Goal: Information Seeking & Learning: Learn about a topic

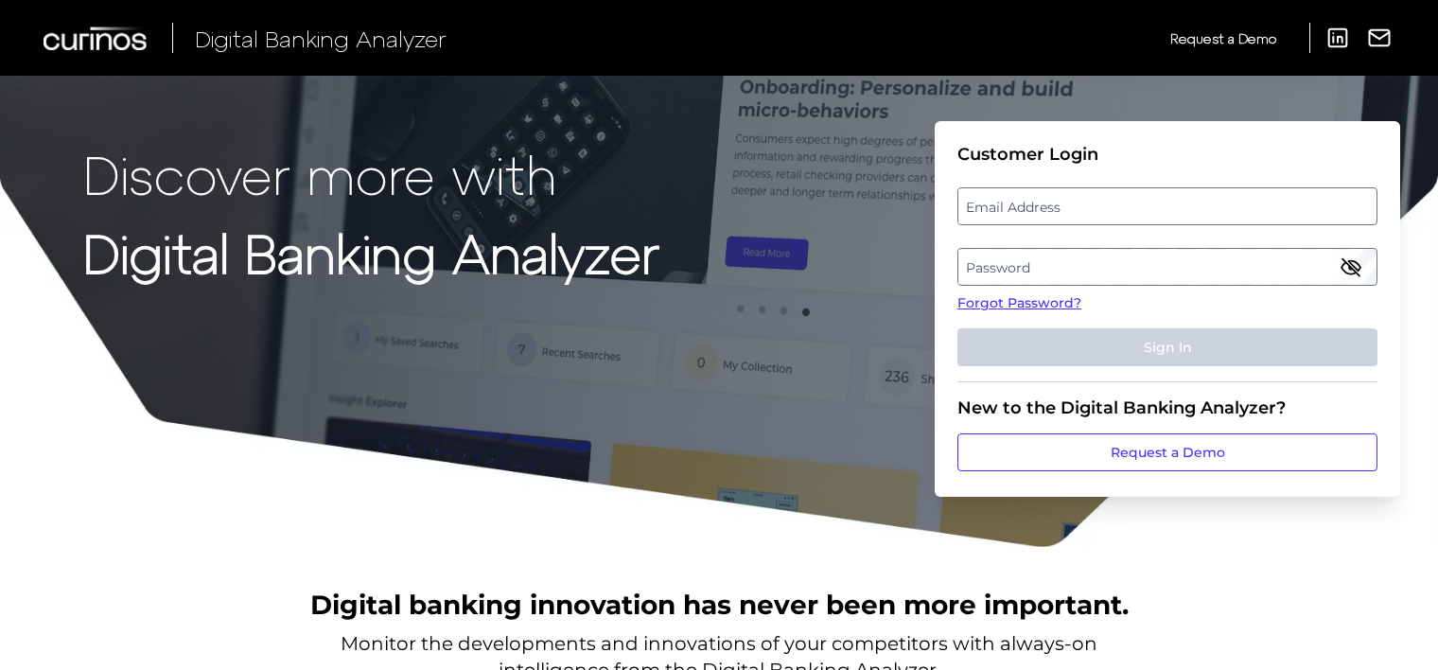
click at [1126, 210] on label "Email Address" at bounding box center [1166, 206] width 417 height 34
click at [1126, 210] on input "email" at bounding box center [1167, 206] width 420 height 38
click at [1126, 210] on input "Email Address" at bounding box center [1167, 206] width 420 height 38
type input "[EMAIL_ADDRESS][DOMAIN_NAME]"
click at [1172, 256] on label "Password" at bounding box center [1166, 267] width 417 height 34
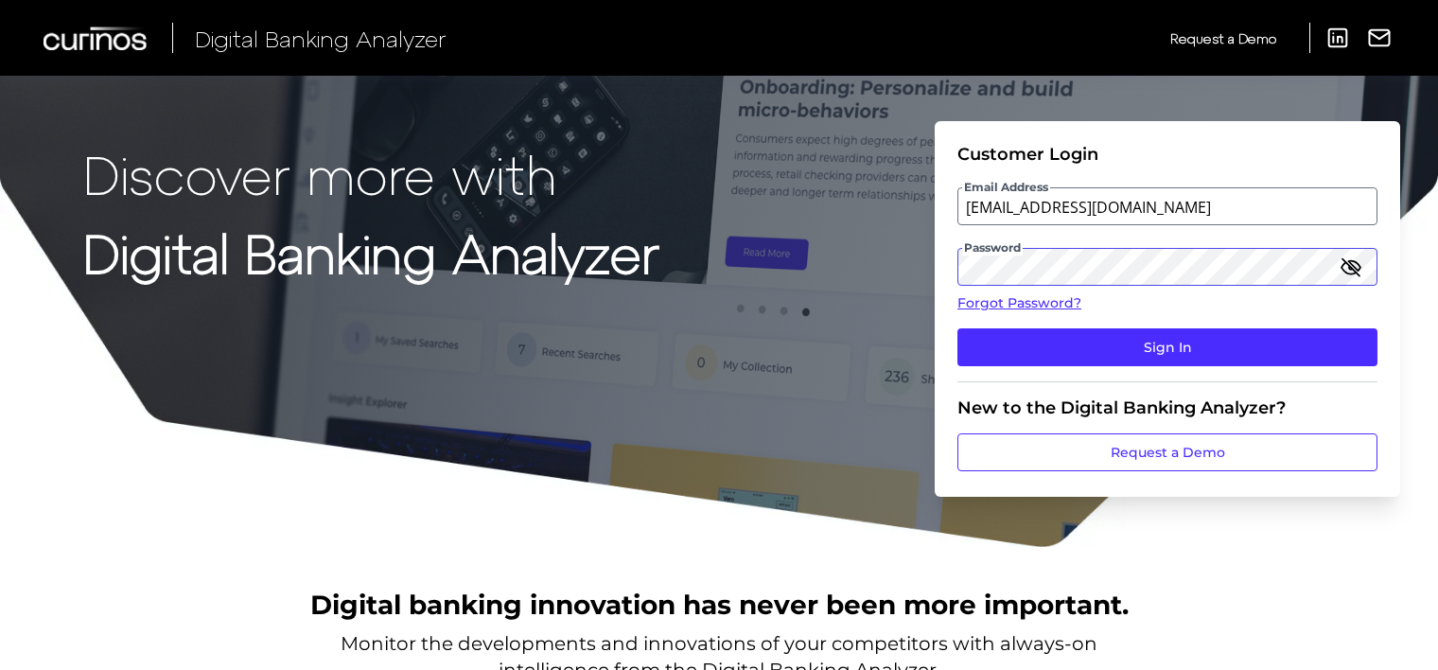
click at [957, 328] on button "Sign In" at bounding box center [1167, 347] width 420 height 38
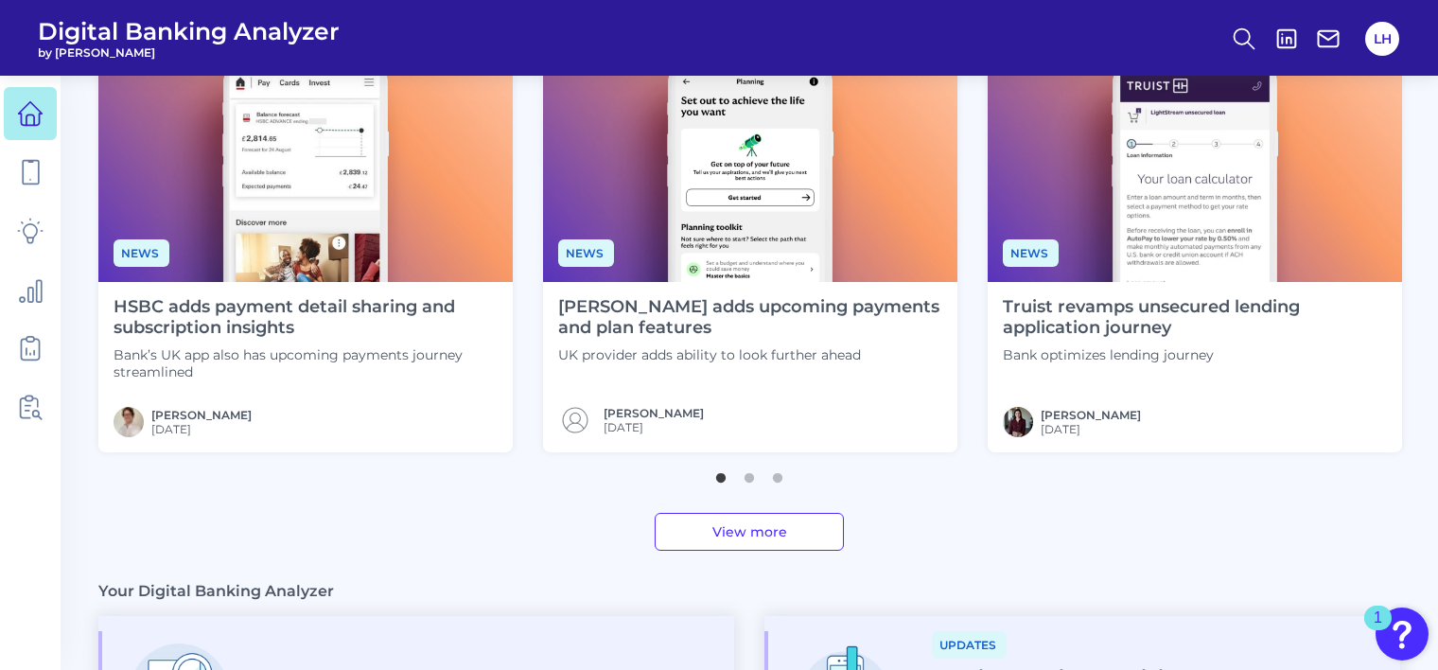
scroll to position [375, 0]
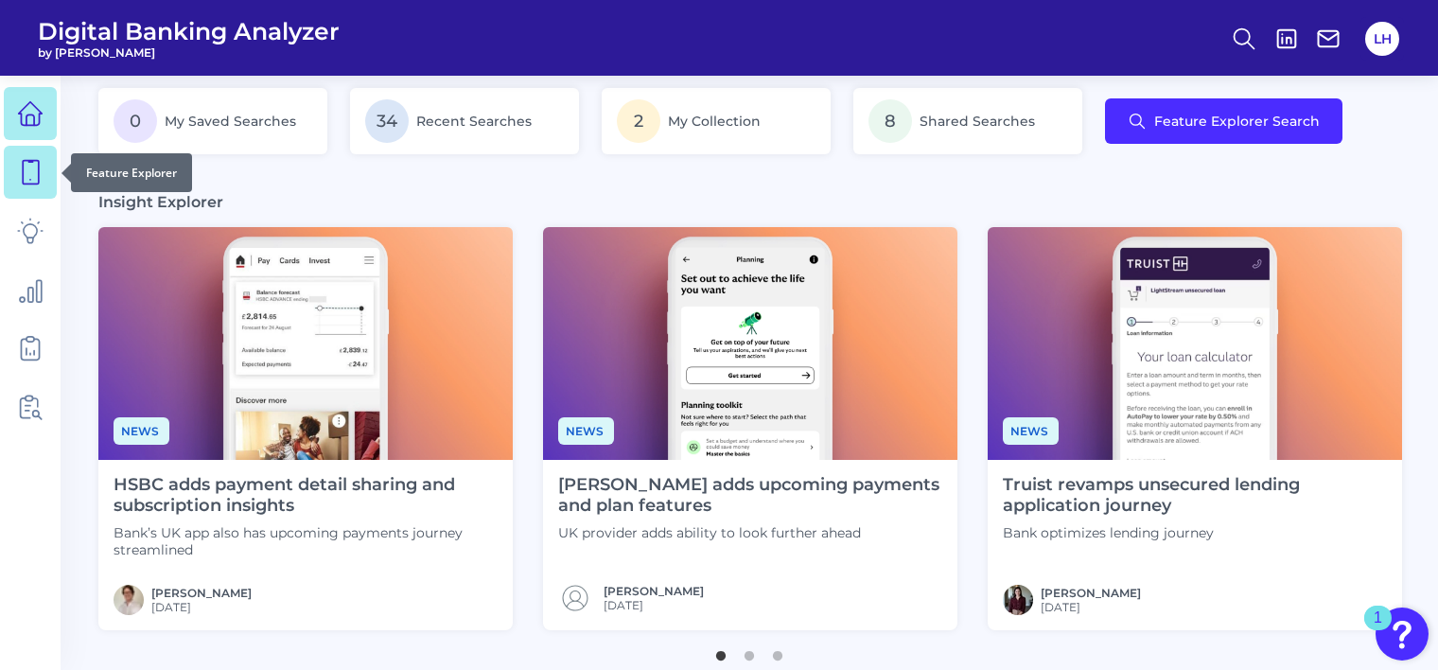
click at [33, 184] on icon at bounding box center [31, 173] width 16 height 24
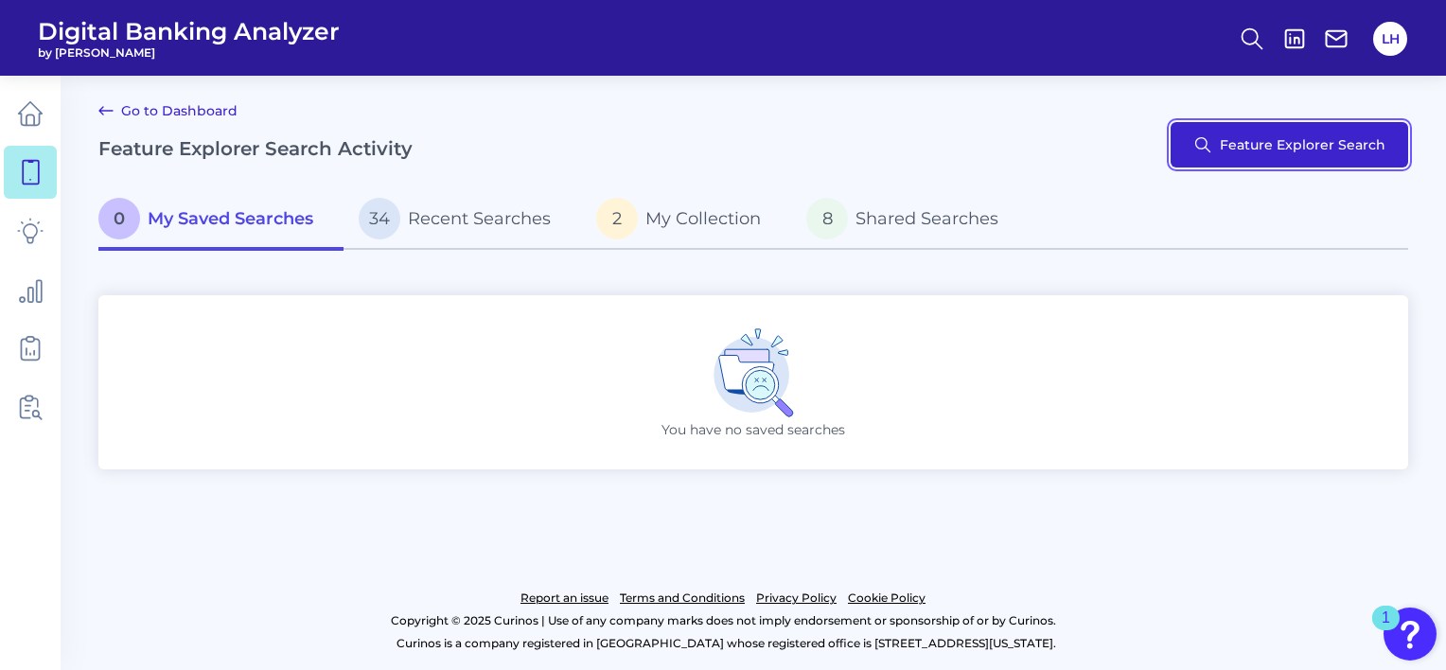
click at [1235, 148] on button "Feature Explorer Search" at bounding box center [1288, 144] width 237 height 45
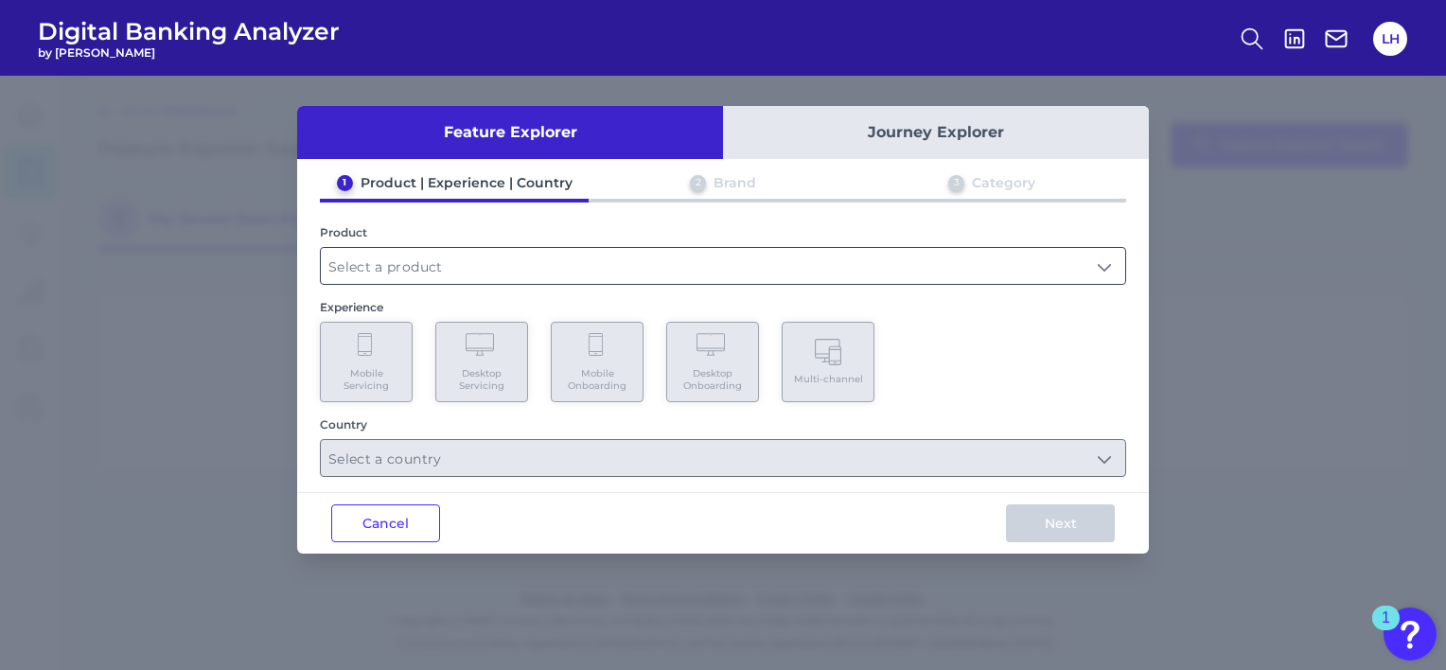
click at [388, 265] on input "text" at bounding box center [723, 266] width 804 height 36
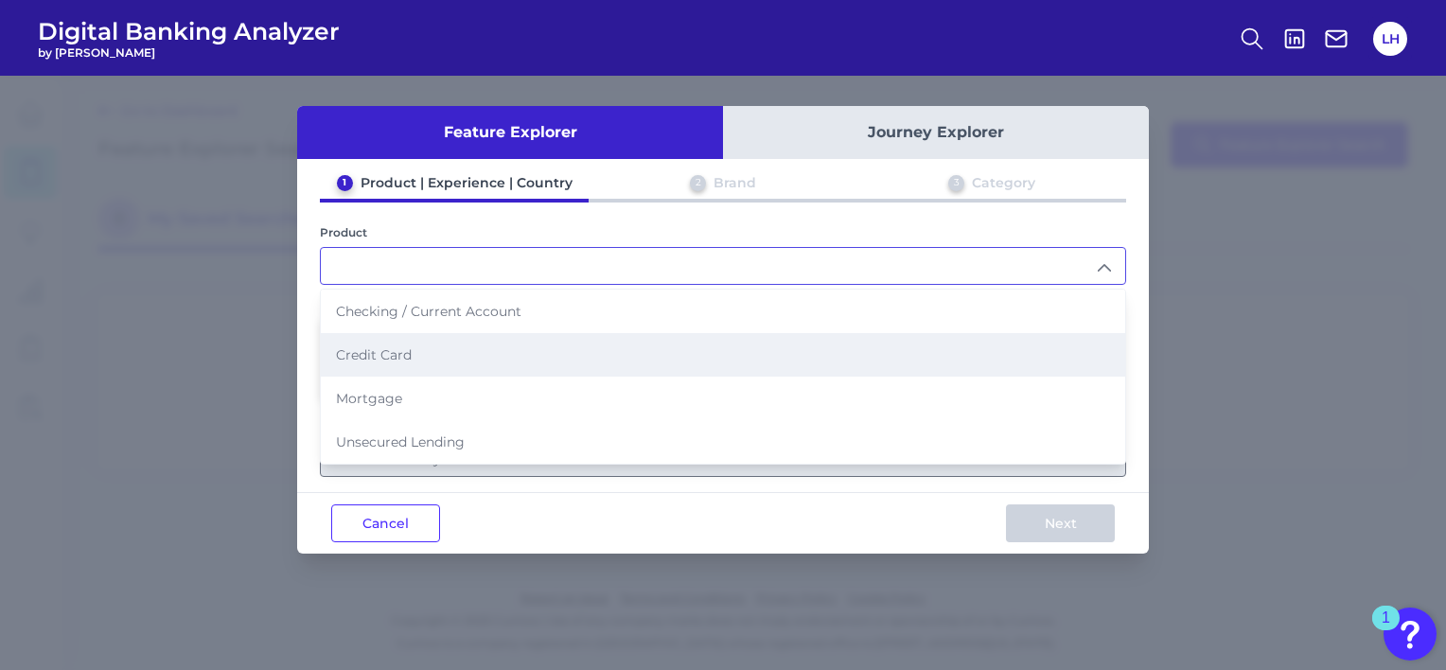
click at [390, 361] on li "Credit Card" at bounding box center [723, 355] width 804 height 44
type input "Credit Card"
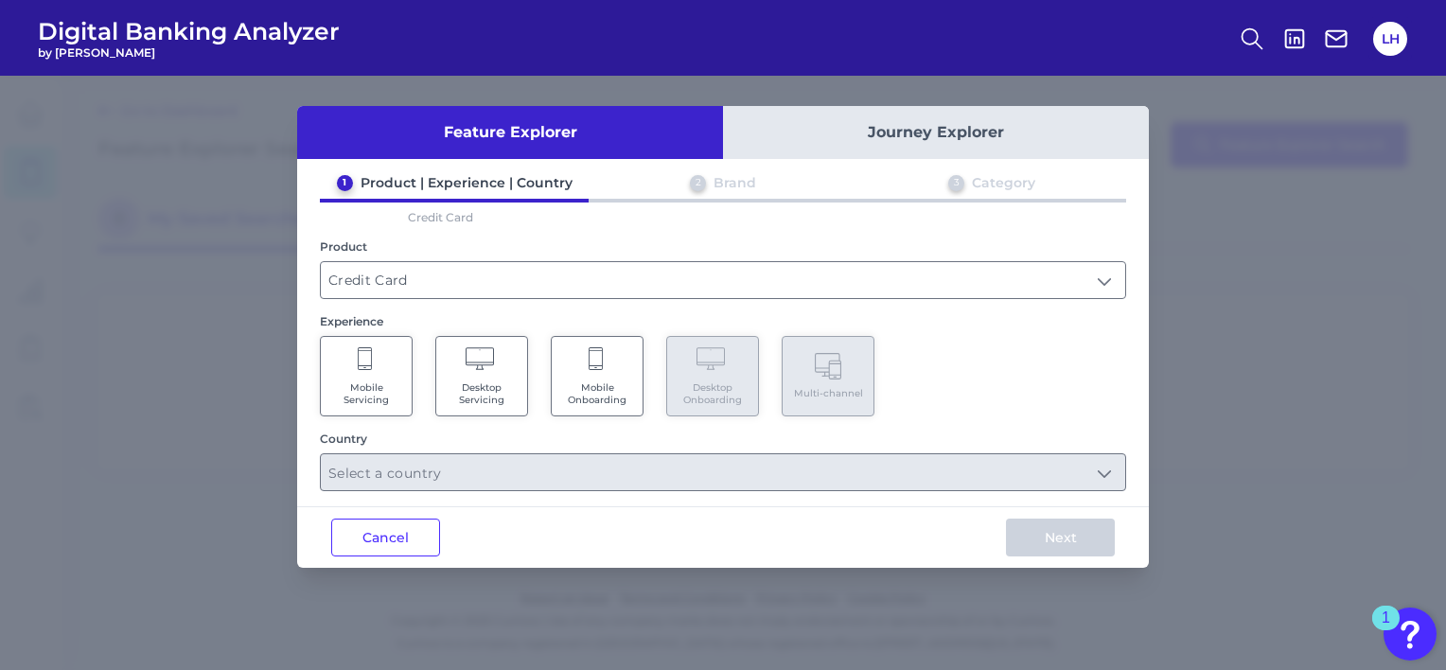
click at [390, 361] on Servicing "Mobile Servicing" at bounding box center [366, 376] width 93 height 80
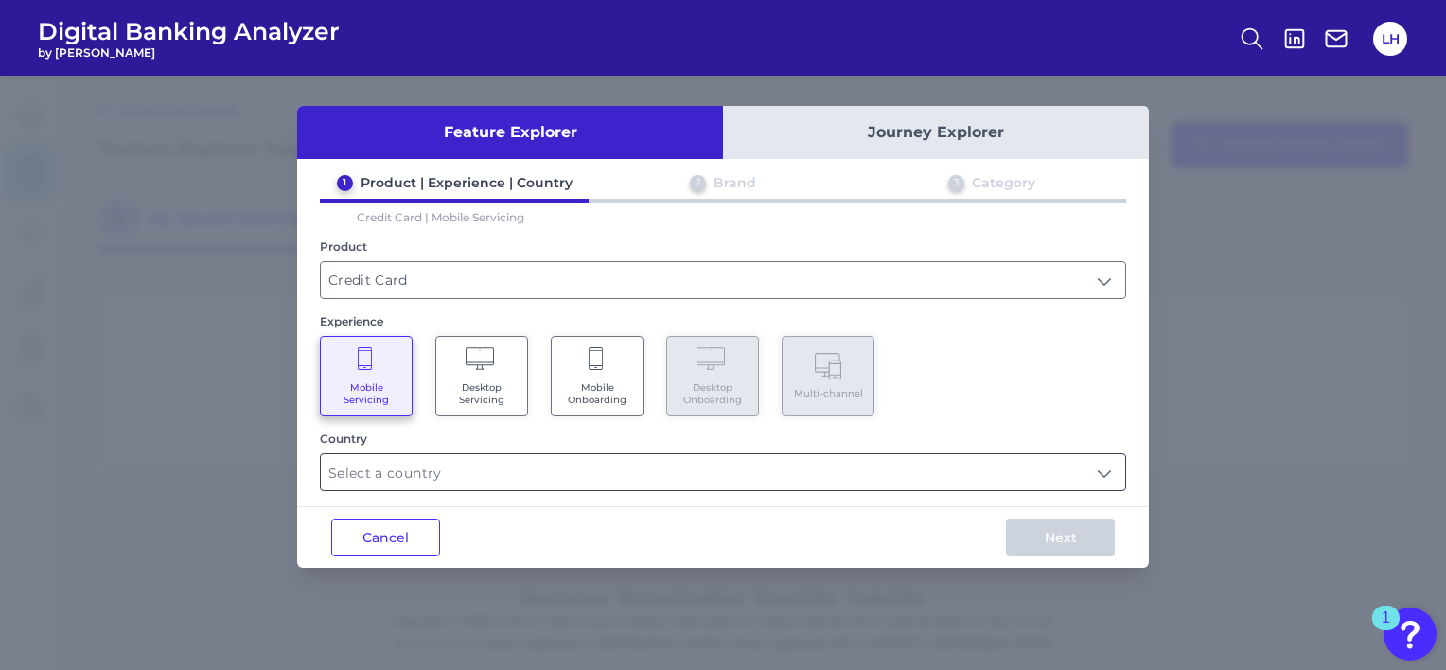
click at [738, 480] on input "text" at bounding box center [723, 472] width 804 height 36
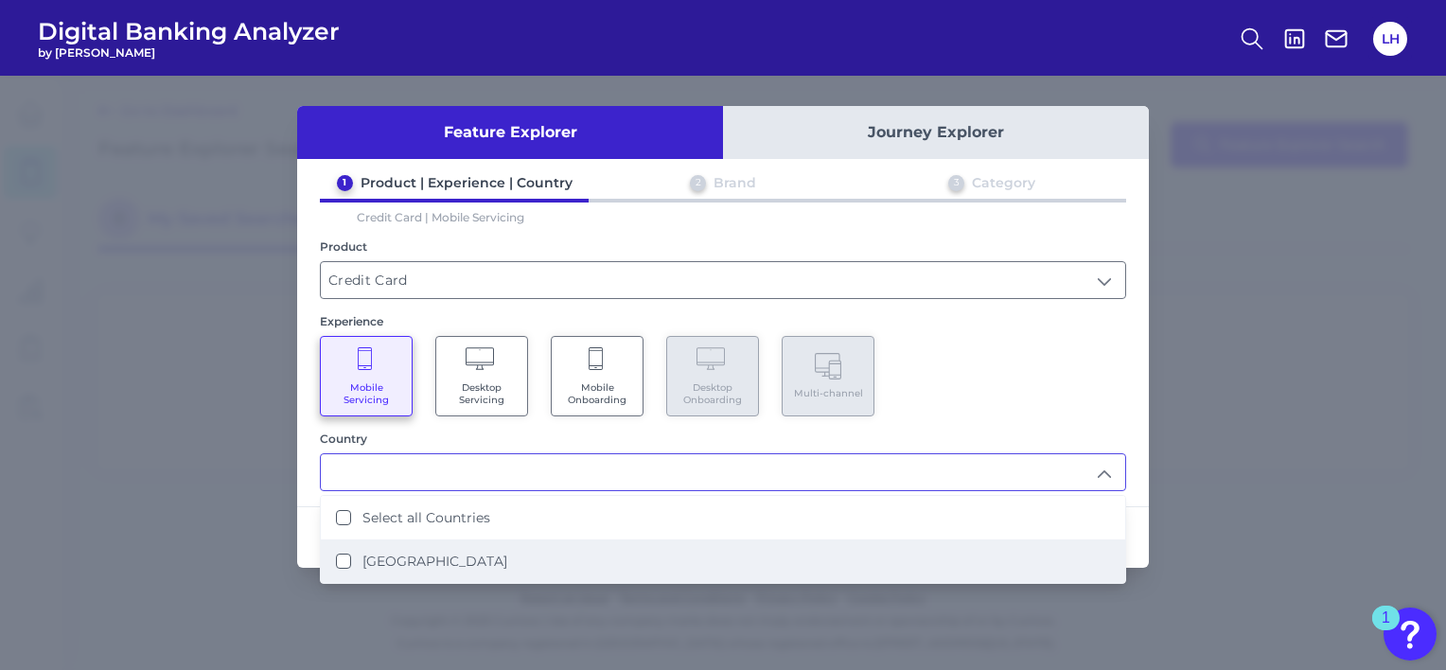
click at [343, 561] on States "[GEOGRAPHIC_DATA]" at bounding box center [343, 560] width 15 height 15
type input "Select all Countries"
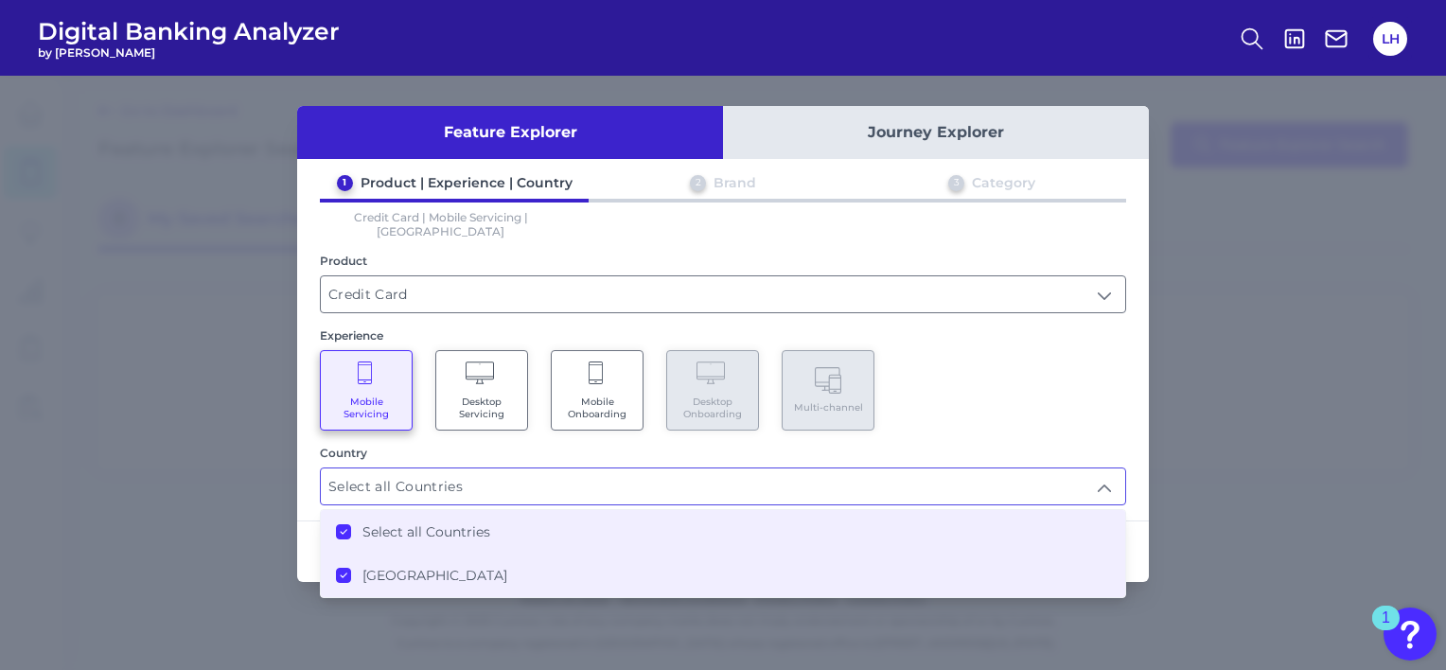
click at [1097, 419] on div "1 Product | Experience | Country 2 Brand 3 Category Credit Card | Mobile Servic…" at bounding box center [722, 339] width 851 height 331
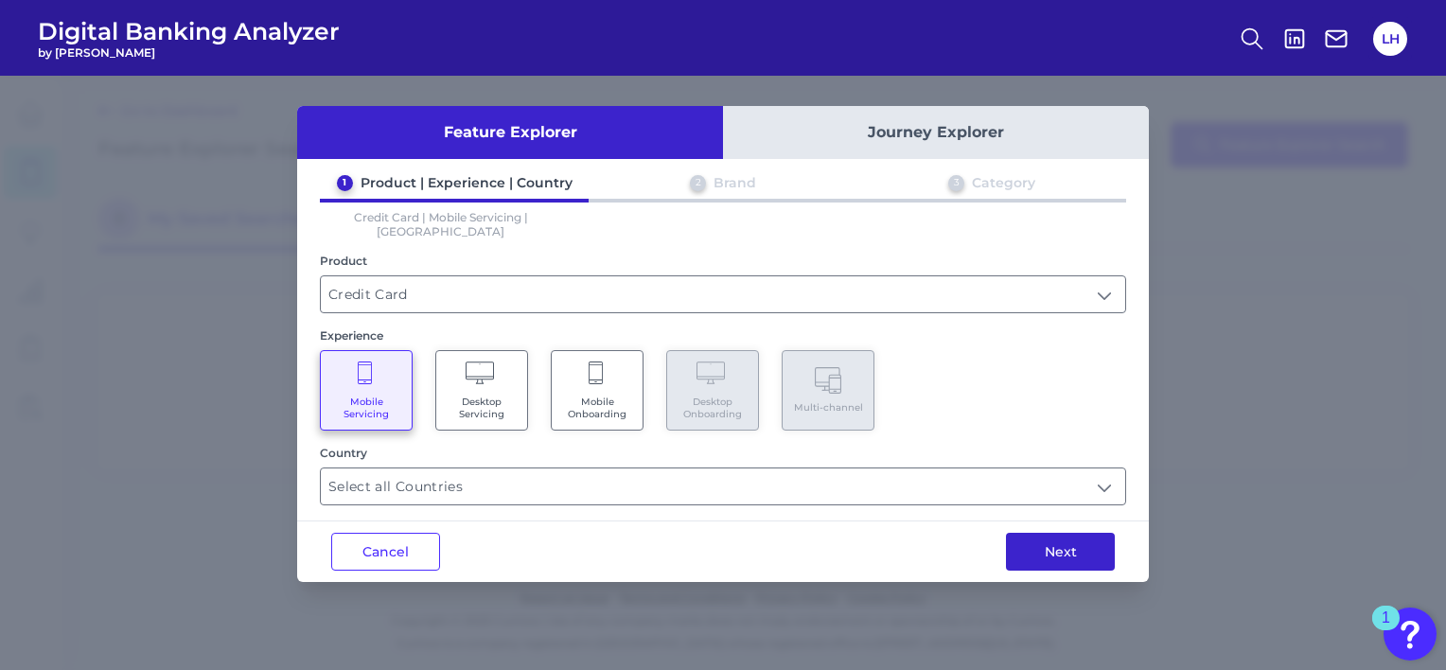
click at [1061, 538] on button "Next" at bounding box center [1060, 552] width 109 height 38
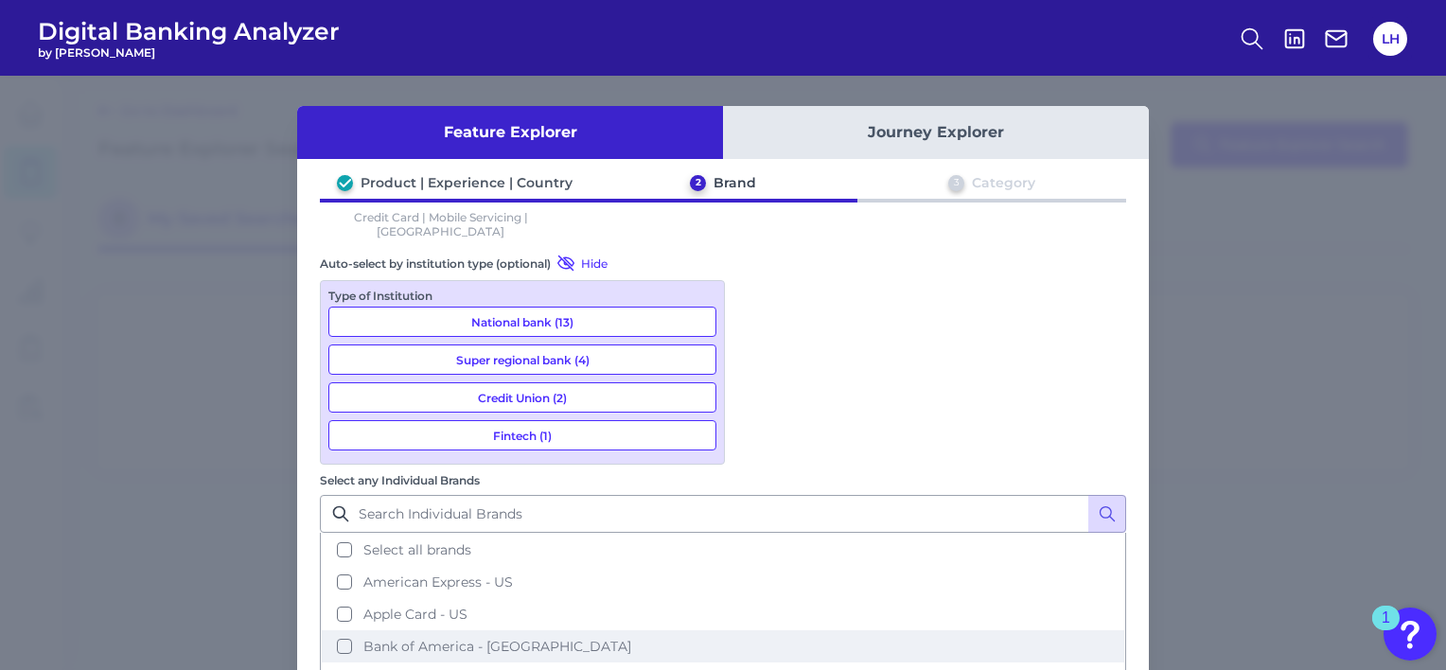
click at [751, 630] on button "Bank of America - [GEOGRAPHIC_DATA]" at bounding box center [723, 646] width 802 height 32
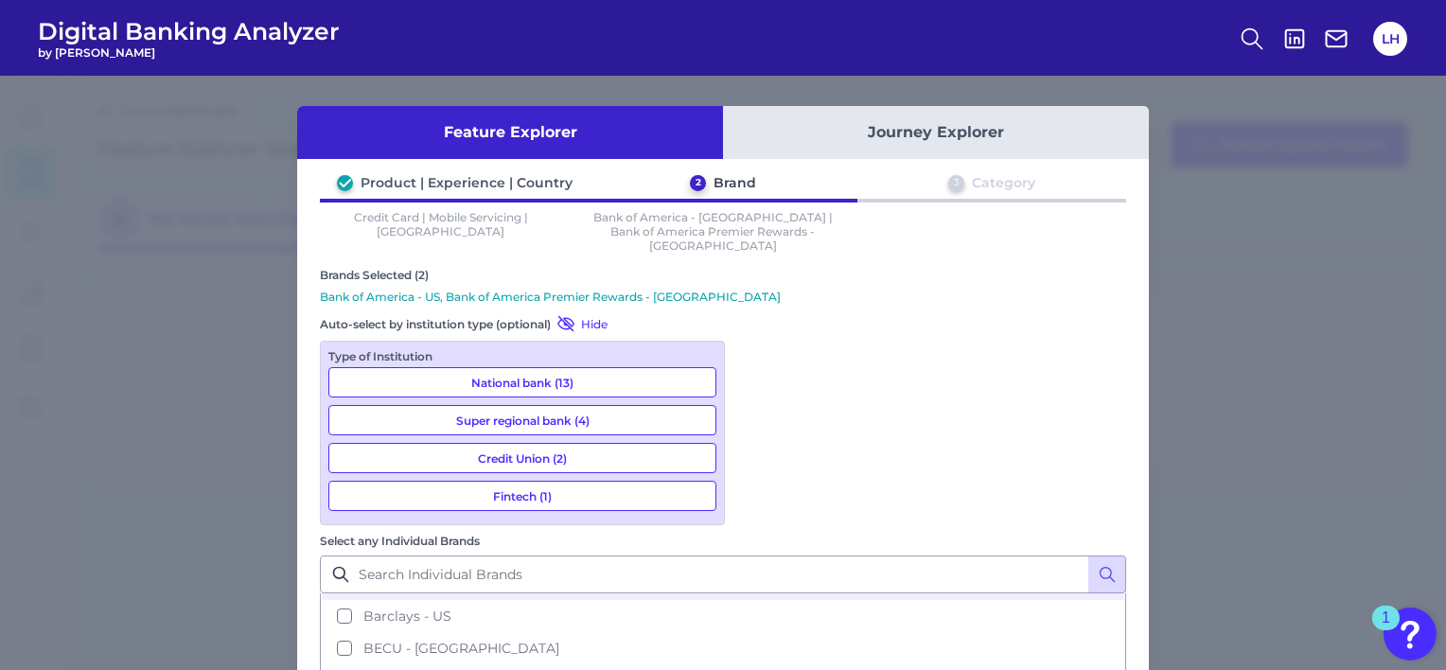
scroll to position [165, 0]
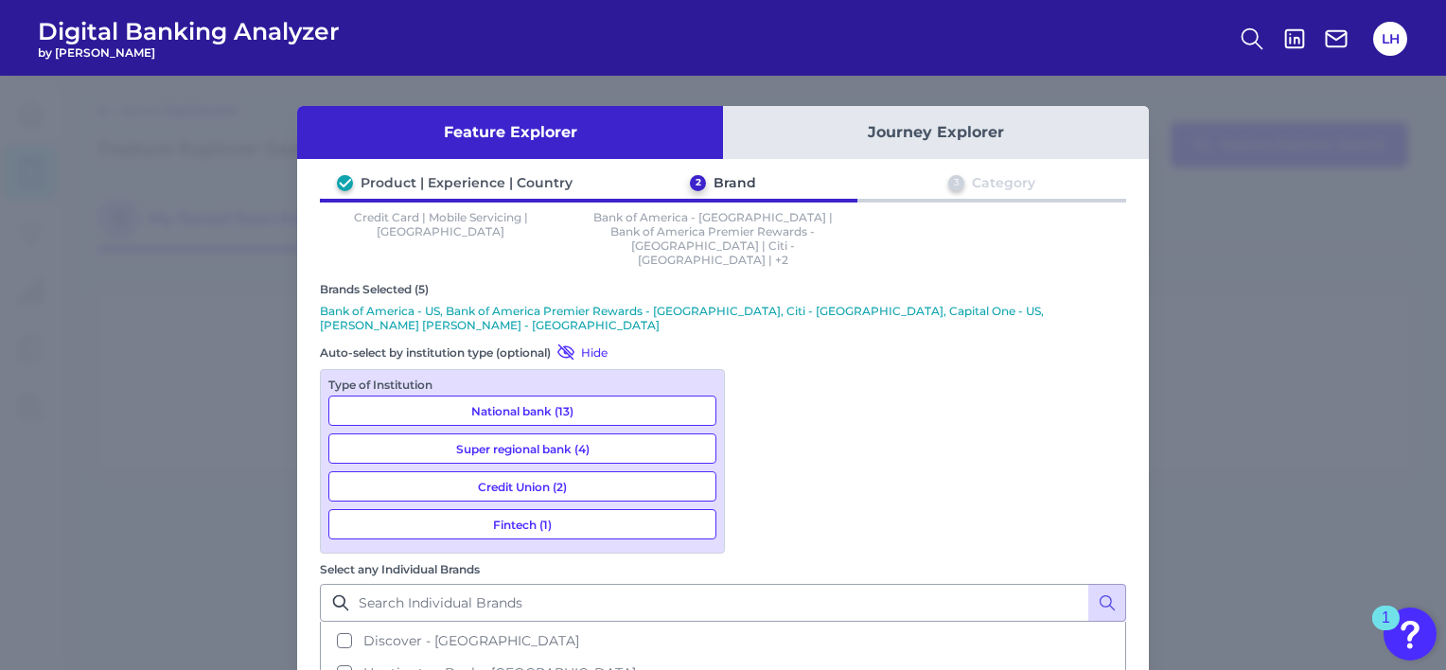
click at [1218, 526] on div "Feature Explorer Journey Explorer Product | Experience | Country 2 Brand 3 Cate…" at bounding box center [723, 373] width 1446 height 594
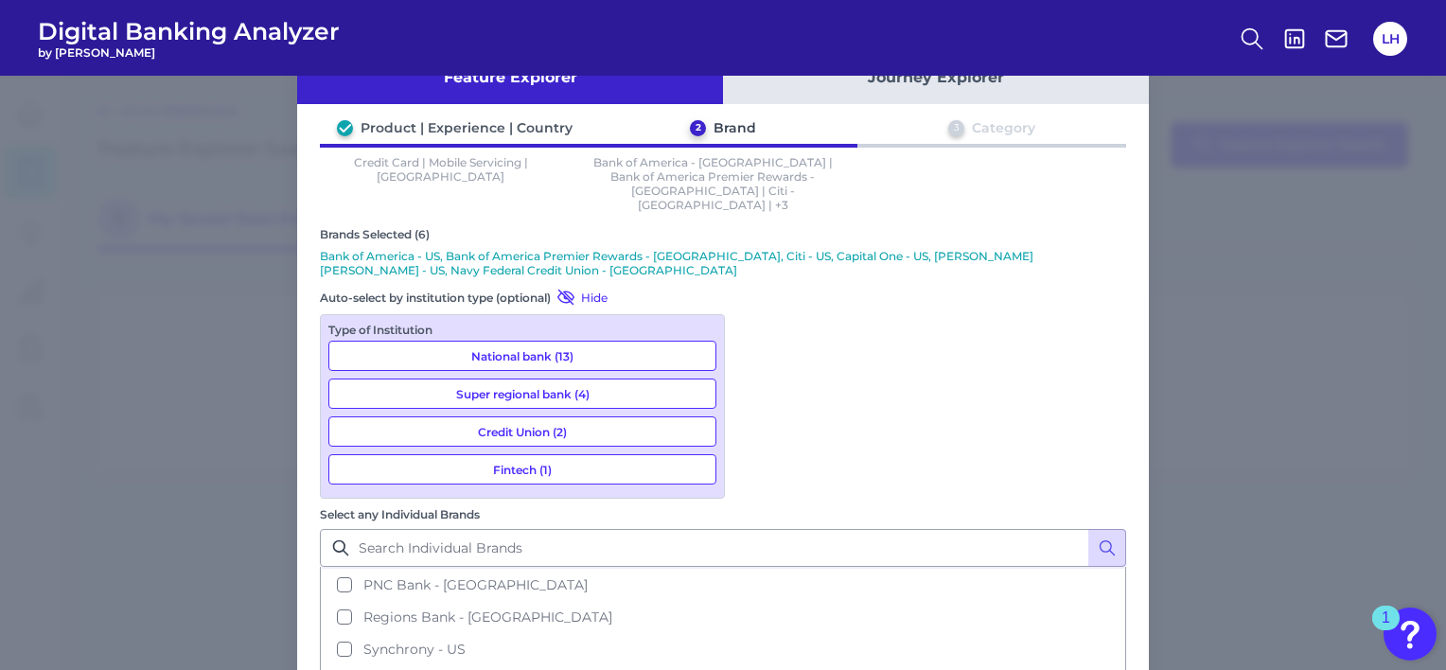
scroll to position [61, 0]
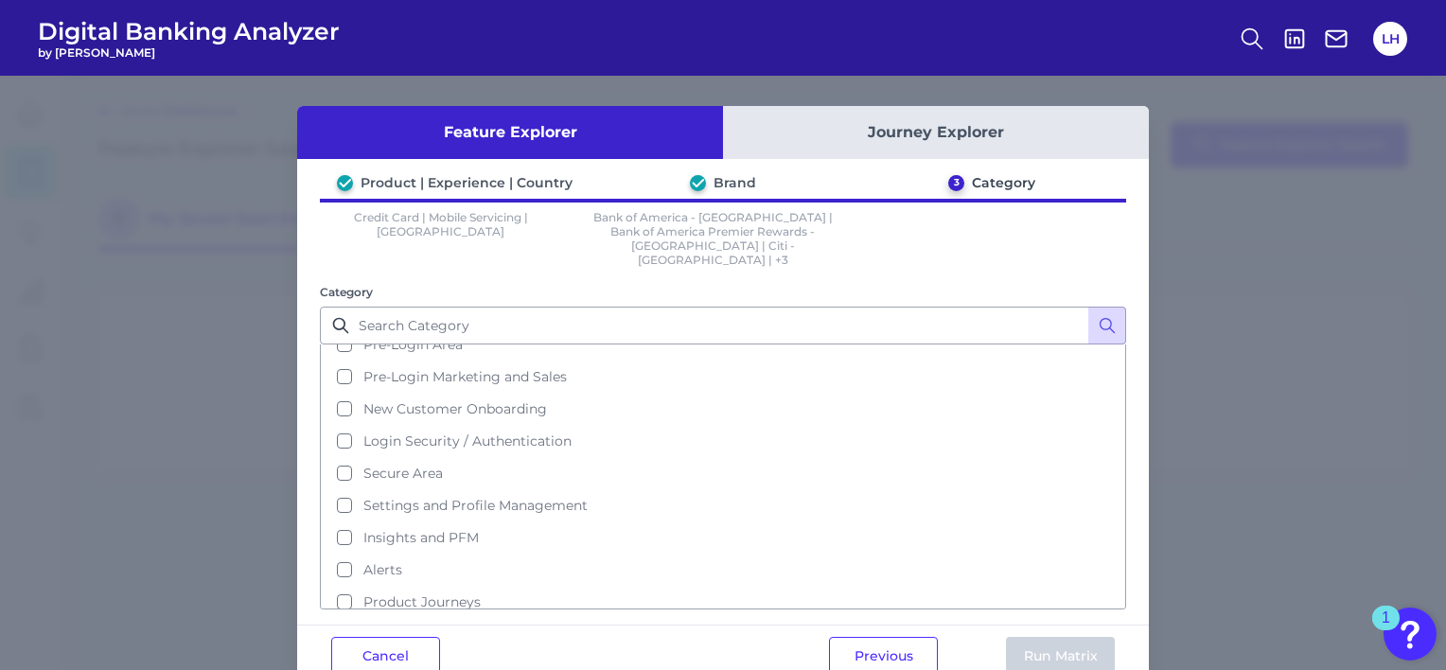
scroll to position [79, 0]
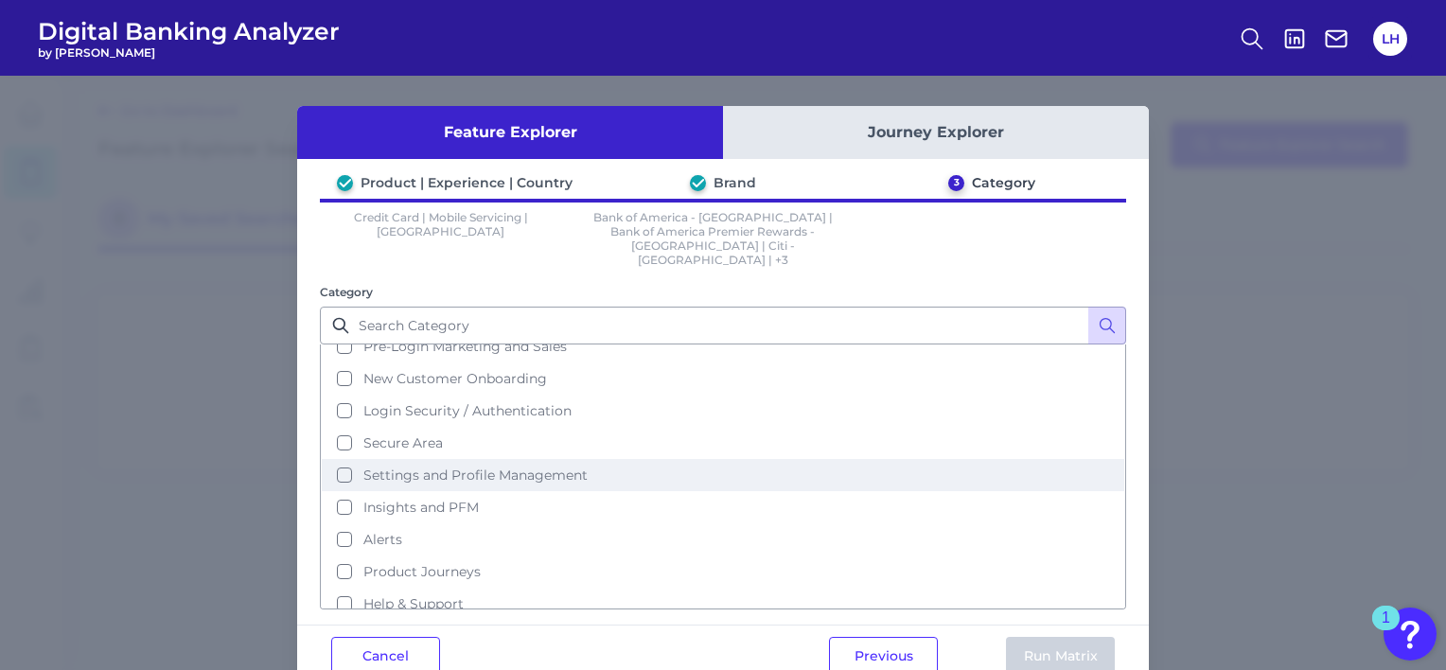
click at [342, 459] on button "Settings and Profile Management" at bounding box center [723, 475] width 802 height 32
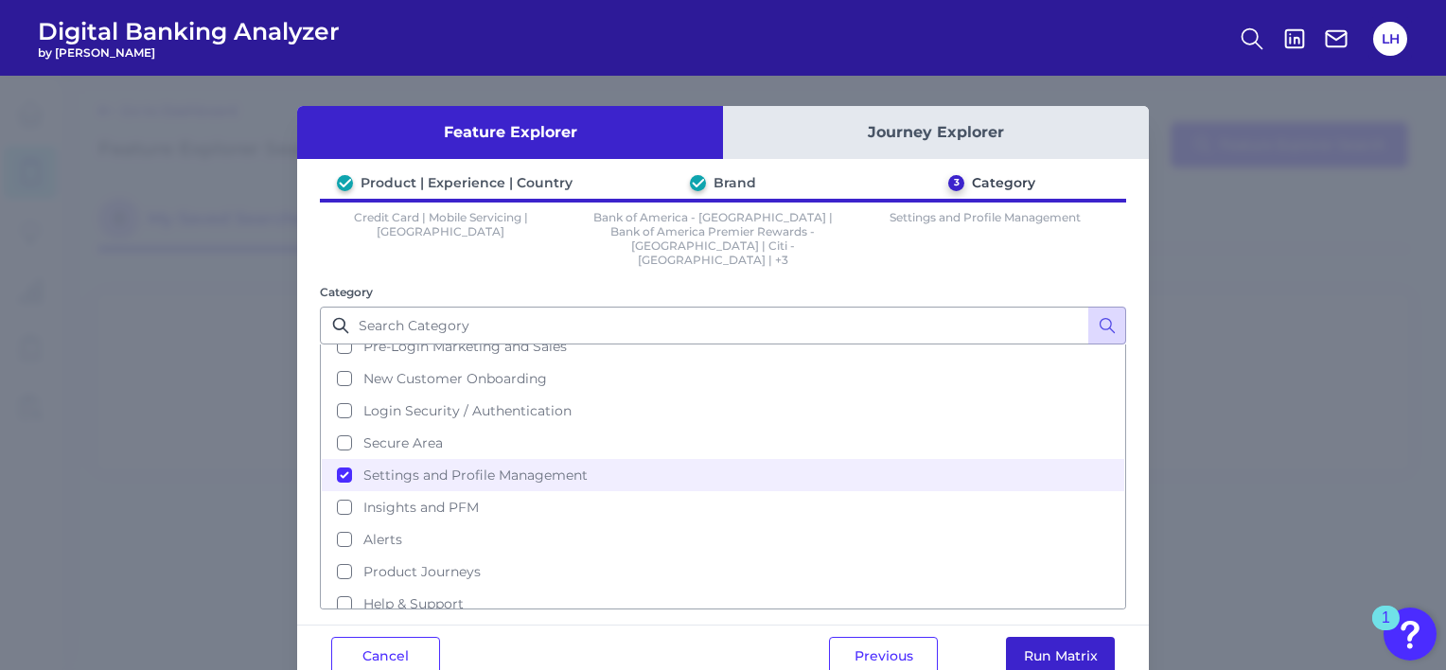
click at [1052, 637] on button "Run Matrix" at bounding box center [1060, 656] width 109 height 38
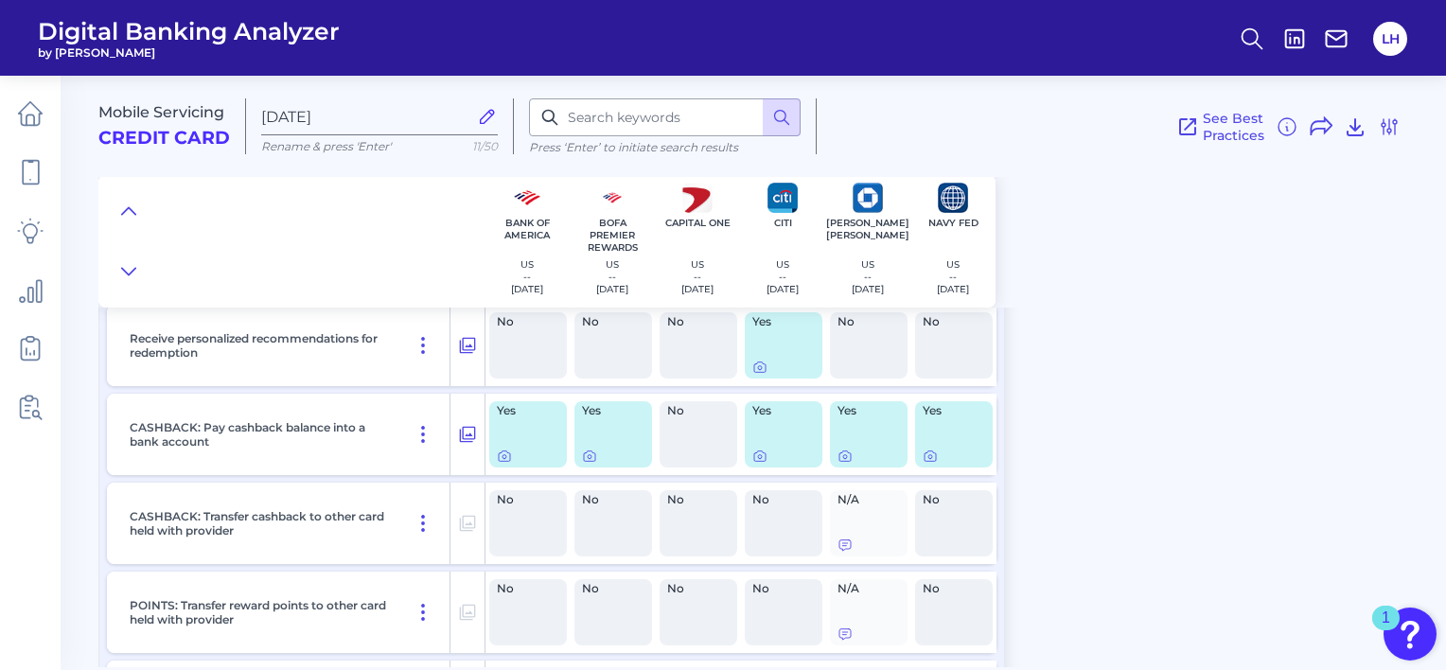
scroll to position [7239, 0]
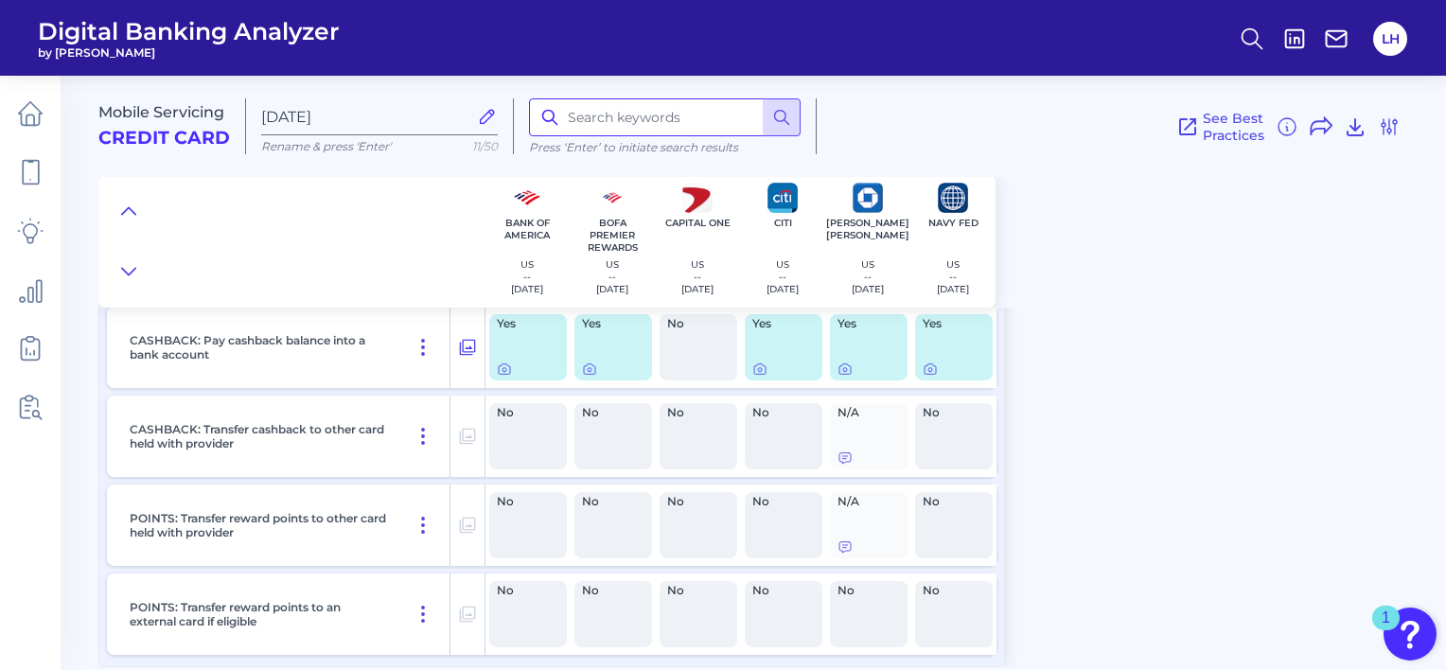
click at [707, 114] on input at bounding box center [665, 117] width 272 height 38
type input "digital wallet"
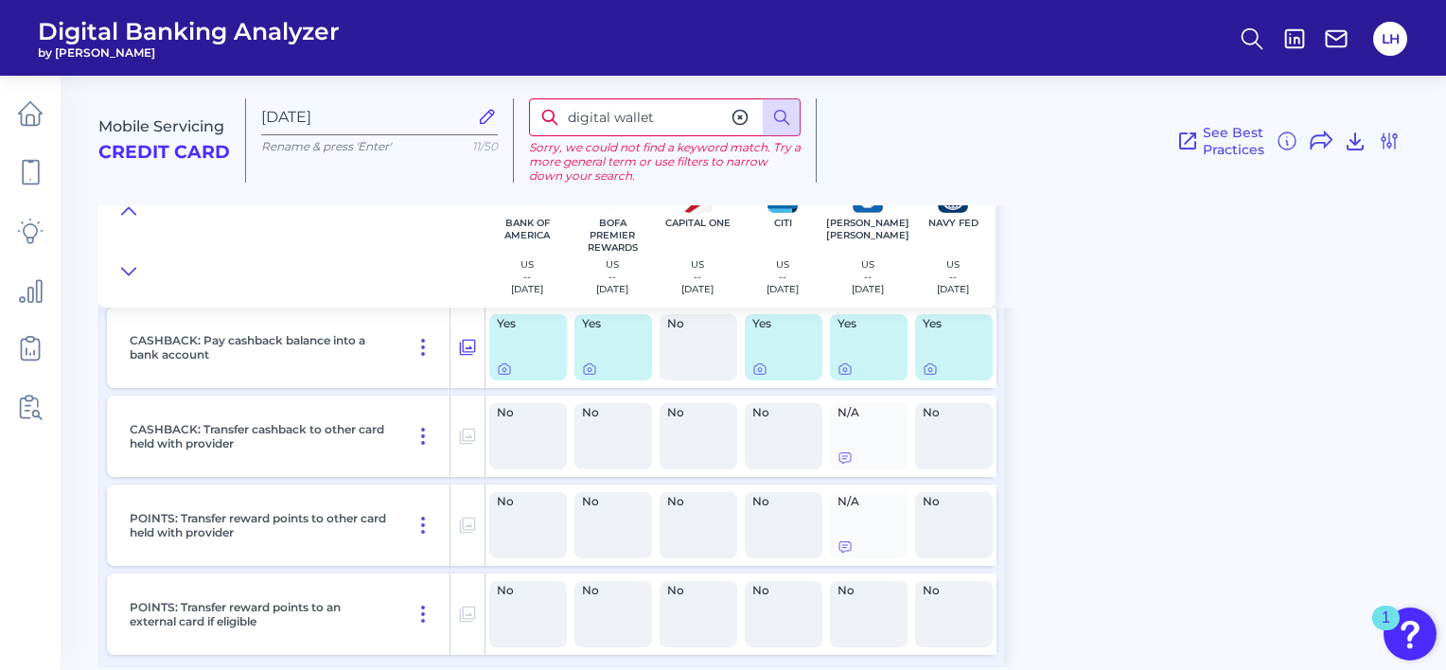
click at [485, 114] on icon at bounding box center [487, 116] width 13 height 13
click at [467, 114] on input "[DATE]" at bounding box center [364, 117] width 206 height 18
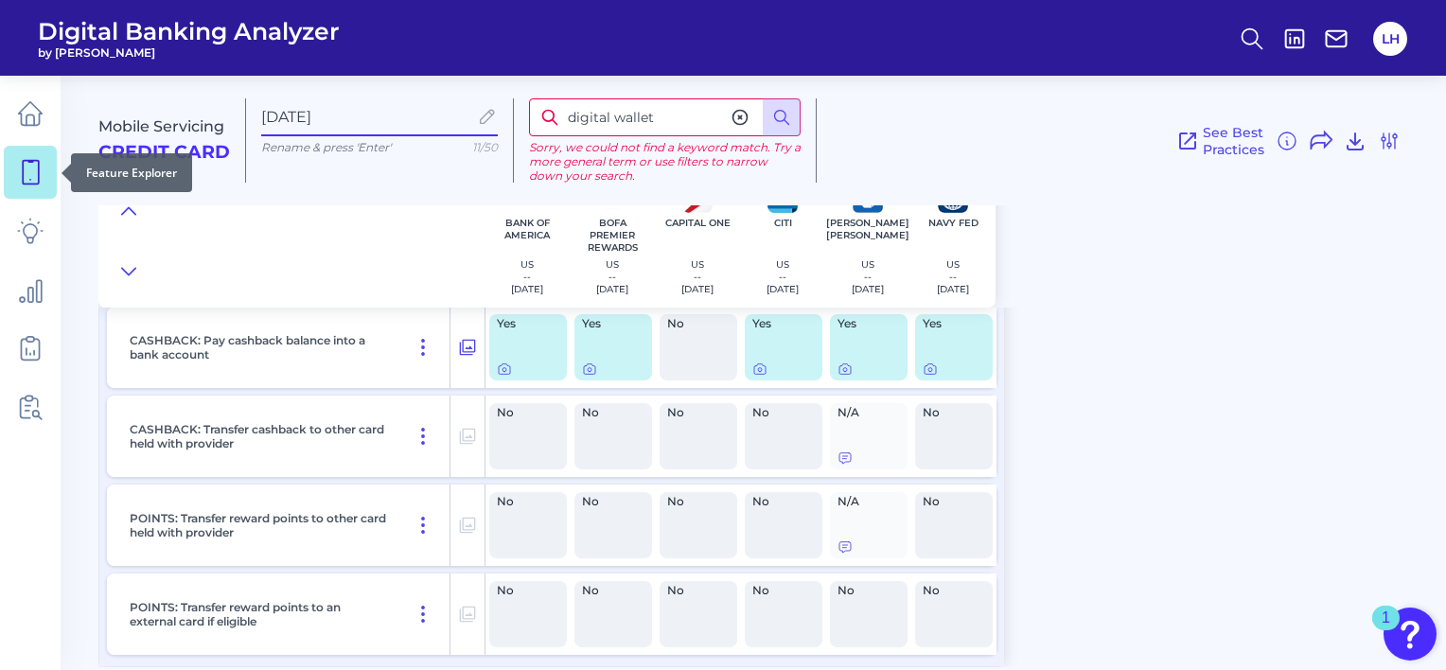
click at [34, 176] on icon at bounding box center [30, 172] width 26 height 26
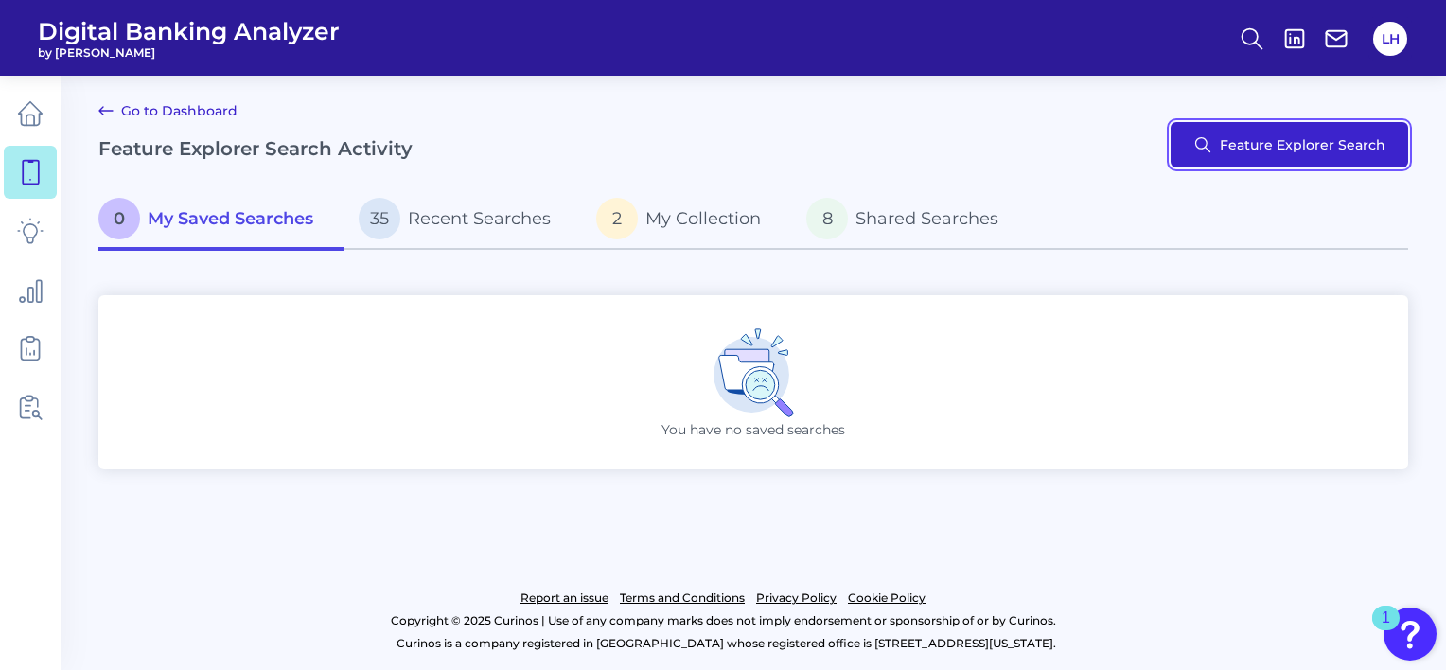
click at [1241, 164] on button "Feature Explorer Search" at bounding box center [1288, 144] width 237 height 45
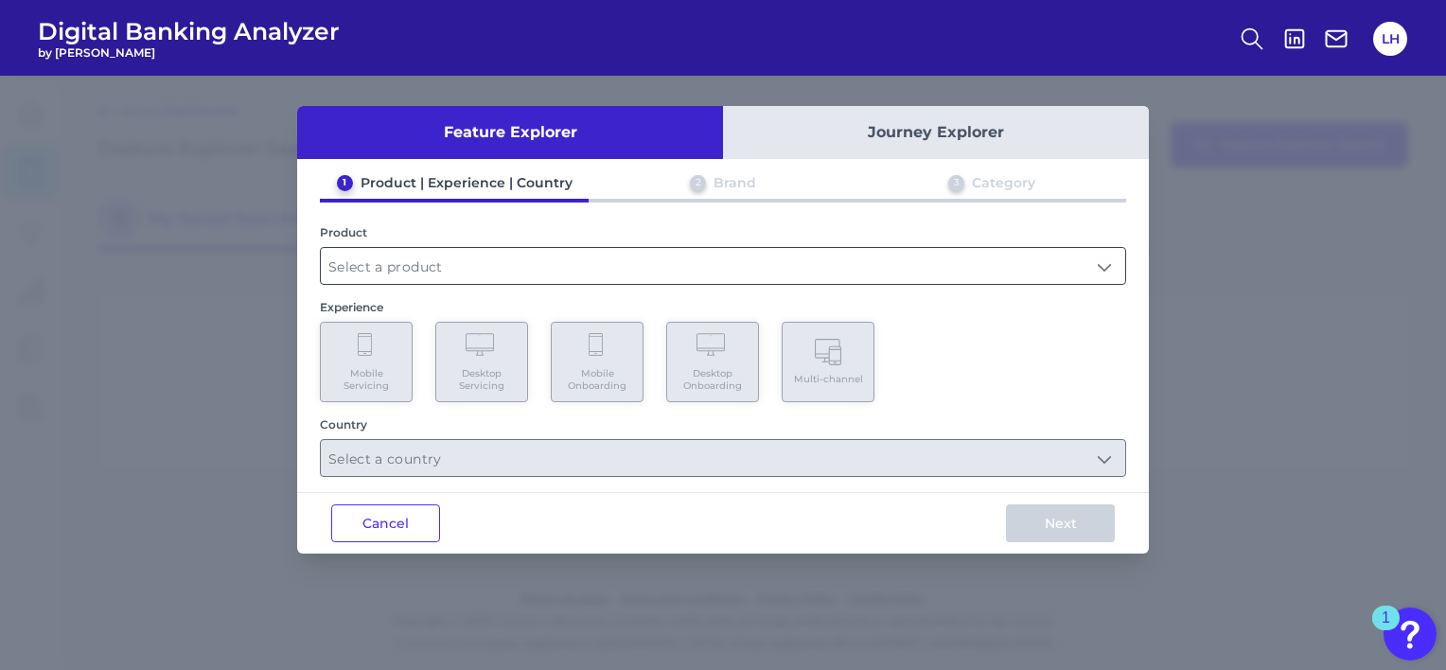
click at [475, 258] on input "text" at bounding box center [723, 266] width 804 height 36
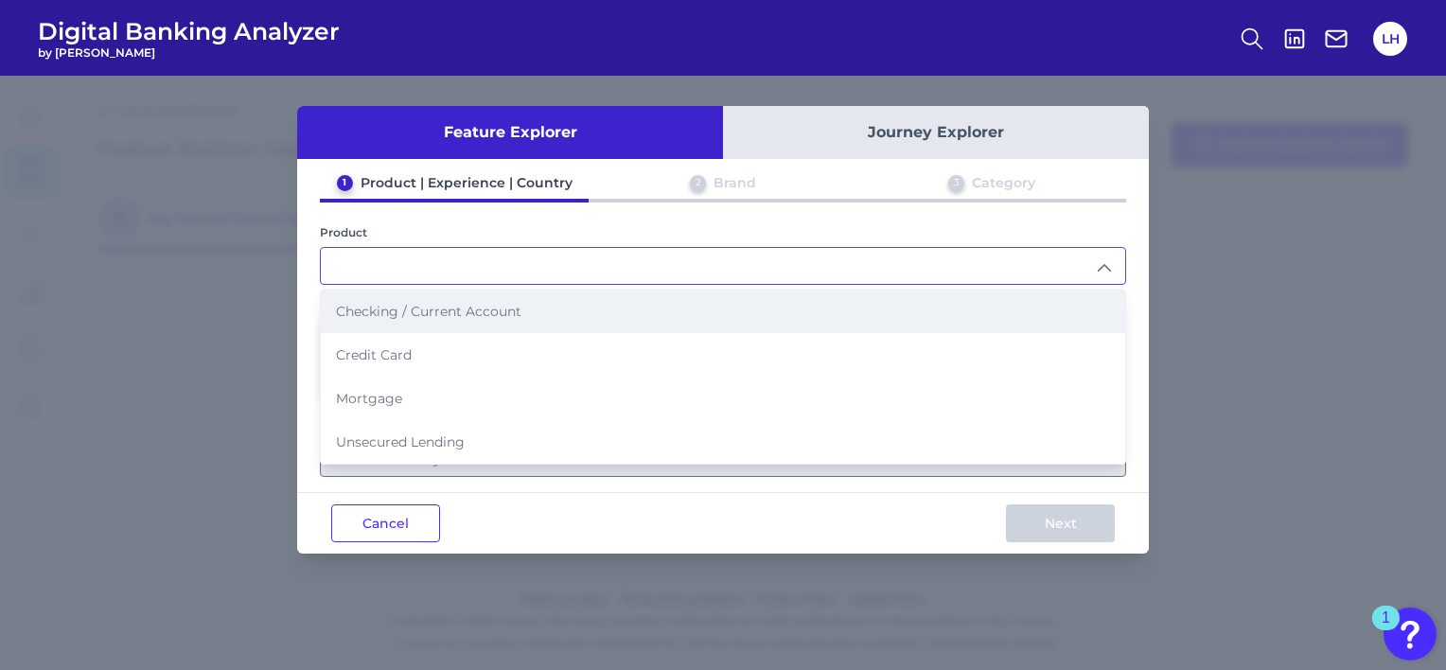
click at [675, 132] on button "Feature Explorer" at bounding box center [510, 132] width 426 height 53
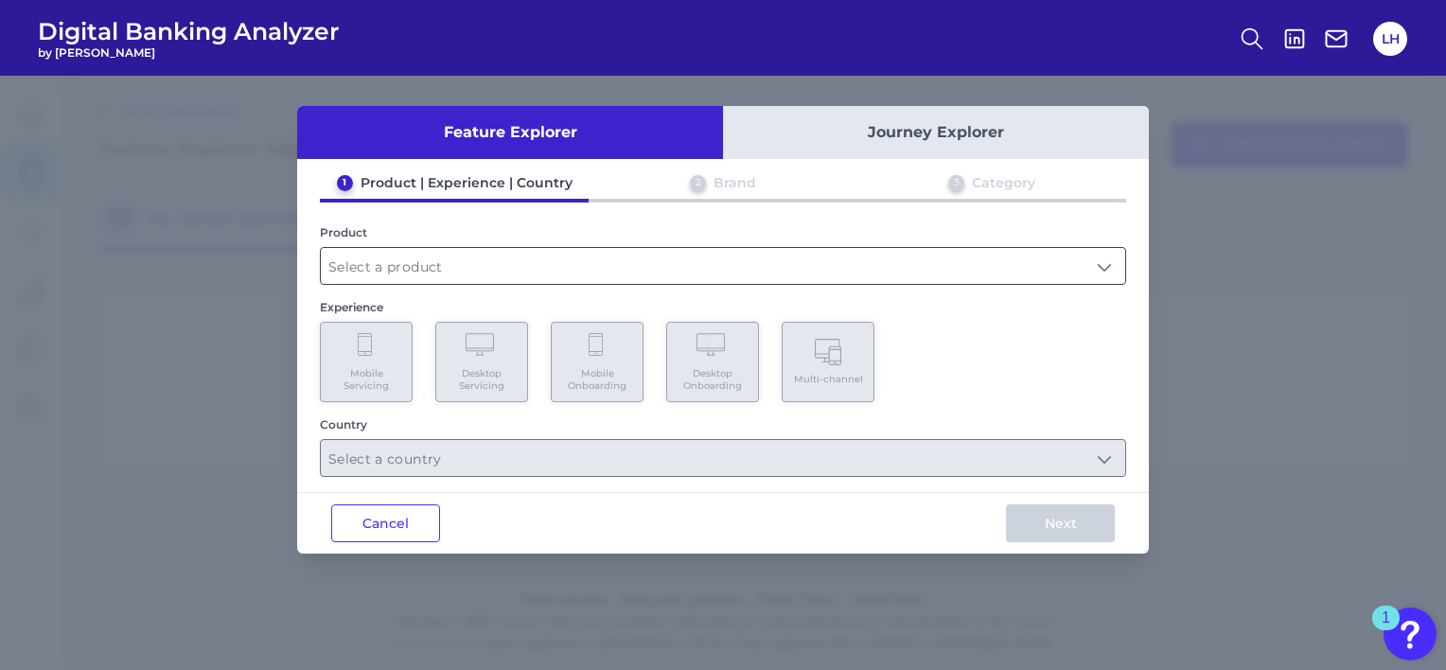
click at [474, 266] on input "text" at bounding box center [723, 266] width 804 height 36
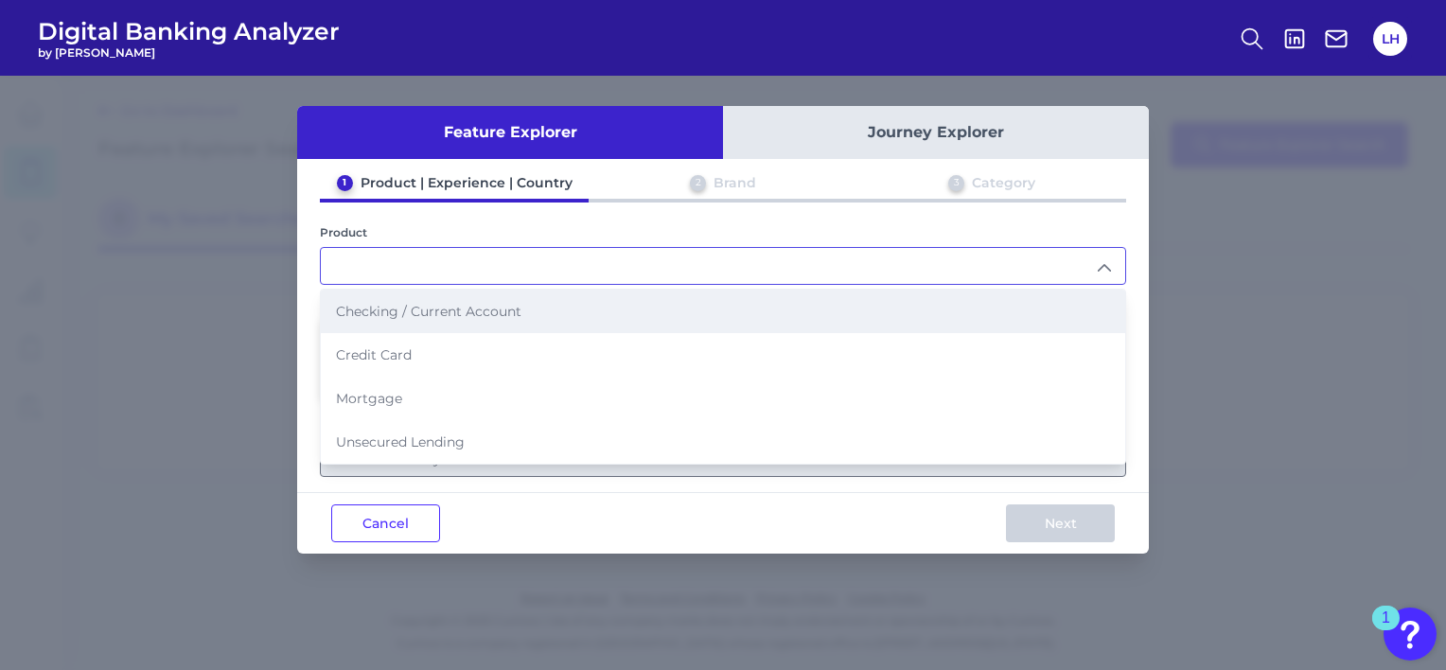
click at [450, 324] on li "Checking / Current Account" at bounding box center [723, 311] width 804 height 44
type input "Checking / Current Account"
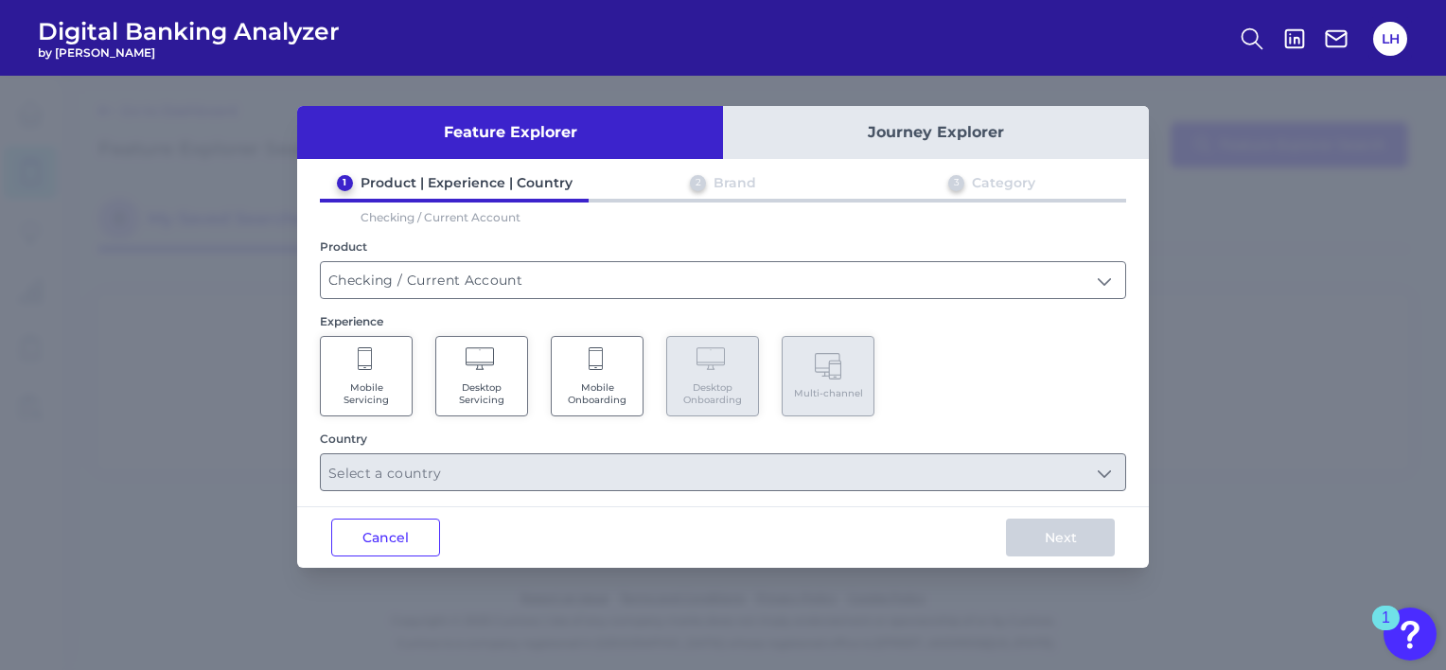
click at [377, 375] on Servicing "Mobile Servicing" at bounding box center [366, 376] width 93 height 80
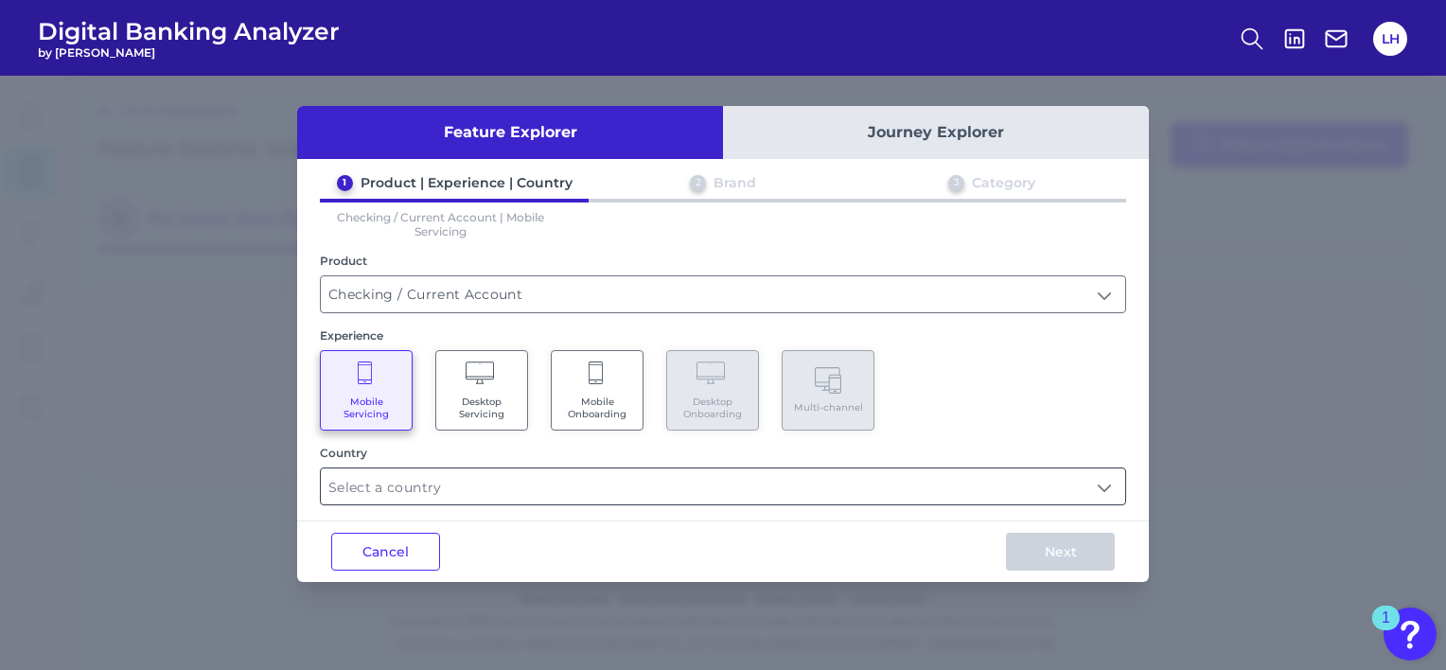
click at [427, 492] on input "text" at bounding box center [723, 486] width 804 height 36
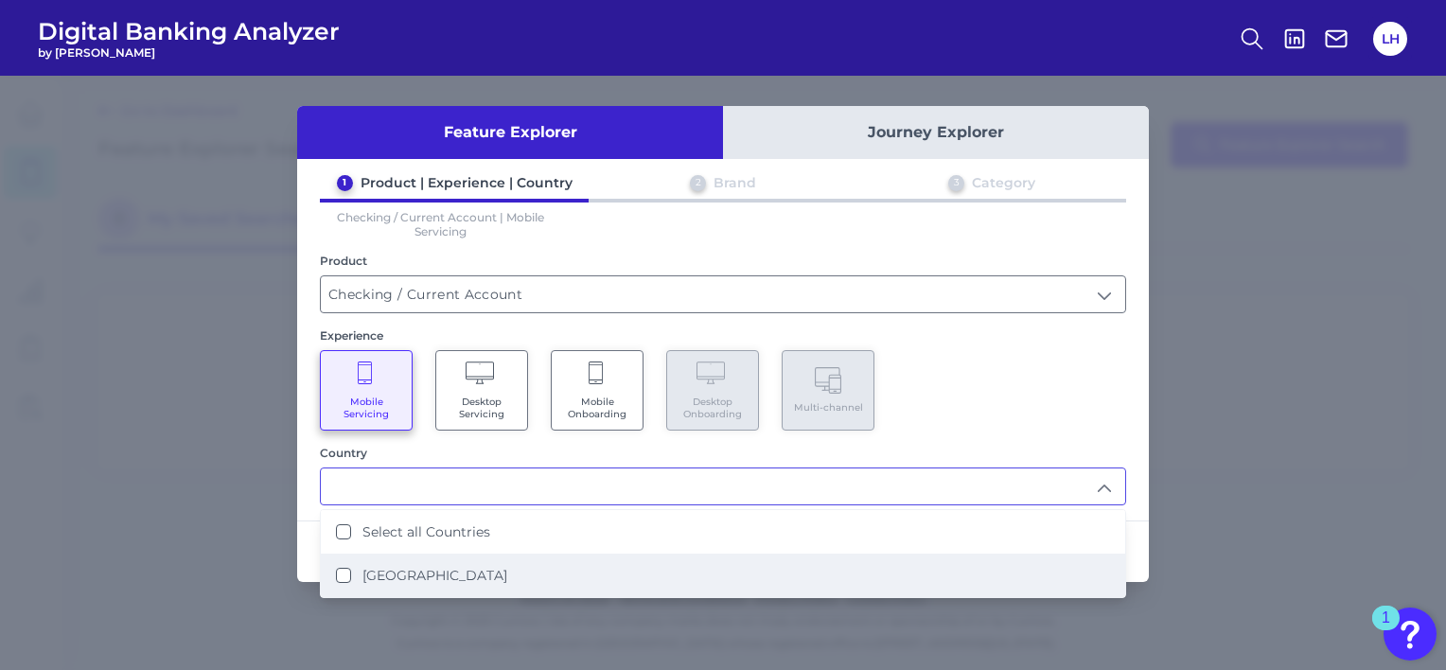
click at [391, 579] on label "[GEOGRAPHIC_DATA]" at bounding box center [434, 575] width 145 height 17
type input "Select all Countries"
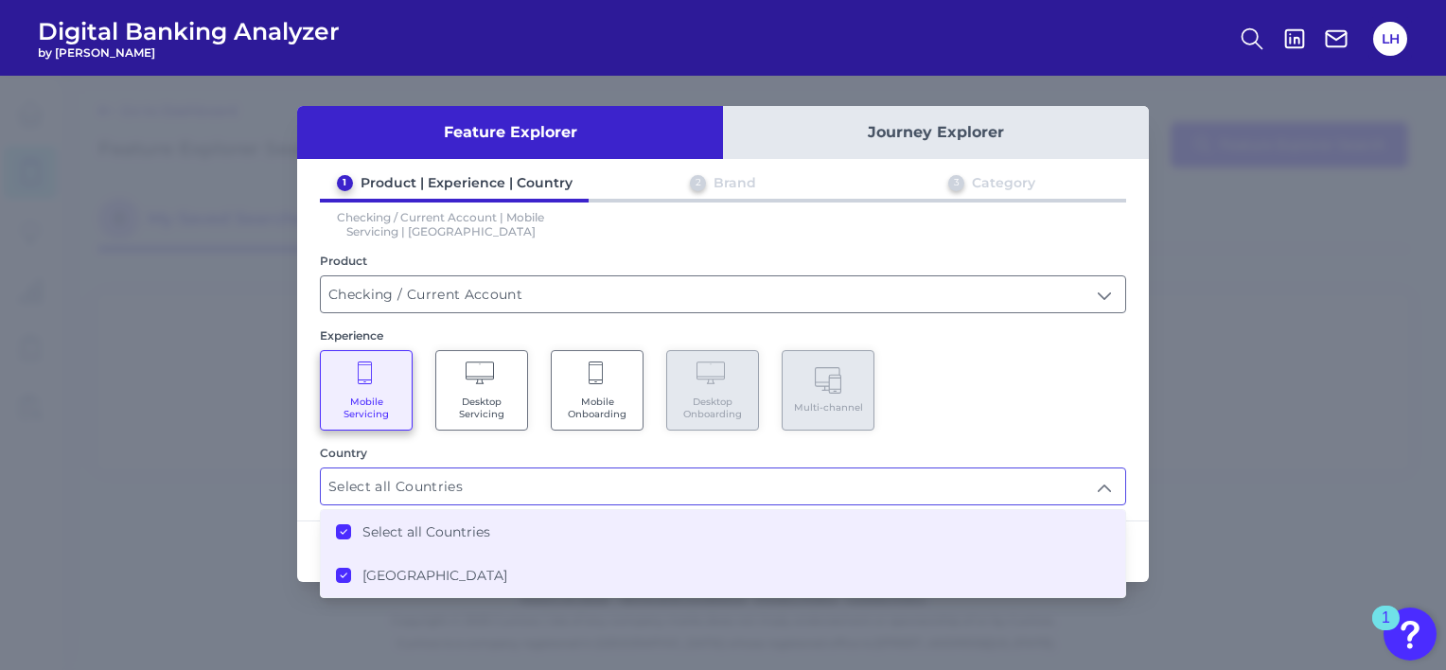
click at [1042, 409] on div "Mobile Servicing Desktop Servicing Mobile Onboarding Desktop Onboarding Multi-c…" at bounding box center [723, 390] width 806 height 80
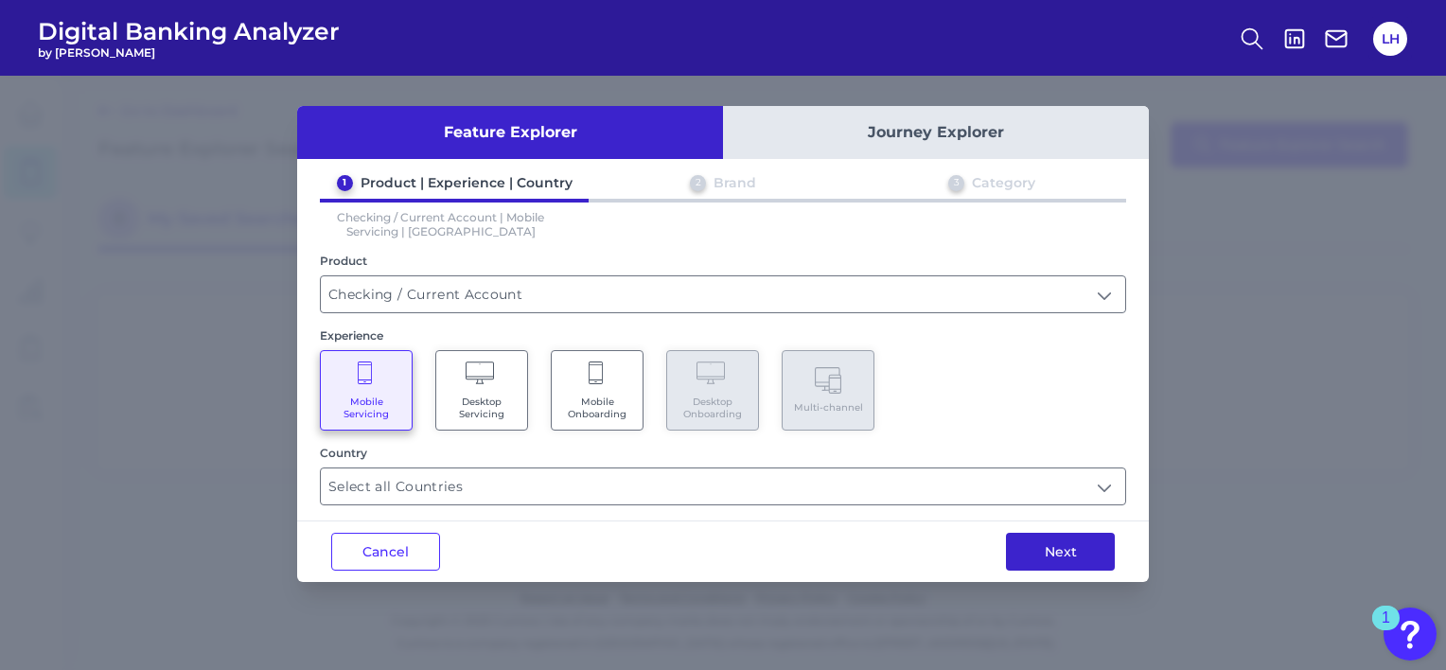
click at [1029, 558] on button "Next" at bounding box center [1060, 552] width 109 height 38
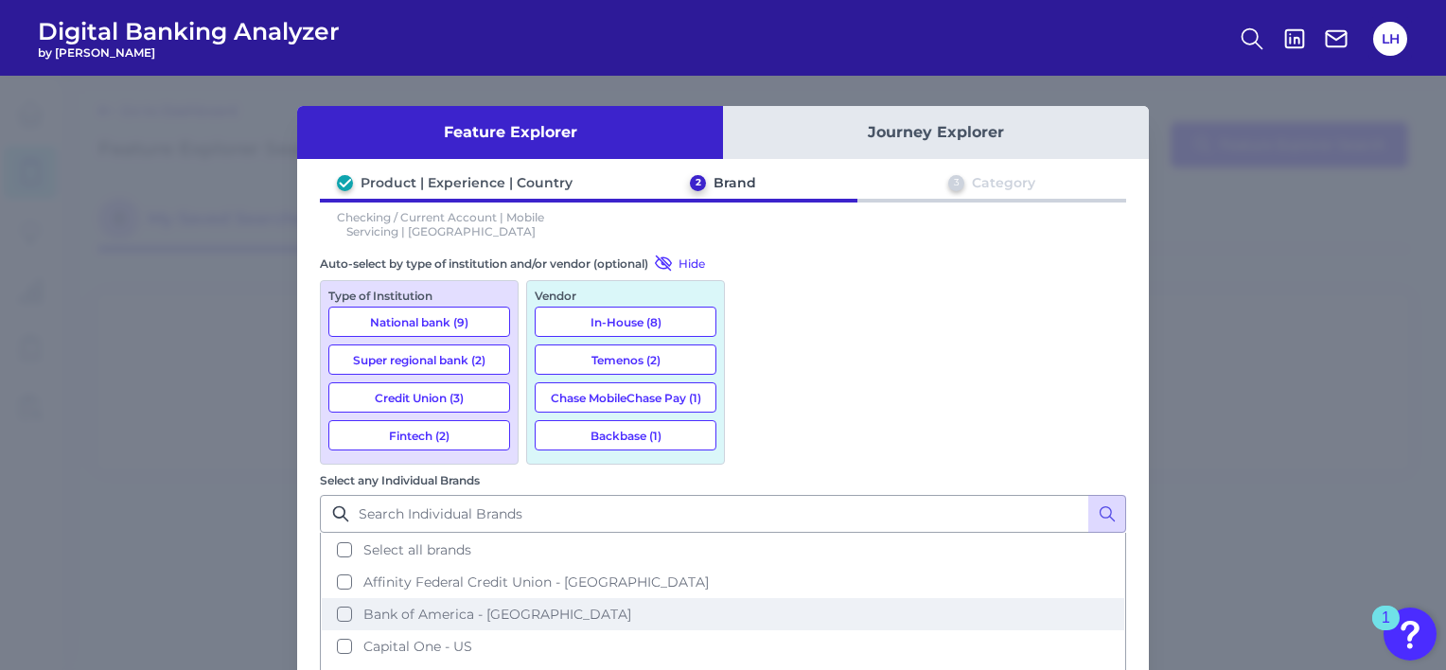
click at [875, 598] on button "Bank of America - [GEOGRAPHIC_DATA]" at bounding box center [723, 614] width 802 height 32
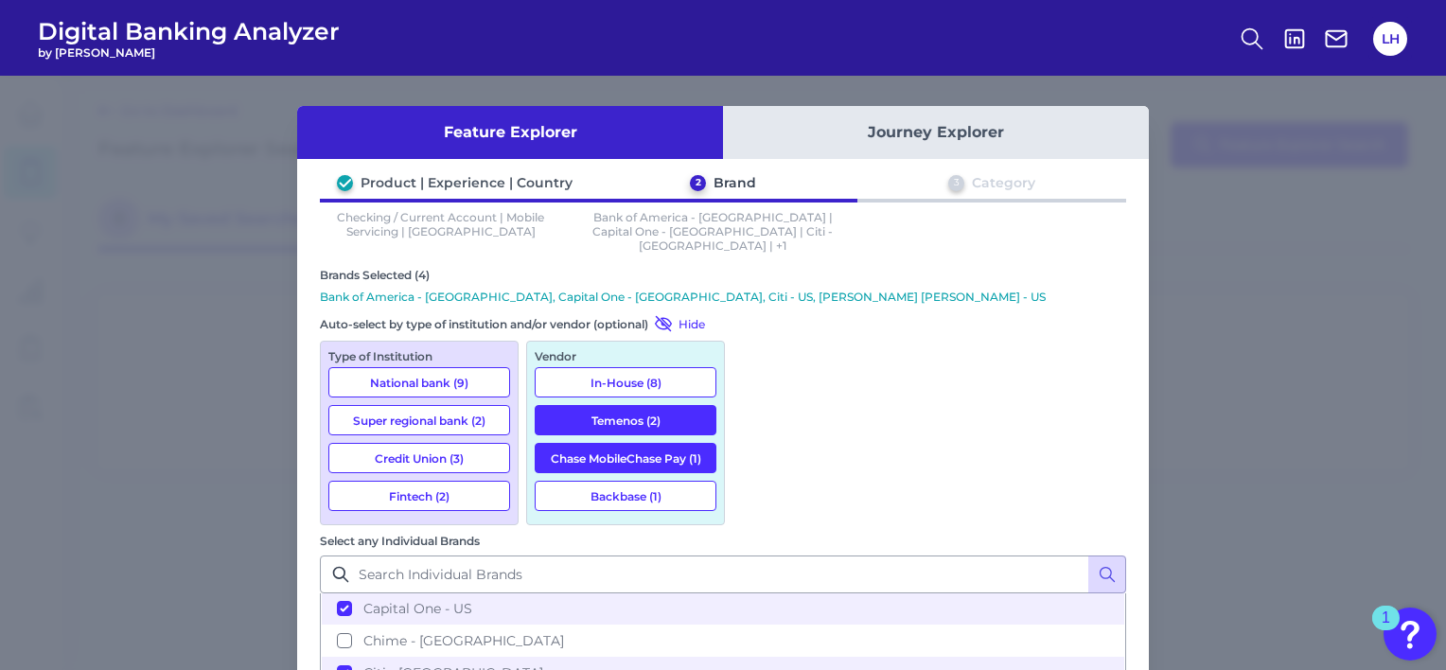
scroll to position [110, 0]
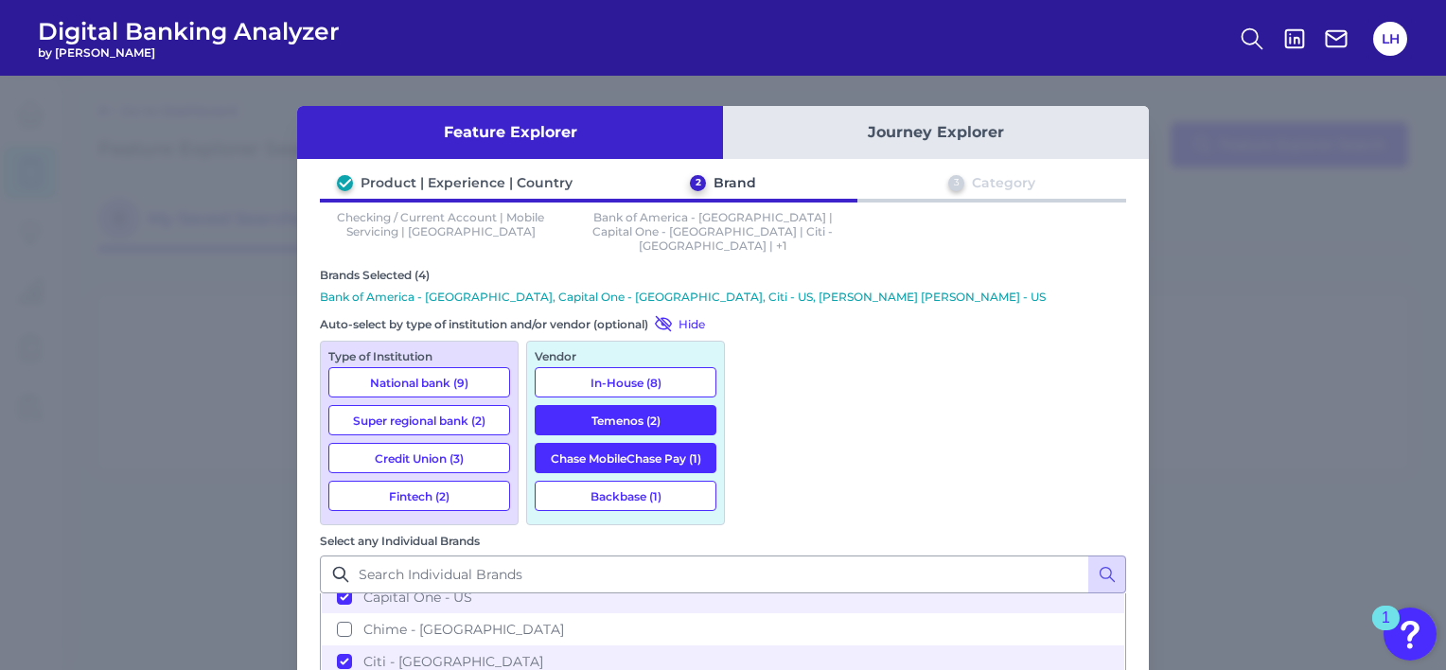
drag, startPoint x: 1137, startPoint y: 497, endPoint x: 1145, endPoint y: 541, distance: 45.1
click at [1145, 541] on div "Feature Explorer Journey Explorer Product | Experience | Country 2 Brand 3 Cate…" at bounding box center [723, 373] width 1446 height 594
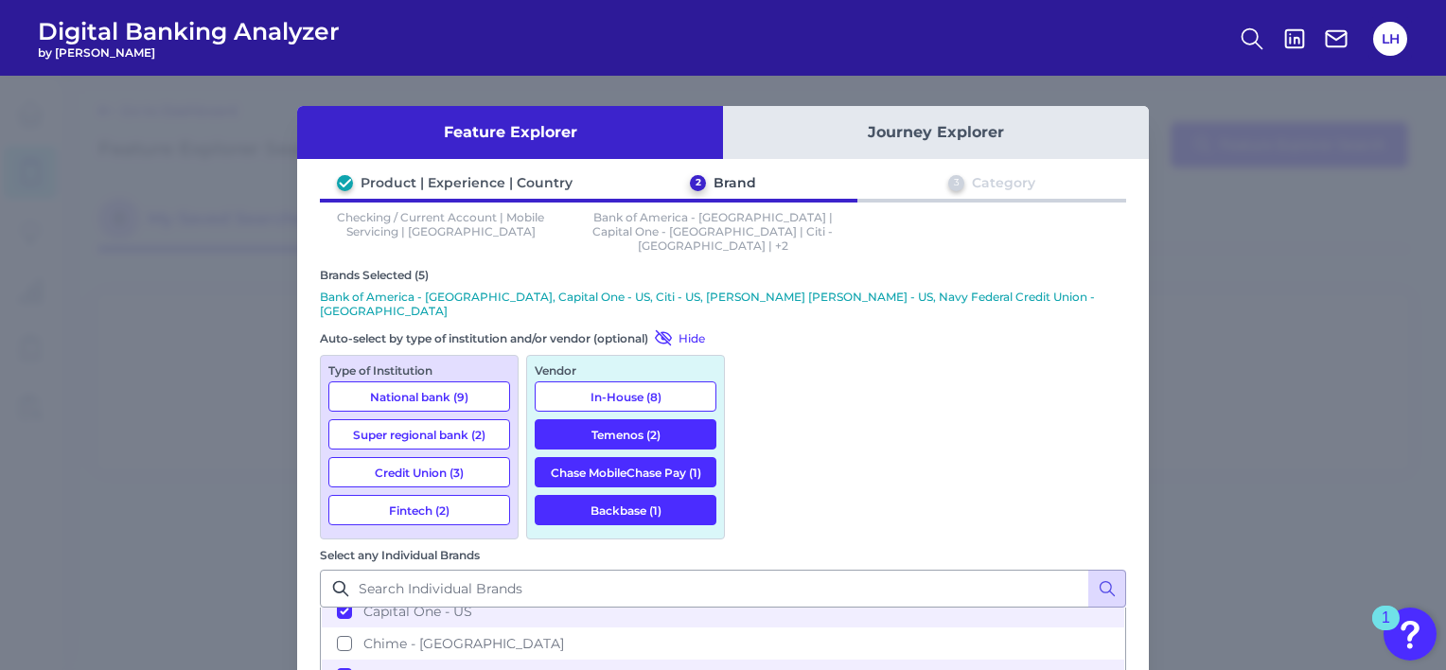
click at [1205, 465] on div "Feature Explorer Journey Explorer Product | Experience | Country 2 Brand 3 Cate…" at bounding box center [723, 373] width 1446 height 594
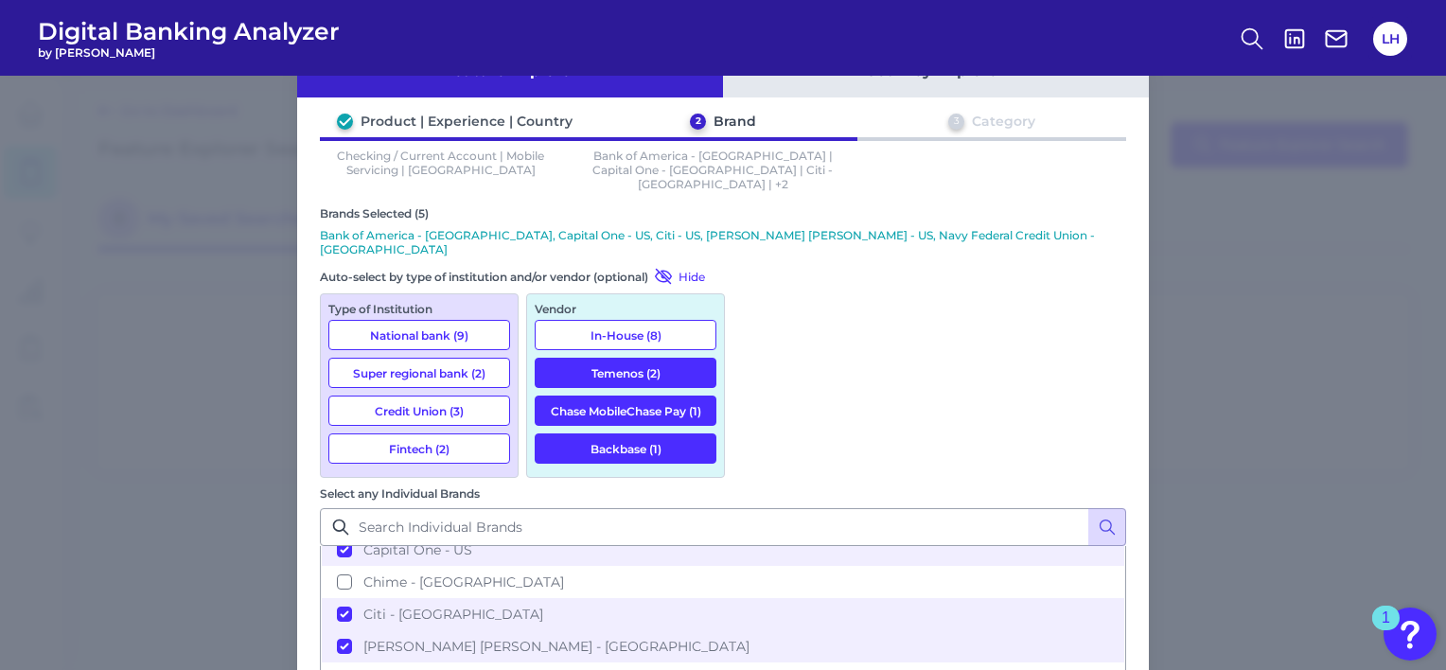
scroll to position [63, 0]
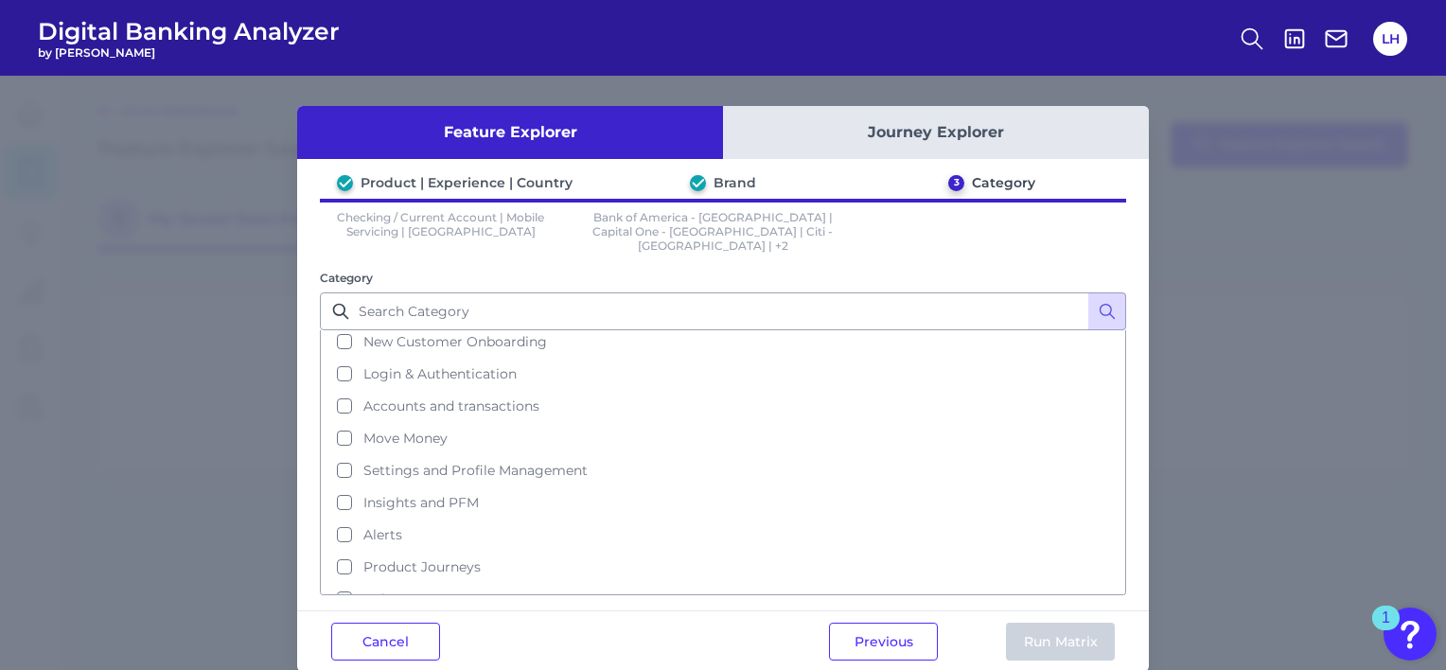
scroll to position [79, 0]
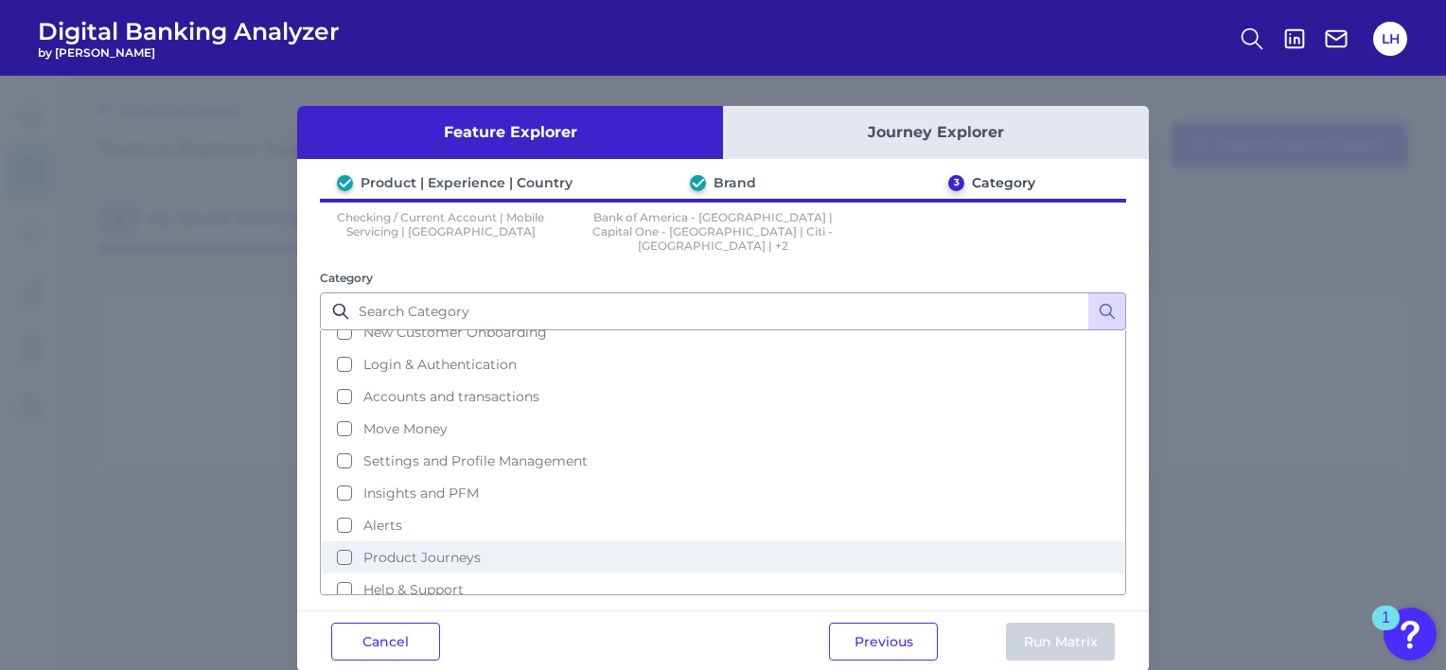
click at [341, 541] on button "Product Journeys" at bounding box center [723, 557] width 802 height 32
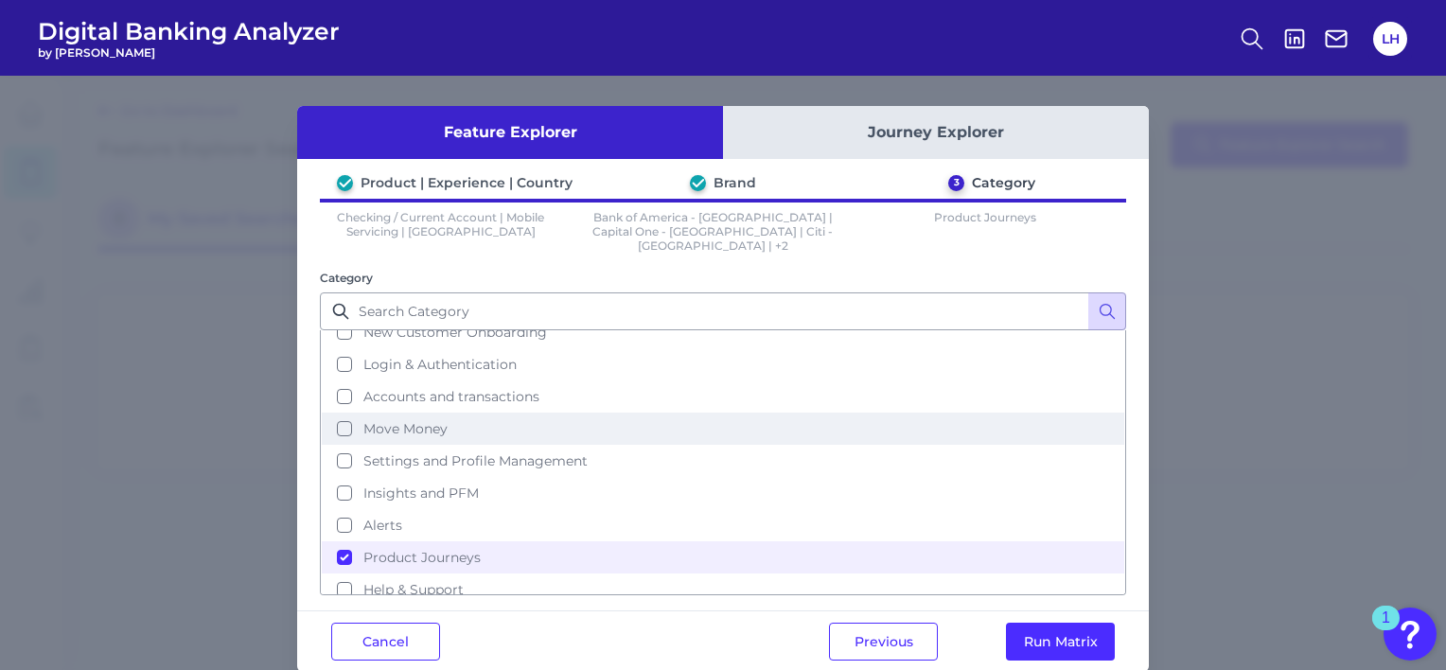
click at [344, 412] on button "Move Money" at bounding box center [723, 428] width 802 height 32
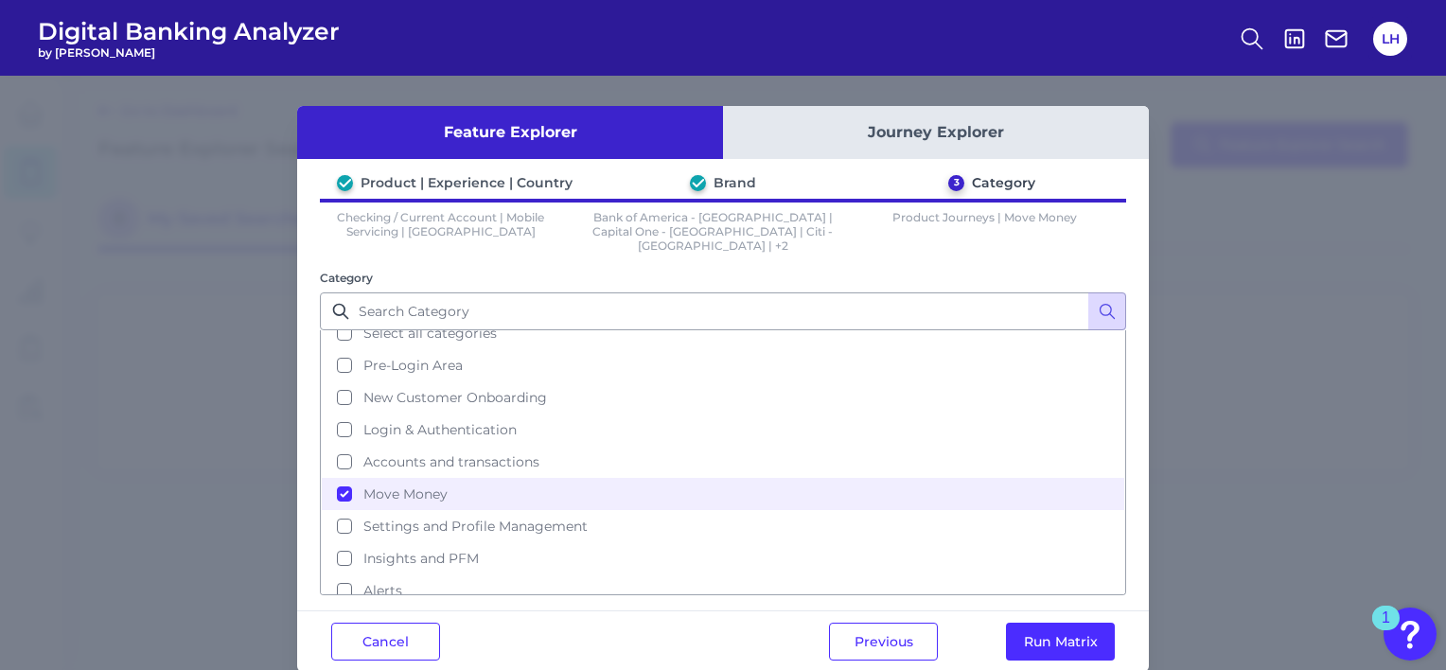
scroll to position [0, 0]
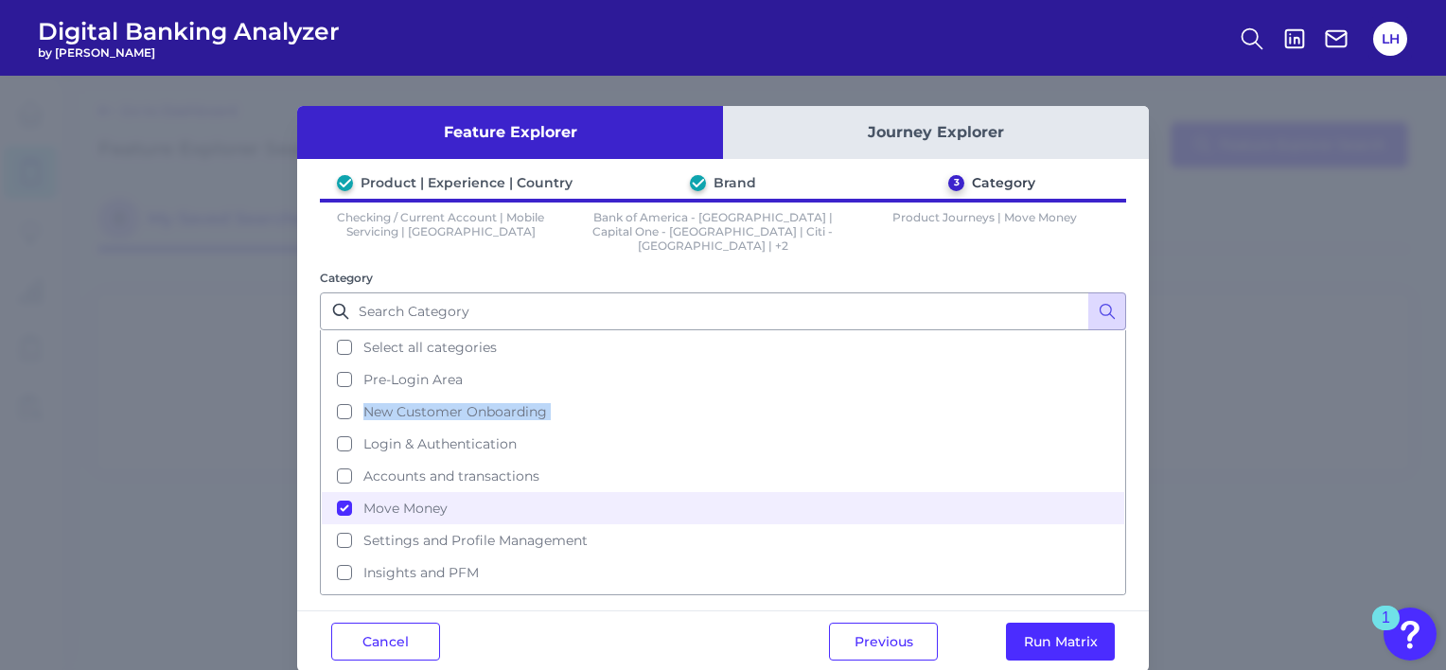
drag, startPoint x: 1121, startPoint y: 377, endPoint x: 1117, endPoint y: 420, distance: 42.7
click at [1117, 420] on ul "Select all categories Pre-Login Area New Customer Onboarding Login & Authentica…" at bounding box center [723, 462] width 806 height 265
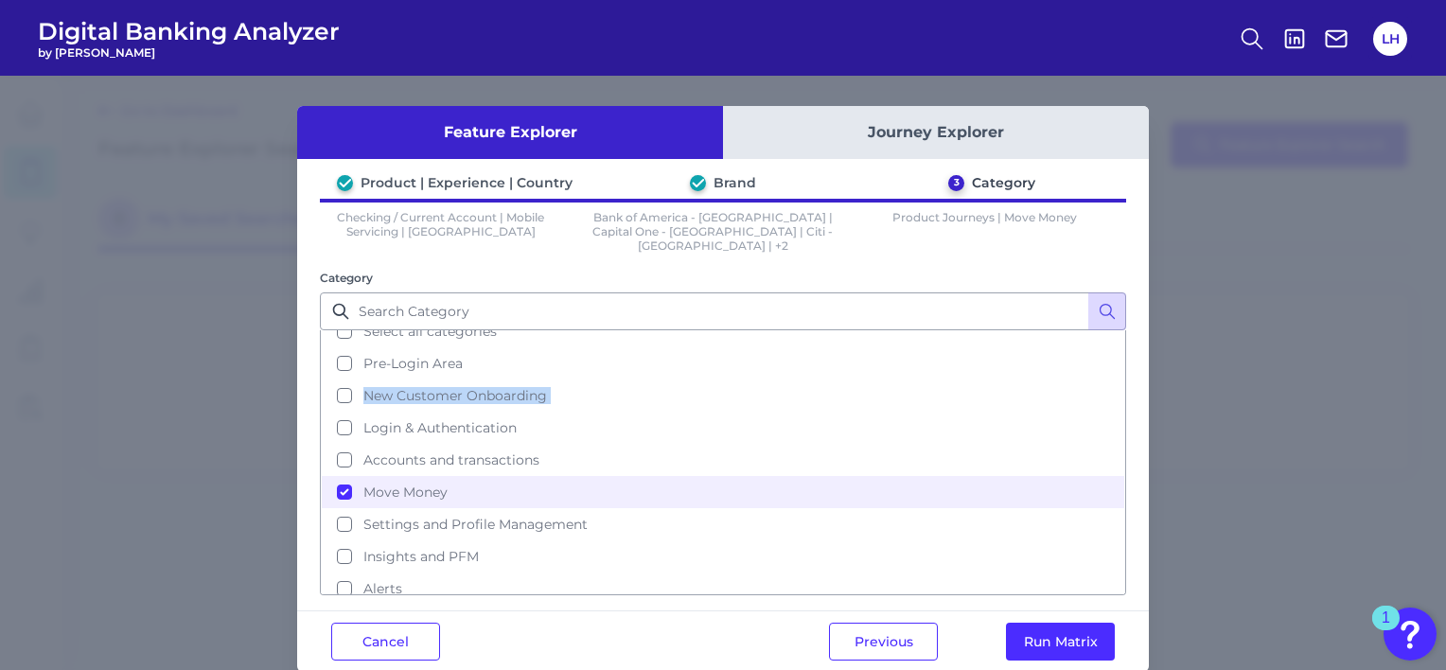
scroll to position [10, 0]
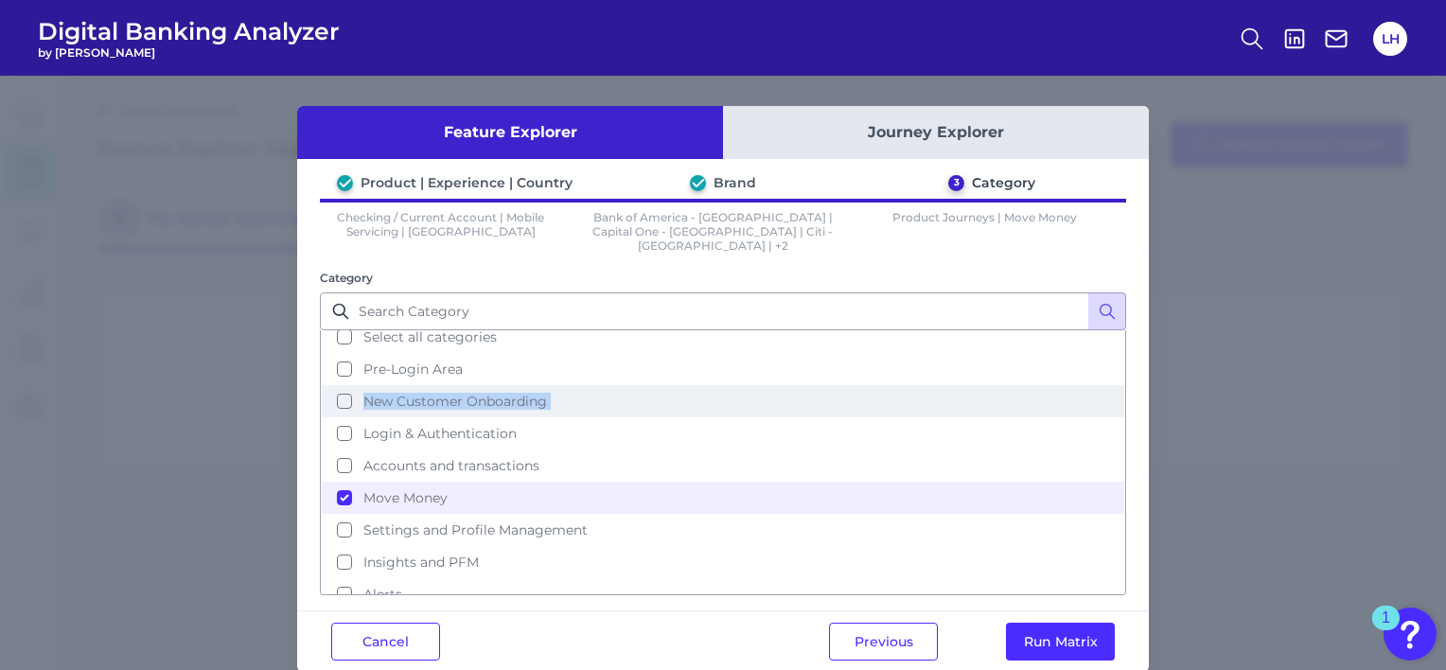
click at [339, 386] on button "New Customer Onboarding" at bounding box center [723, 401] width 802 height 32
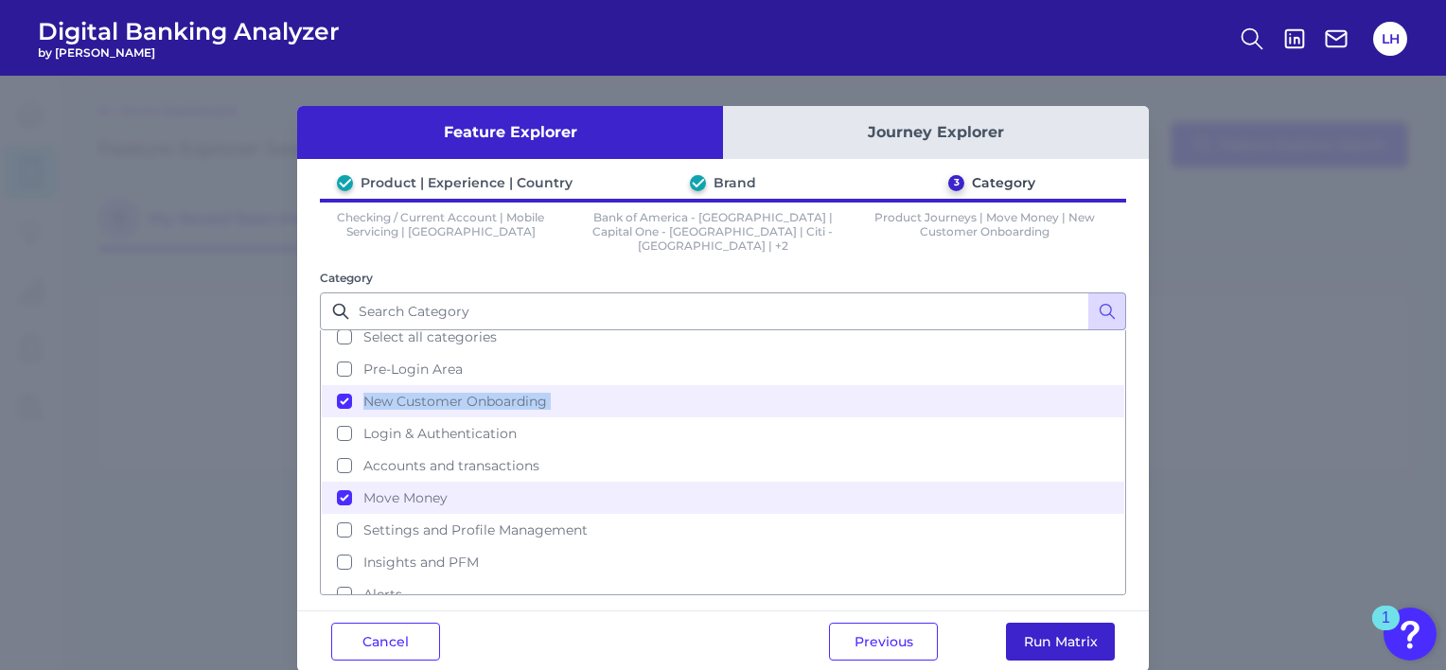
click at [1035, 623] on button "Run Matrix" at bounding box center [1060, 642] width 109 height 38
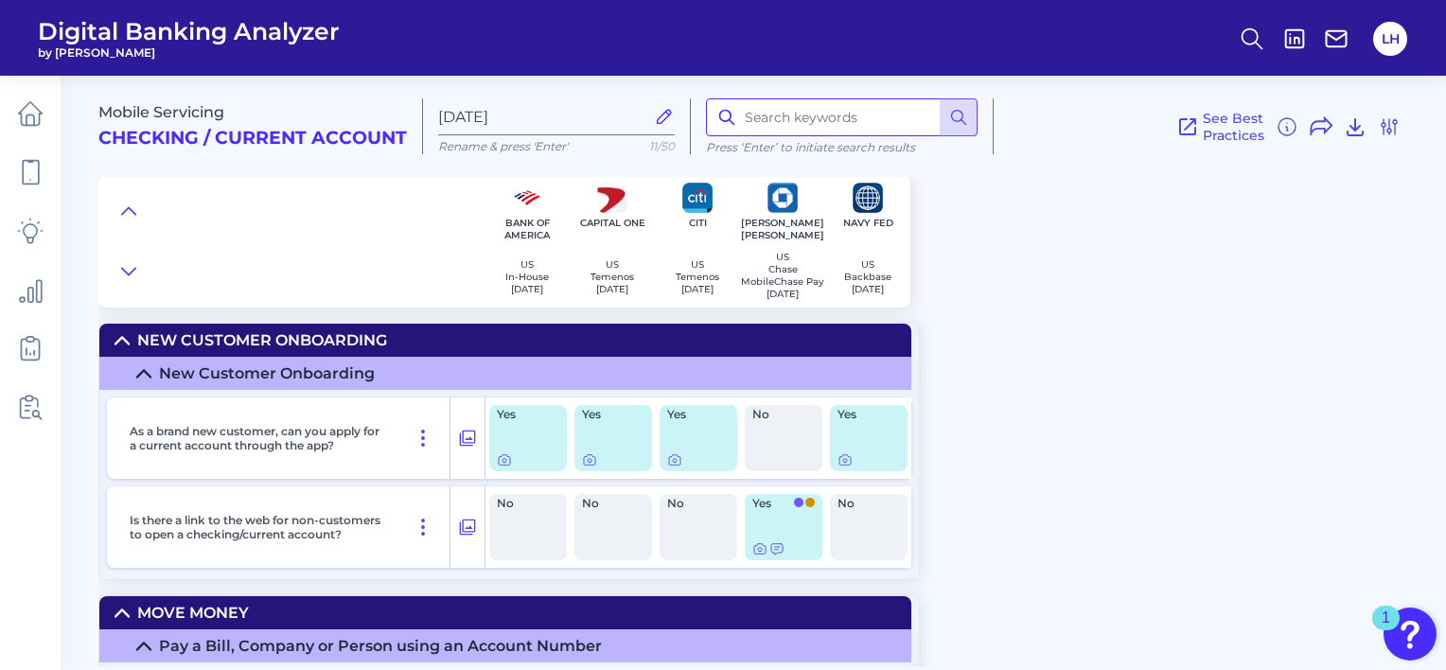
click at [780, 121] on input at bounding box center [842, 117] width 272 height 38
type input "wallet"
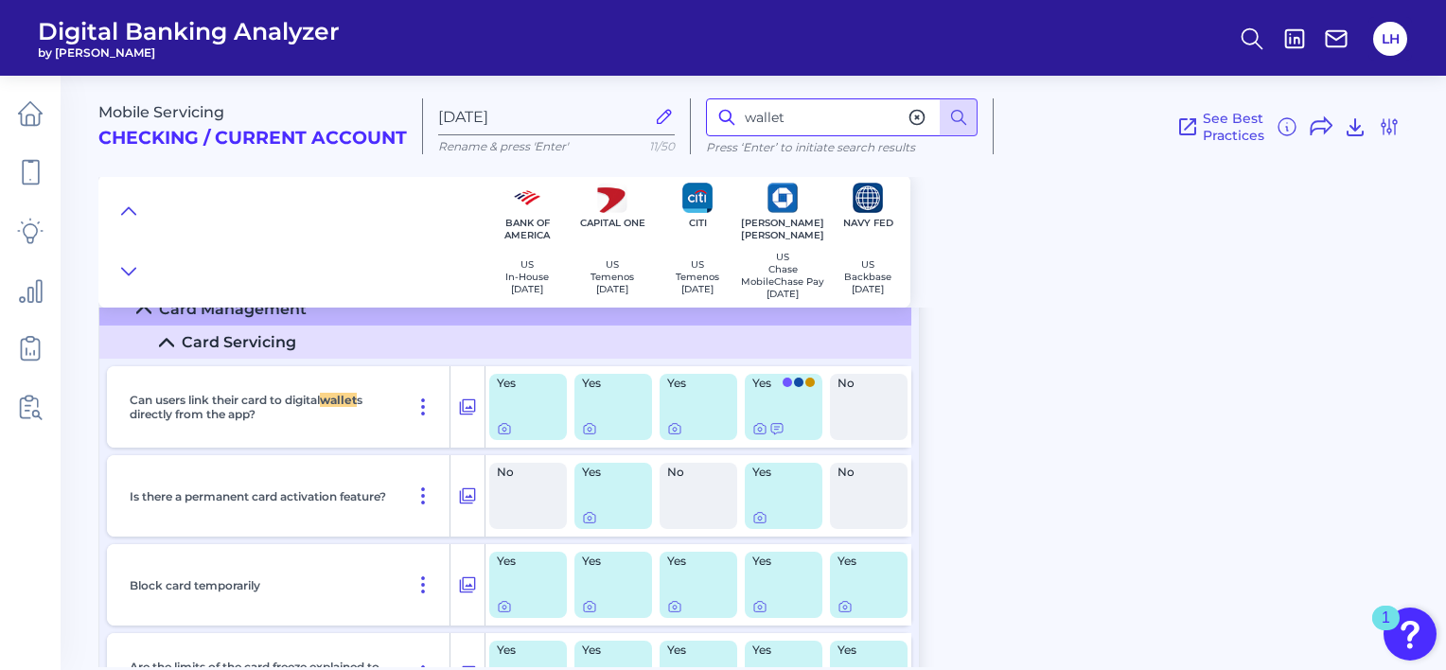
scroll to position [6931, 0]
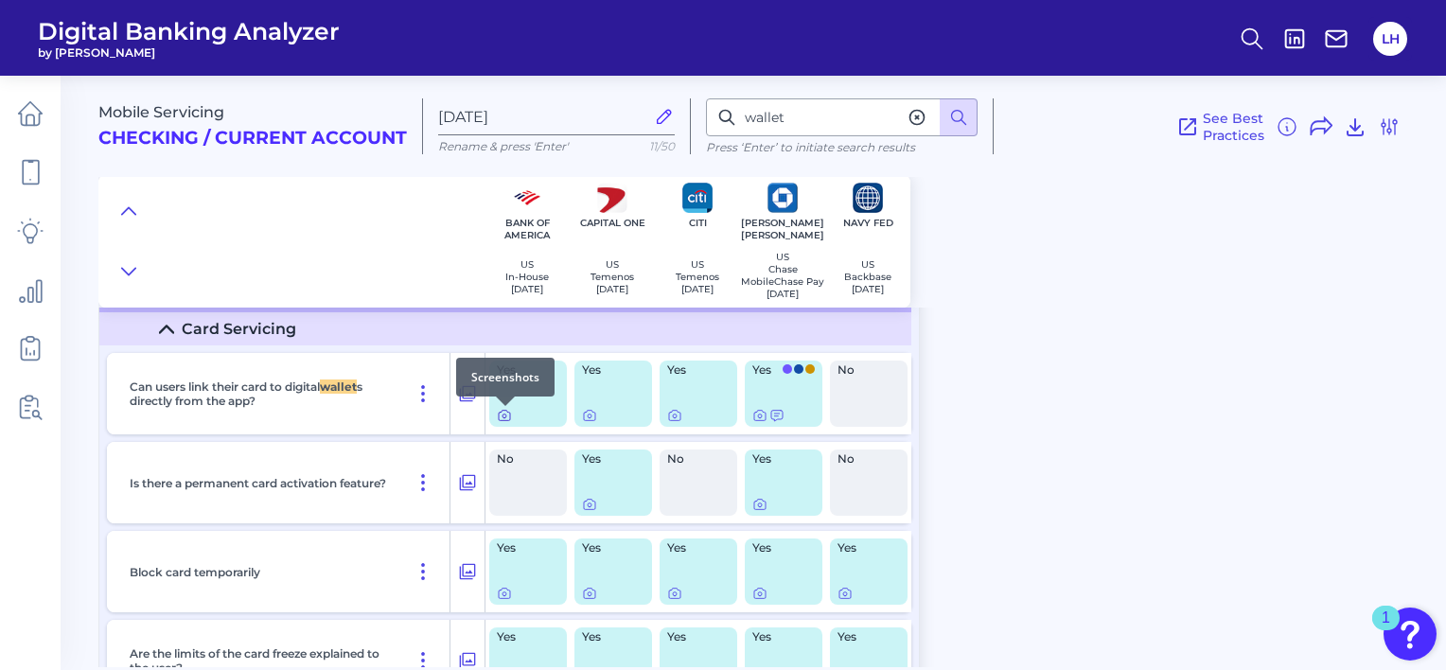
click at [503, 420] on icon at bounding box center [504, 415] width 15 height 15
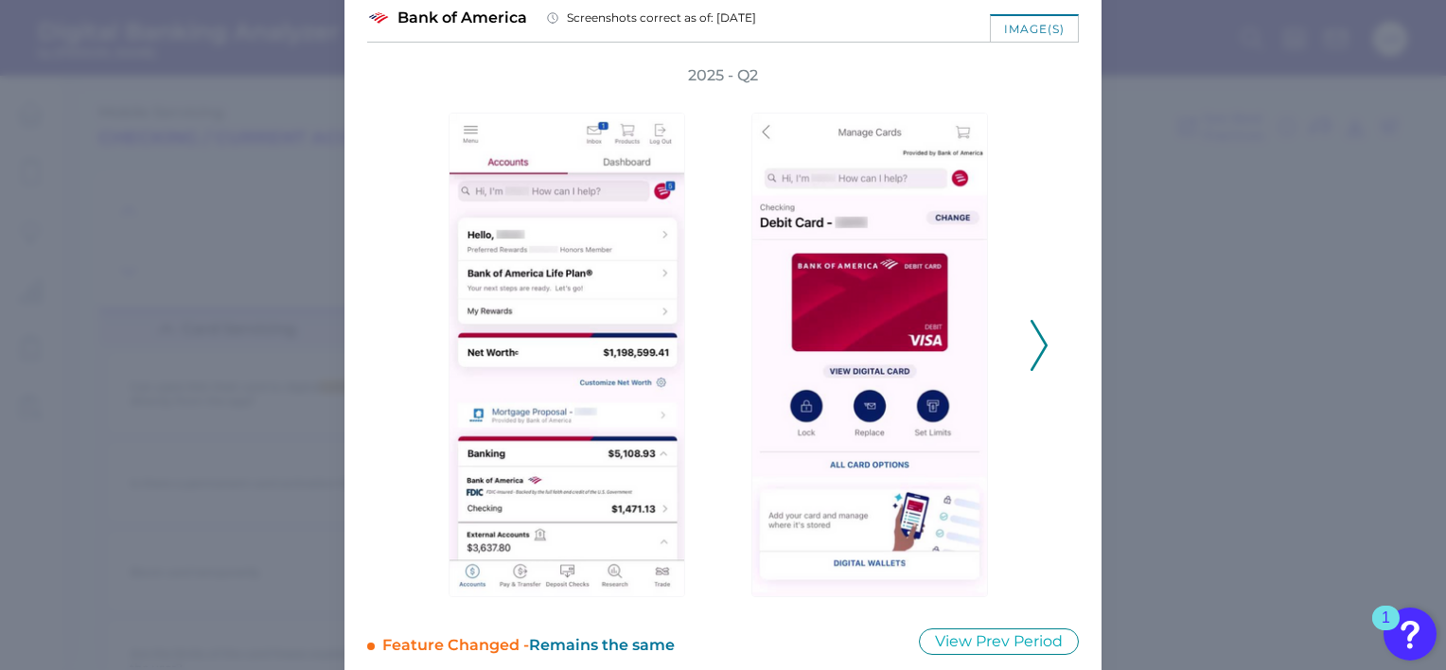
scroll to position [80, 0]
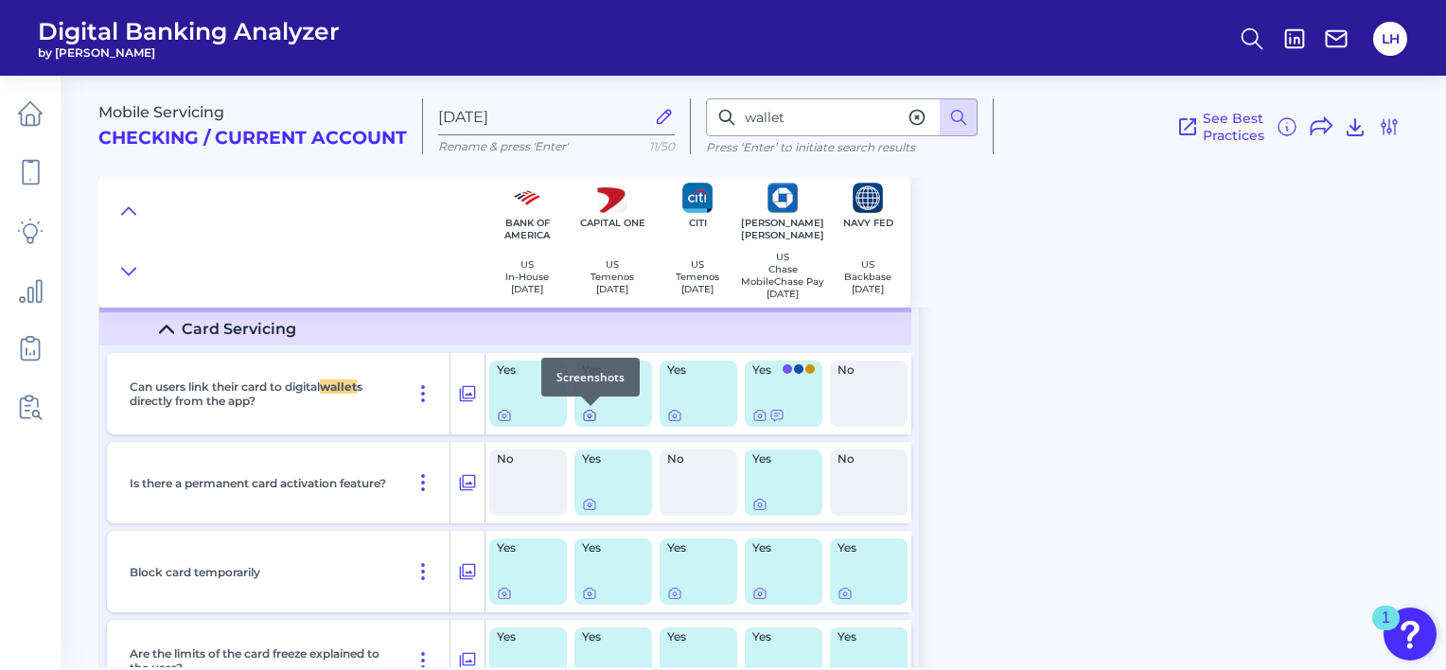
click at [590, 420] on icon at bounding box center [589, 415] width 15 height 15
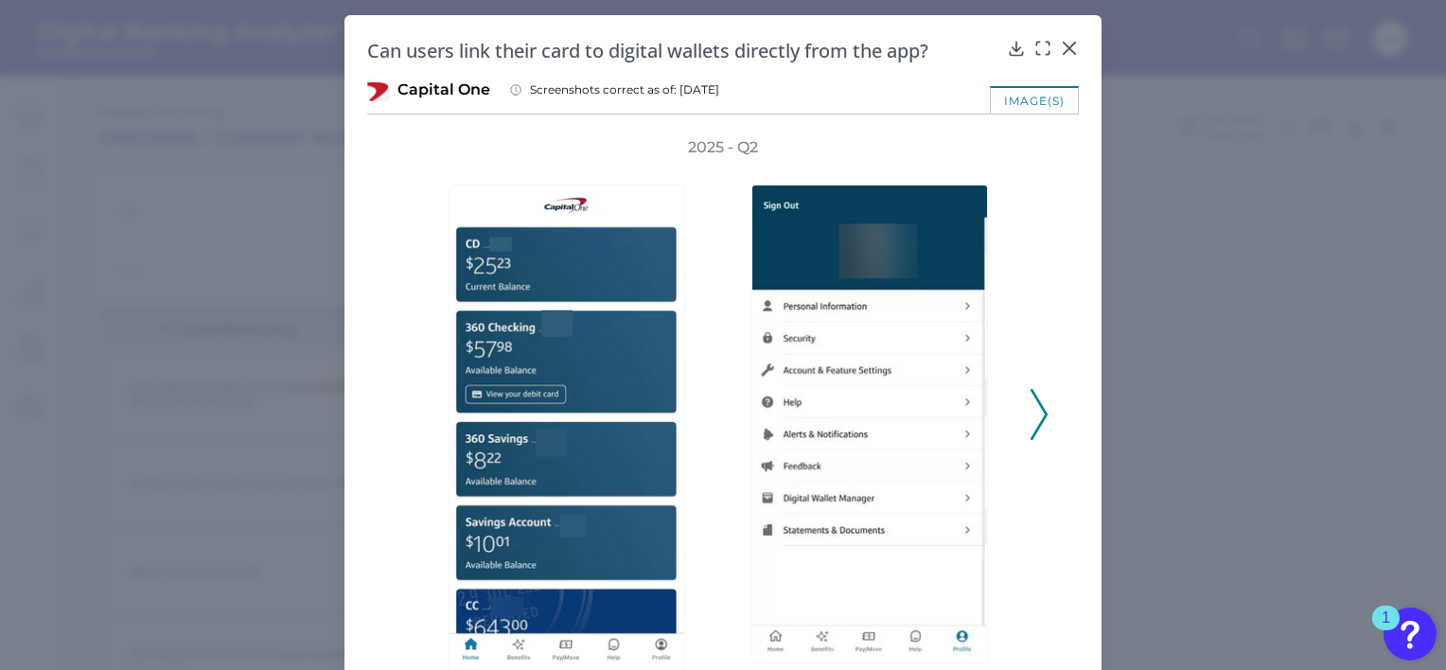
click at [1039, 416] on icon at bounding box center [1038, 414] width 17 height 51
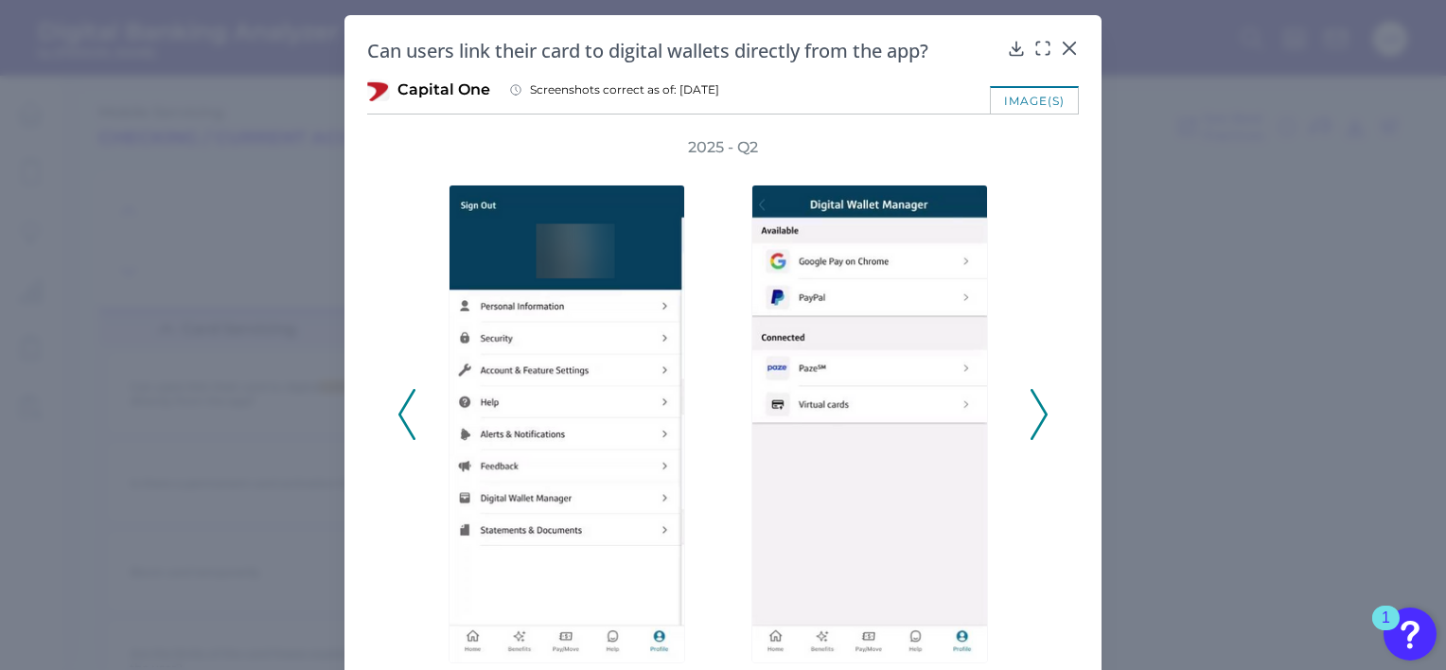
click at [1039, 416] on icon at bounding box center [1038, 414] width 17 height 51
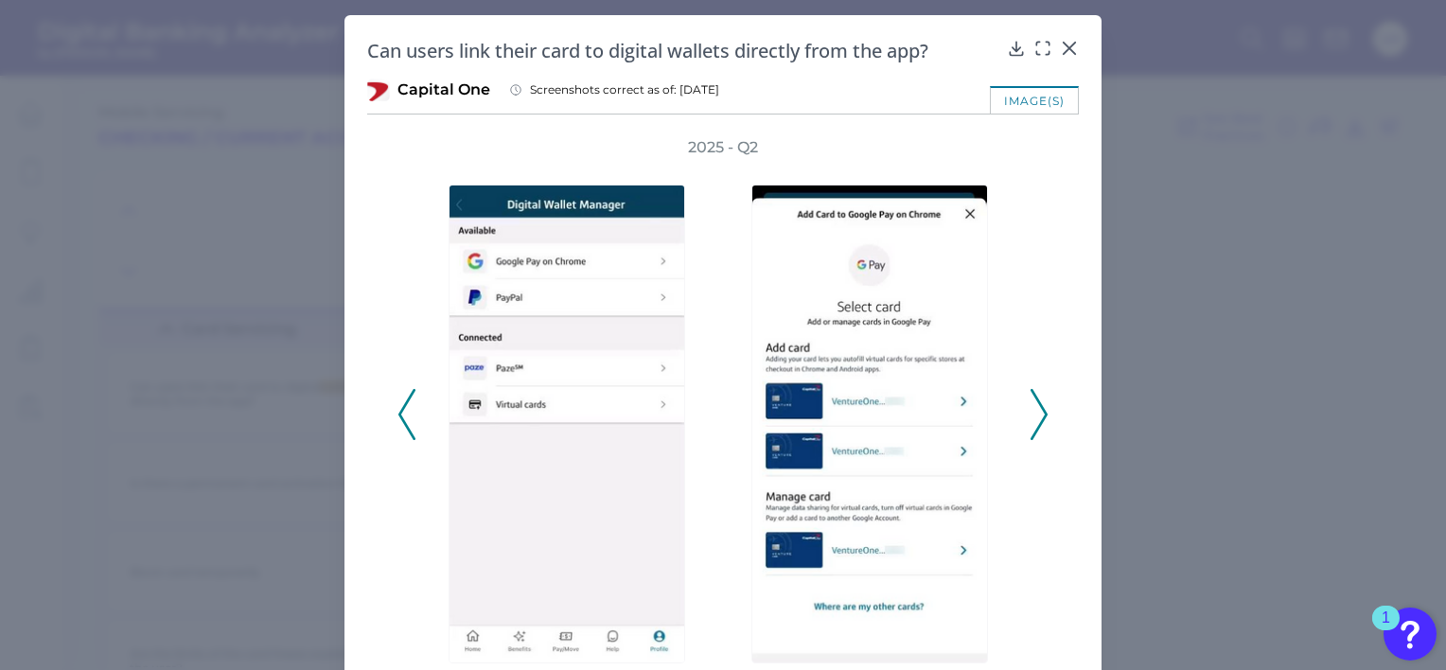
click at [1039, 416] on icon at bounding box center [1038, 414] width 17 height 51
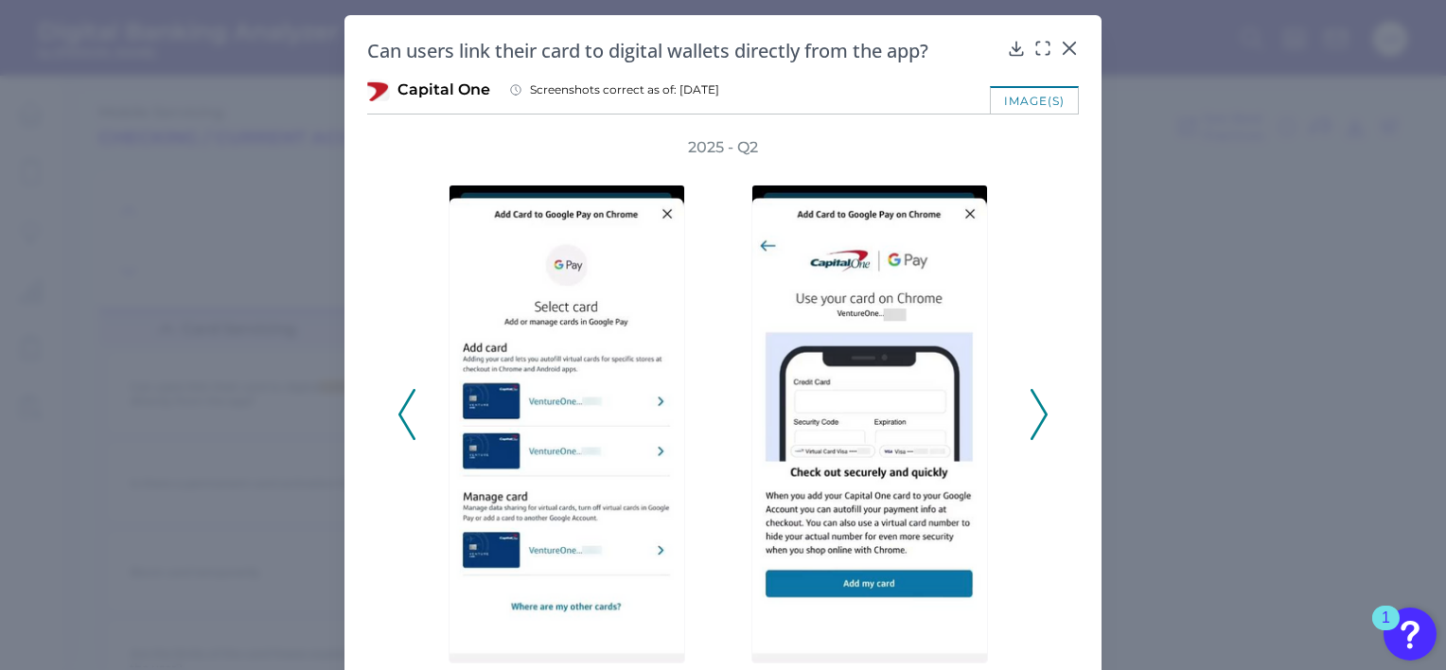
click at [1039, 416] on icon at bounding box center [1038, 414] width 17 height 51
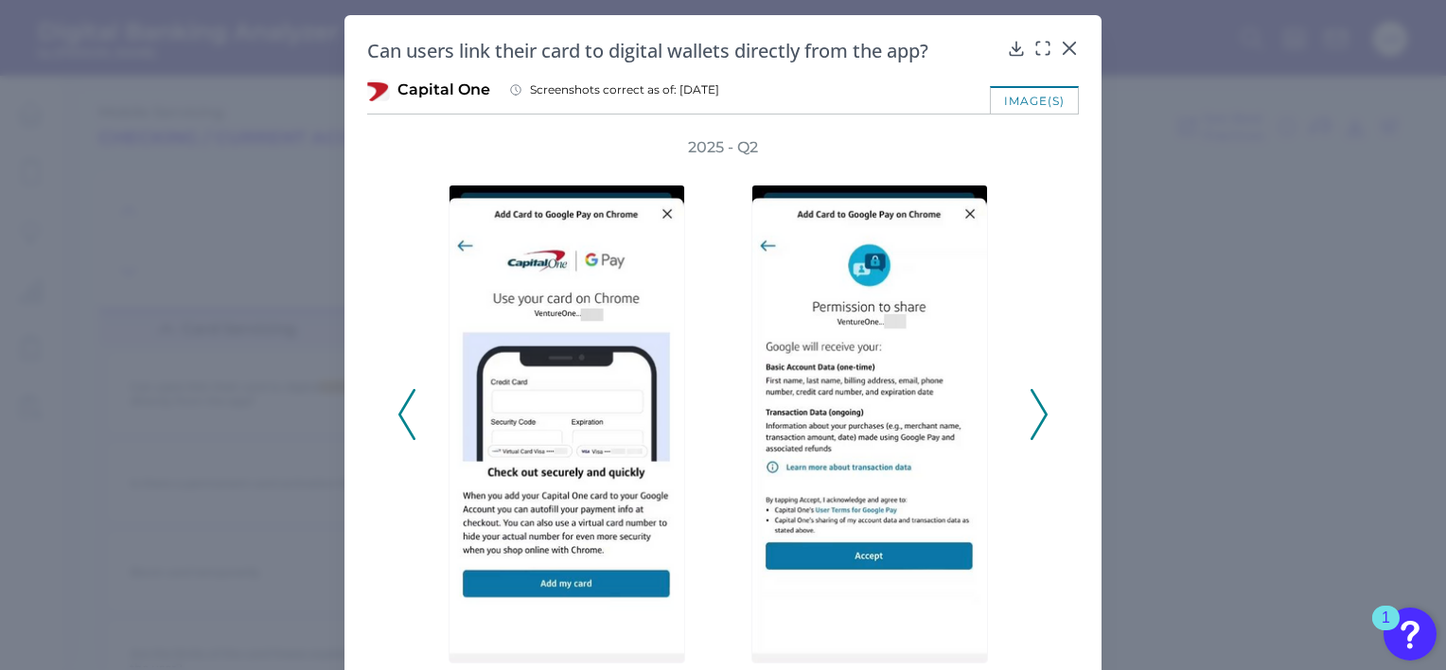
click at [1039, 416] on icon at bounding box center [1038, 414] width 17 height 51
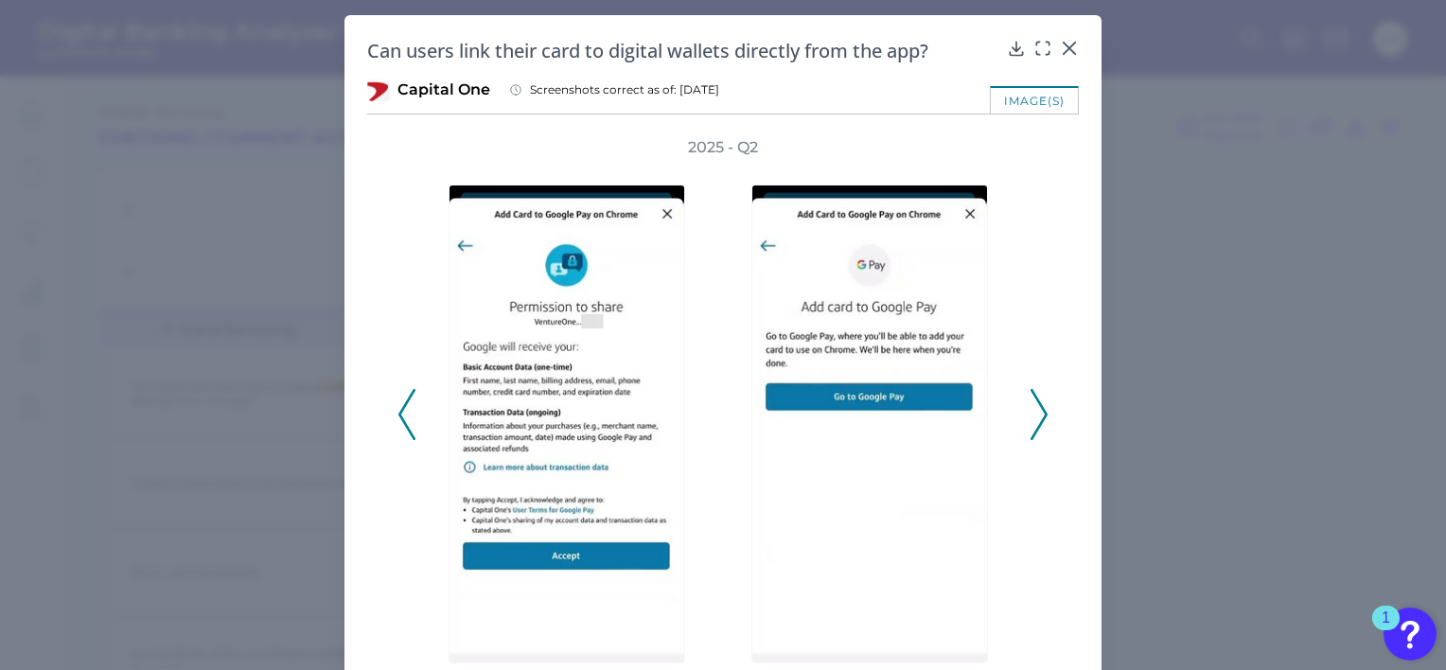
click at [1039, 416] on icon at bounding box center [1038, 414] width 17 height 51
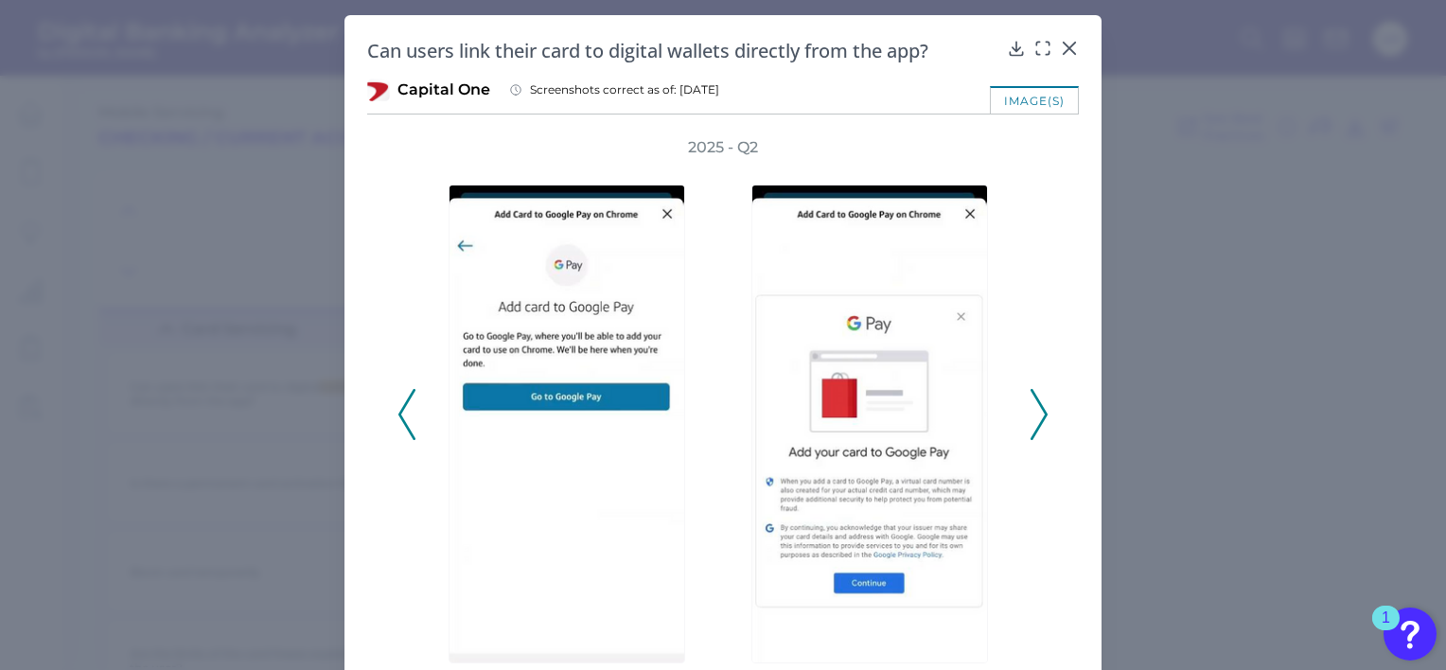
click at [1039, 416] on icon at bounding box center [1038, 414] width 17 height 51
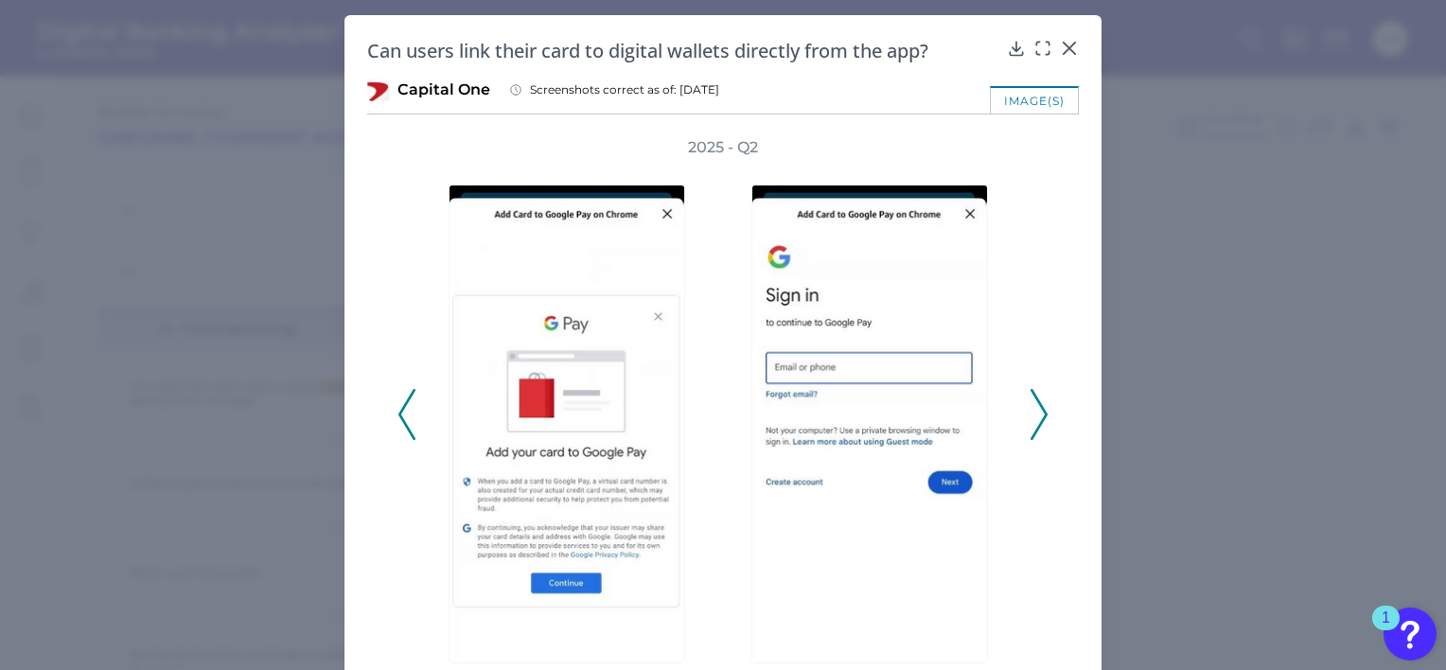
click at [1039, 416] on icon at bounding box center [1038, 414] width 17 height 51
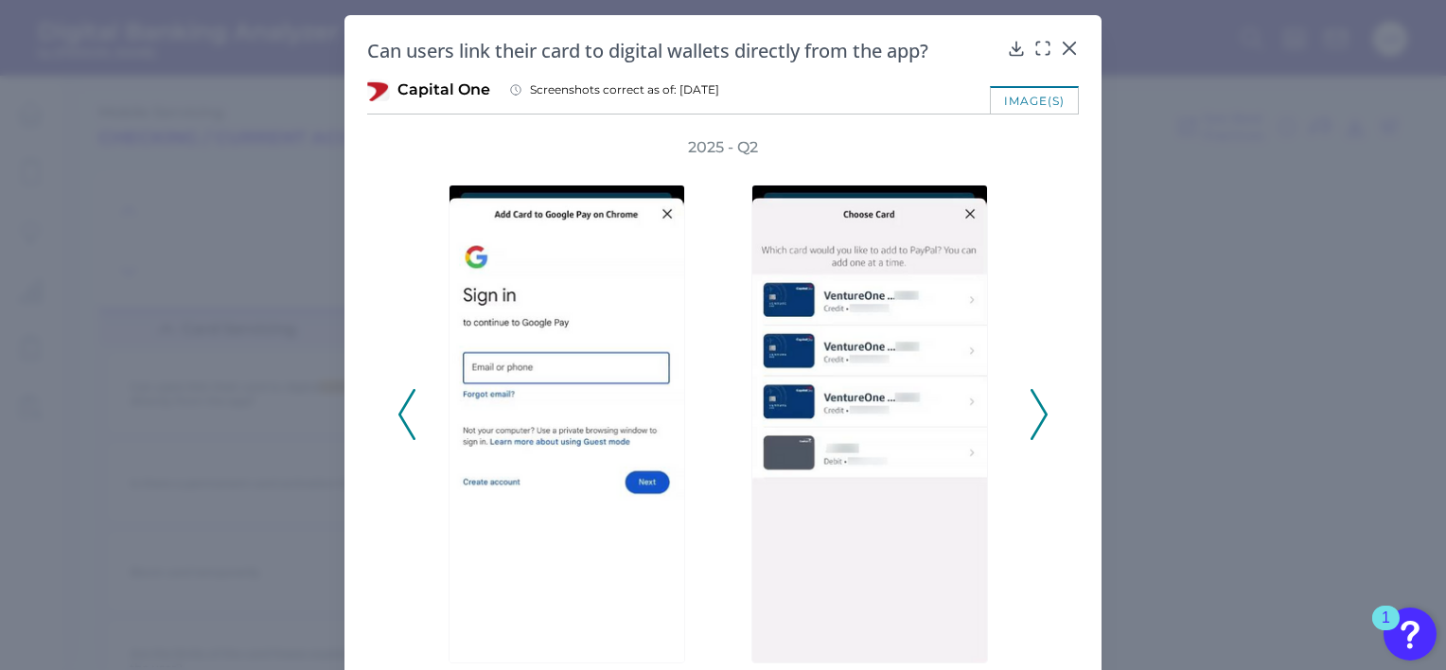
click at [1039, 416] on icon at bounding box center [1038, 414] width 17 height 51
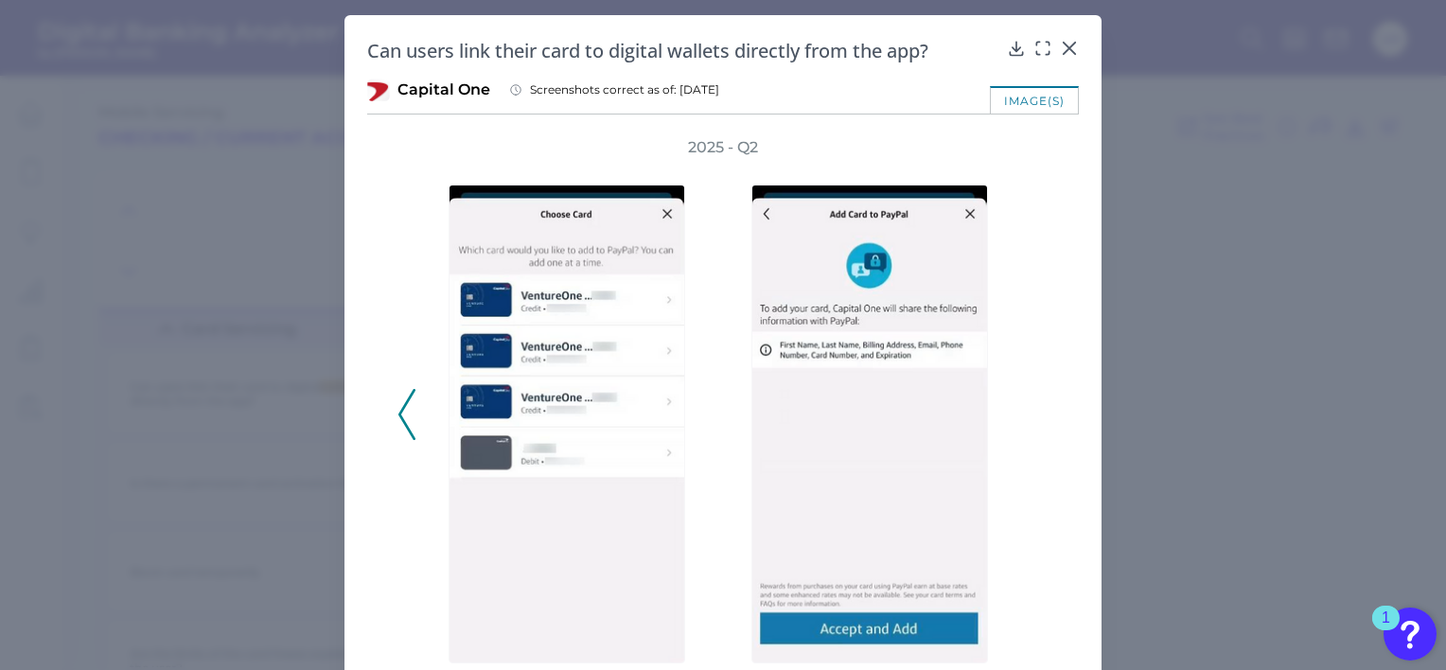
click at [1039, 416] on div "2025 - Q2" at bounding box center [722, 404] width 651 height 535
click at [399, 414] on polyline at bounding box center [406, 415] width 14 height 48
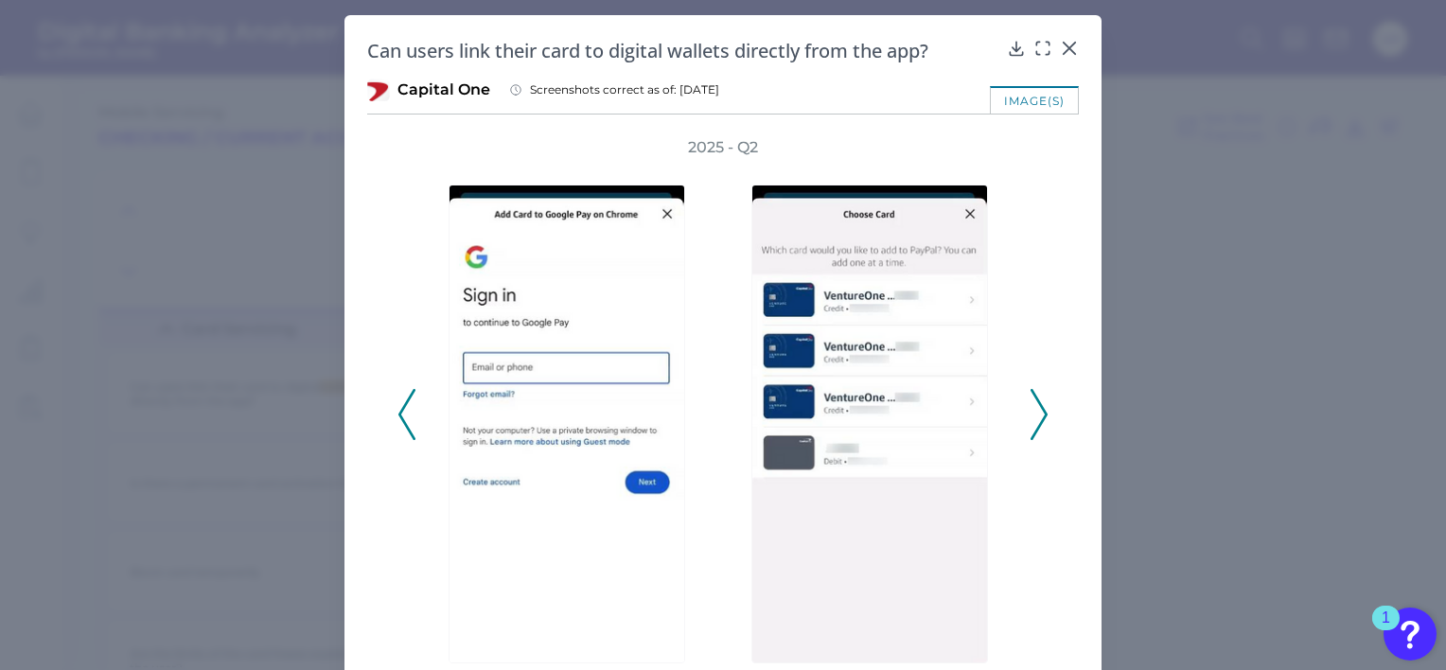
click at [399, 414] on polyline at bounding box center [406, 415] width 14 height 48
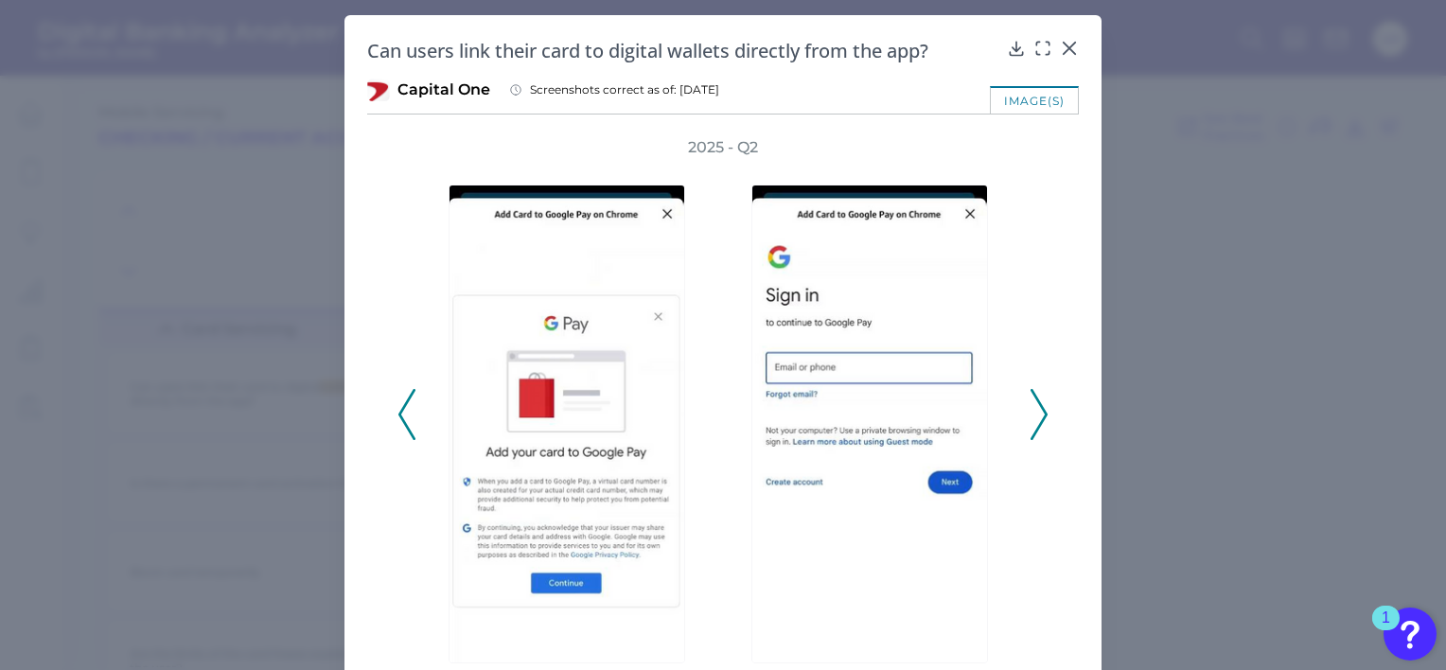
click at [399, 414] on polyline at bounding box center [406, 415] width 14 height 48
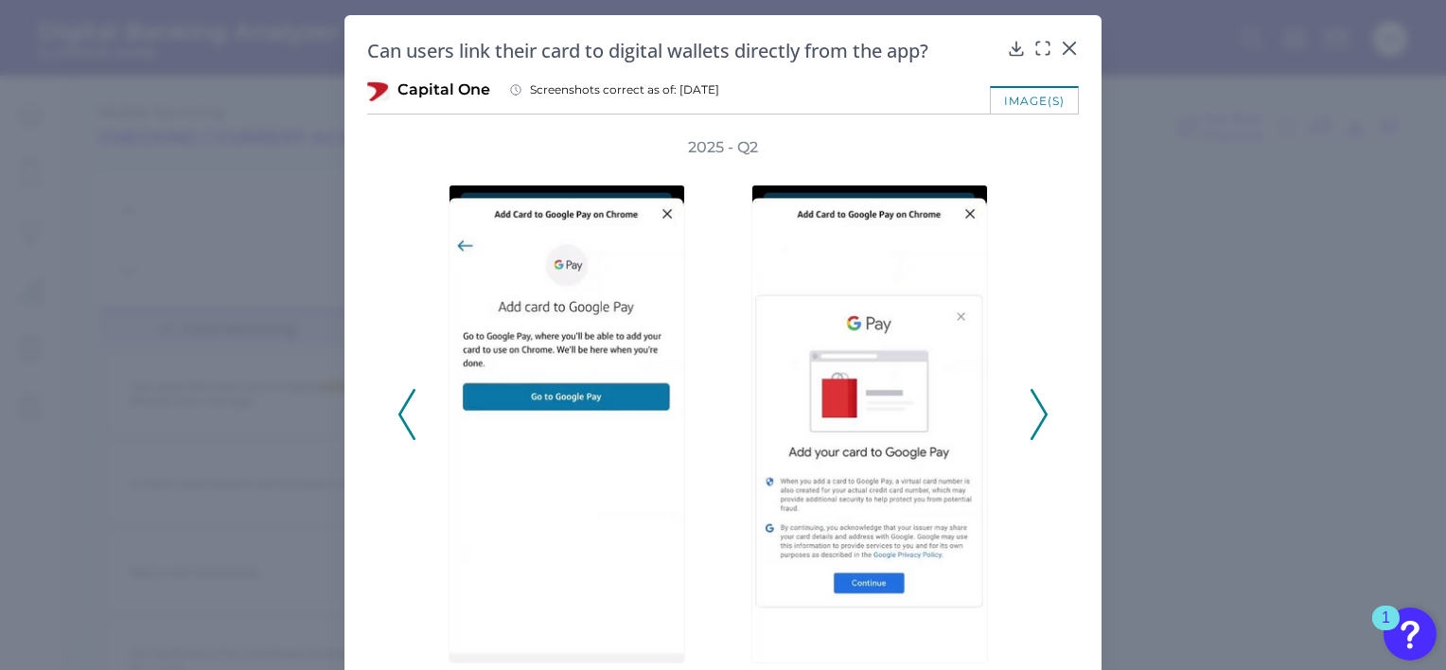
click at [399, 414] on polyline at bounding box center [406, 415] width 14 height 48
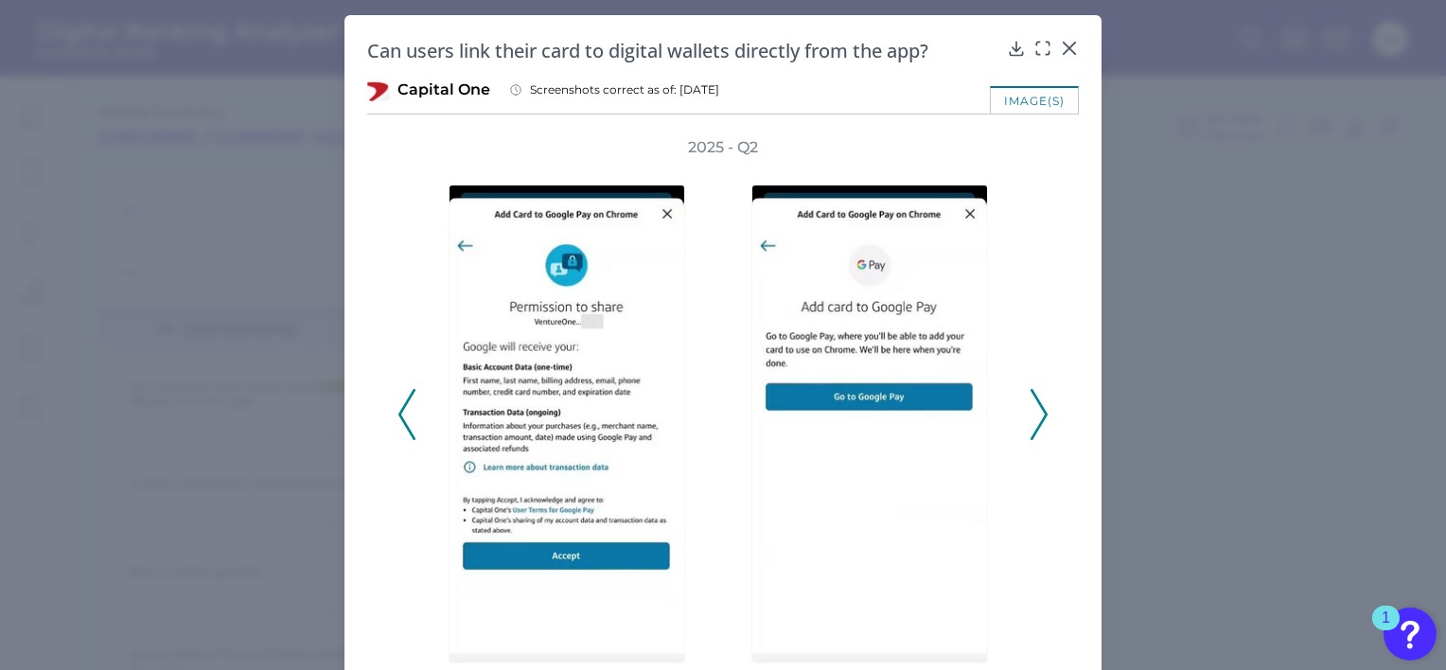
click at [399, 414] on polyline at bounding box center [406, 415] width 14 height 48
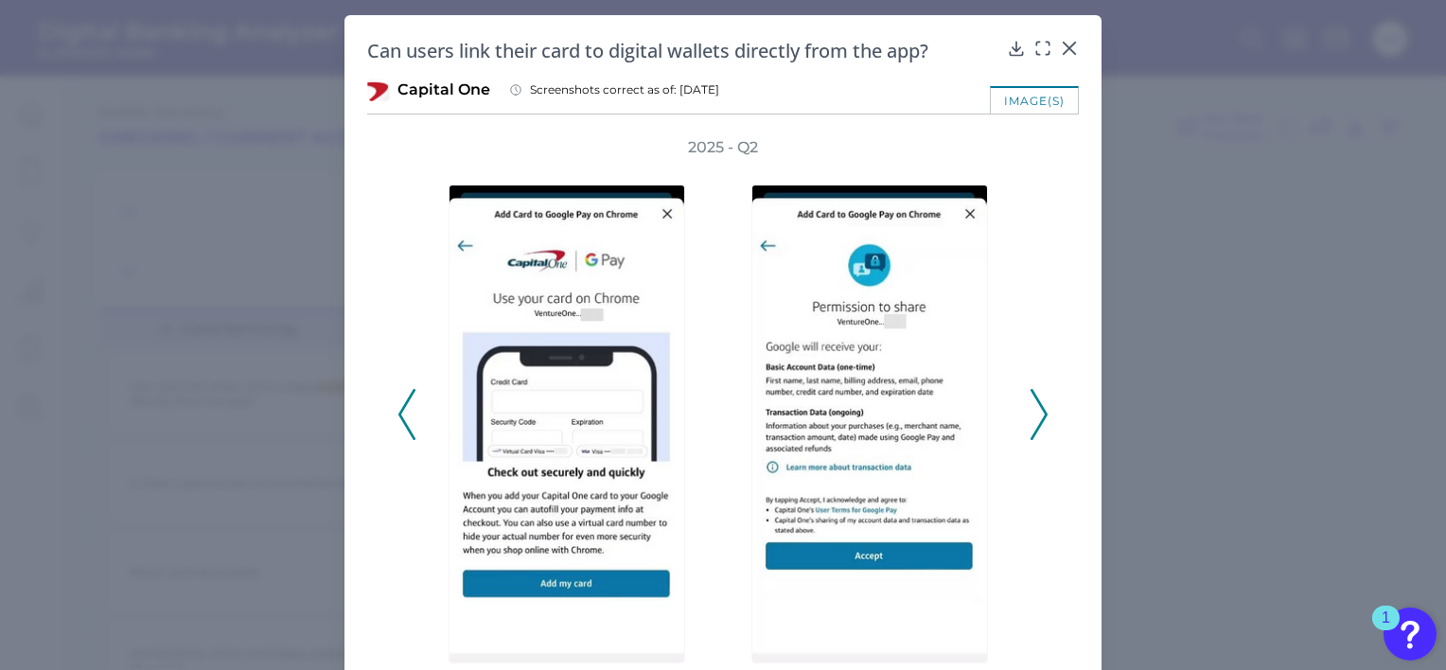
click at [399, 414] on polyline at bounding box center [406, 415] width 14 height 48
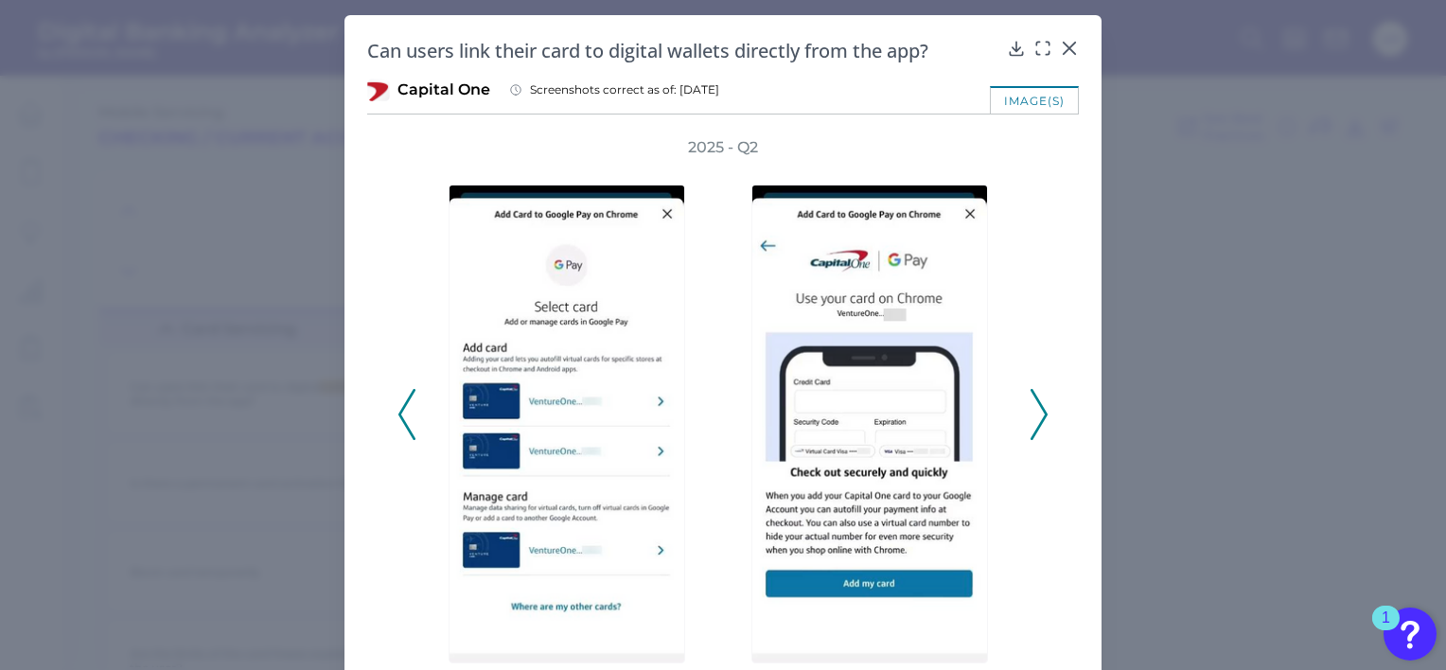
click at [399, 414] on polyline at bounding box center [406, 415] width 14 height 48
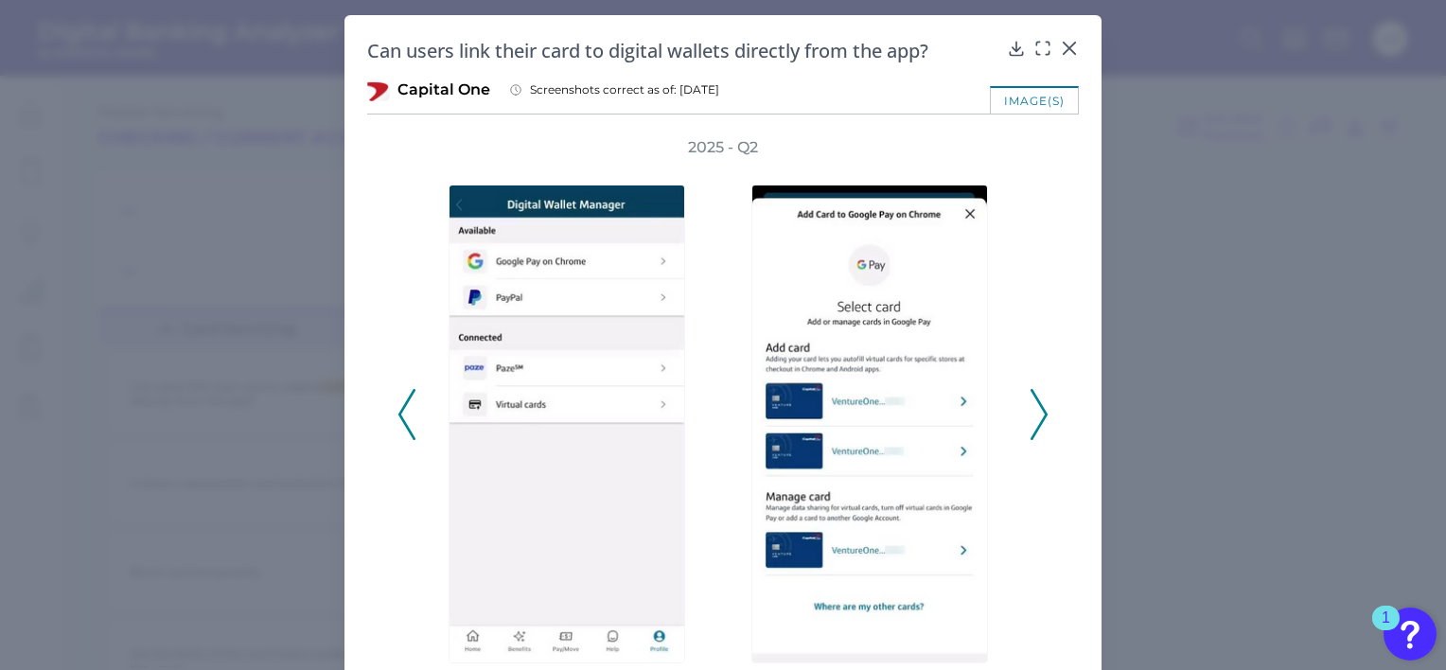
click at [399, 414] on polyline at bounding box center [406, 415] width 14 height 48
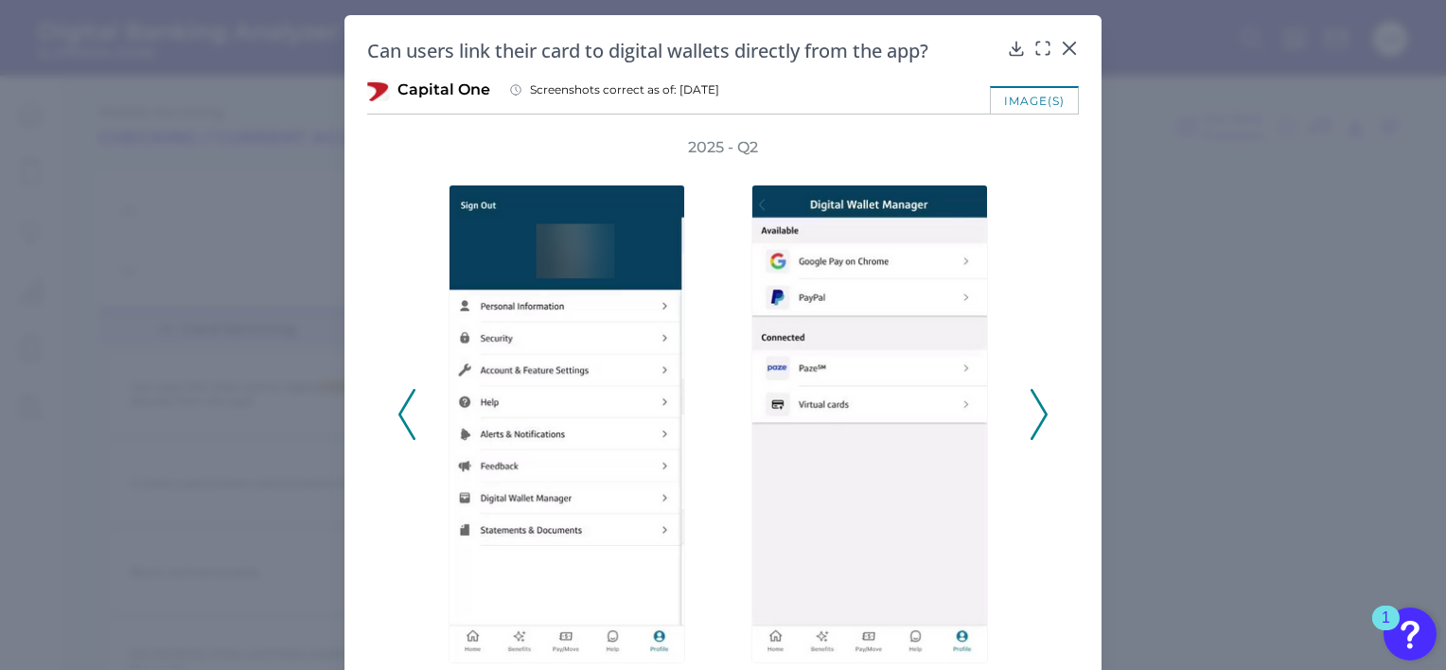
click at [399, 414] on polyline at bounding box center [406, 415] width 14 height 48
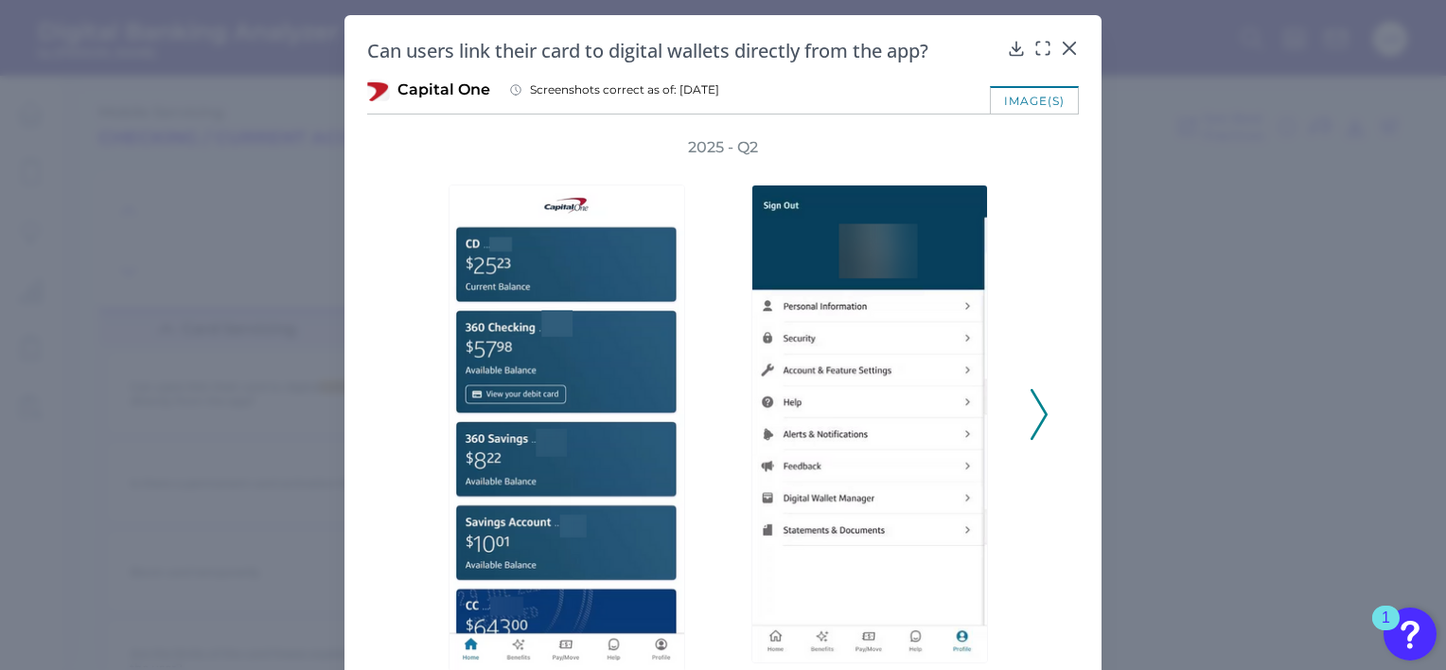
click at [397, 414] on div "2025 - Q2" at bounding box center [722, 404] width 651 height 535
click at [1036, 414] on icon at bounding box center [1038, 414] width 17 height 51
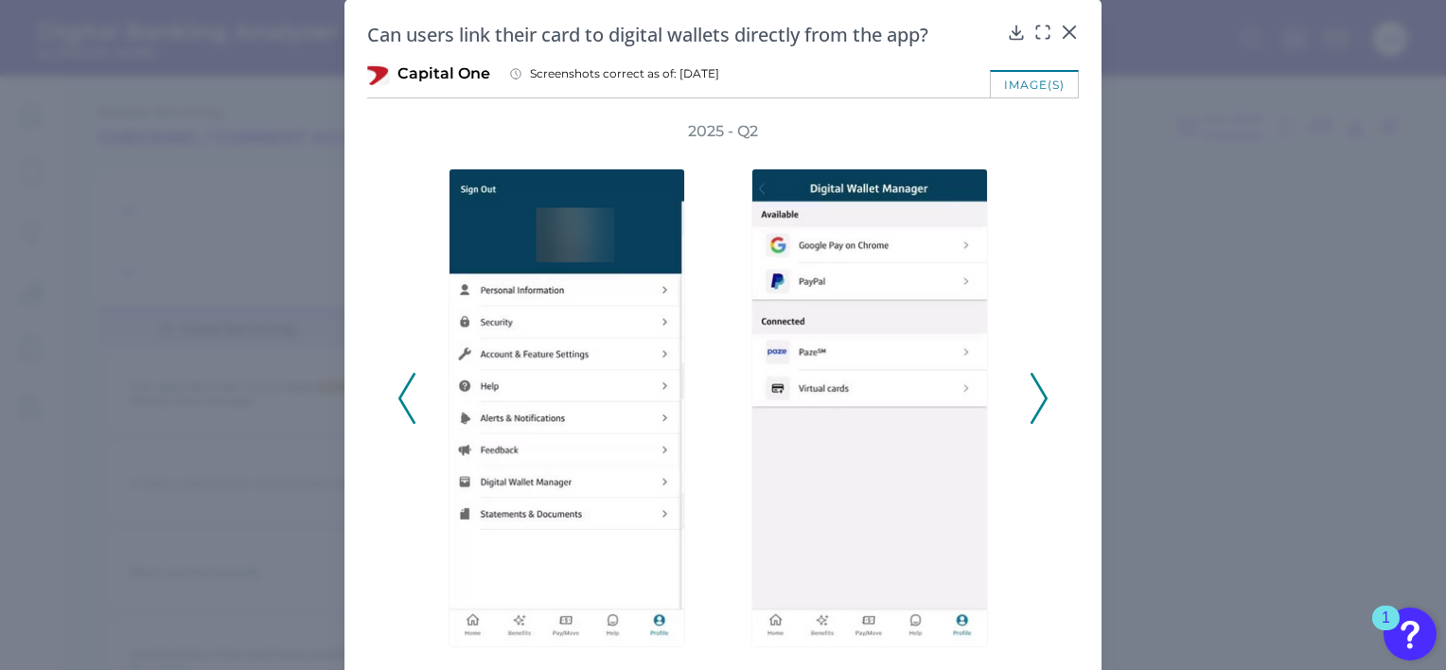
scroll to position [17, 0]
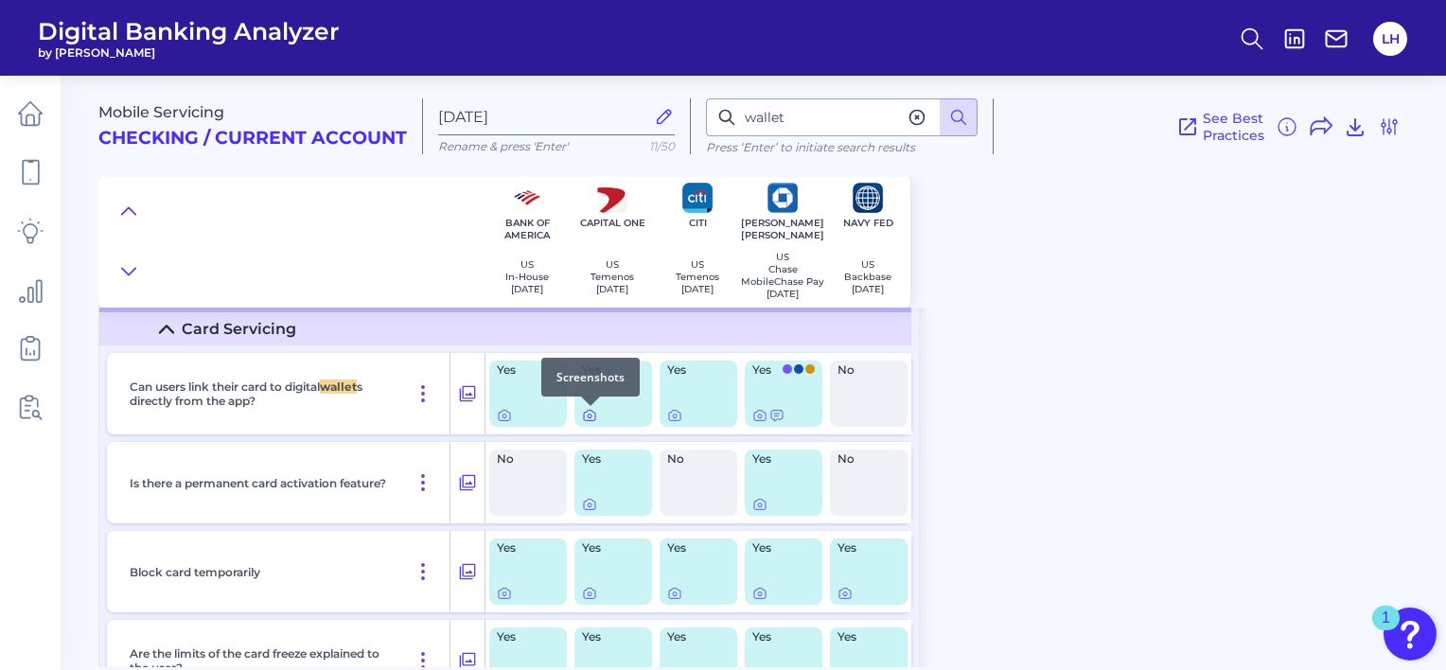
click at [587, 416] on icon at bounding box center [589, 415] width 15 height 15
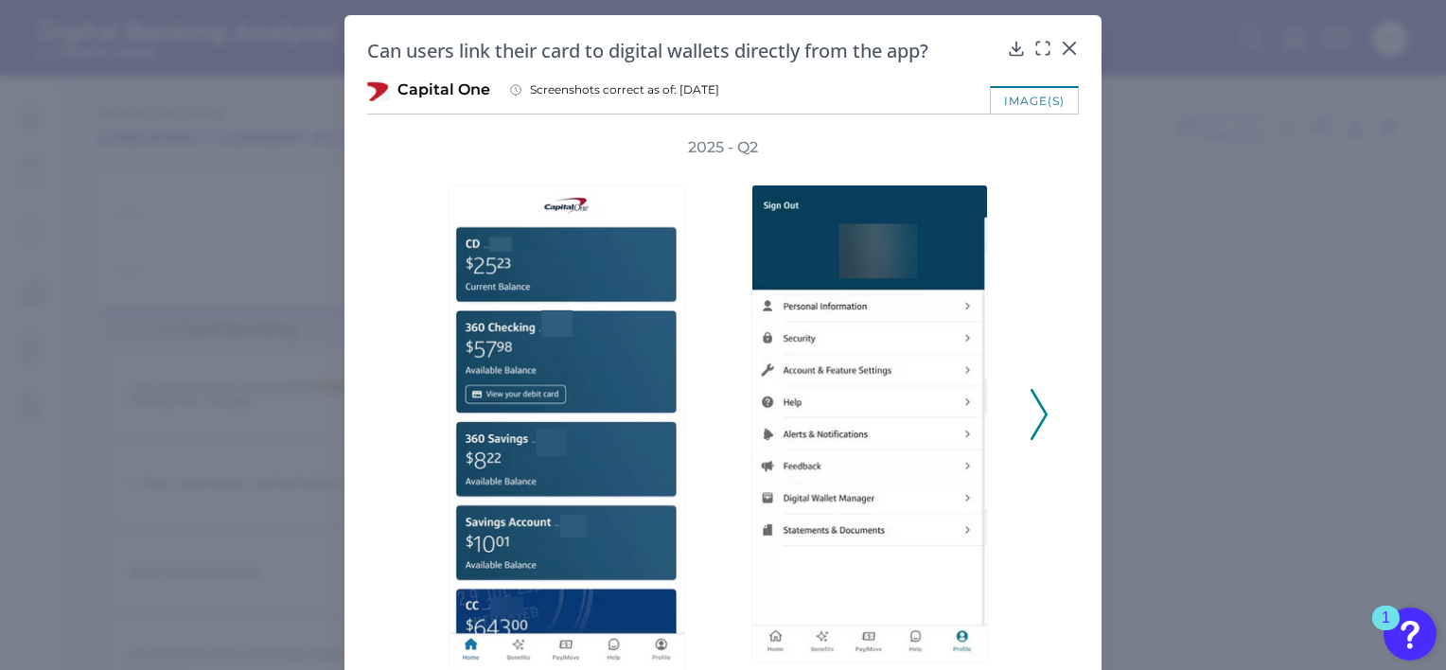
click at [1036, 412] on icon at bounding box center [1038, 414] width 17 height 51
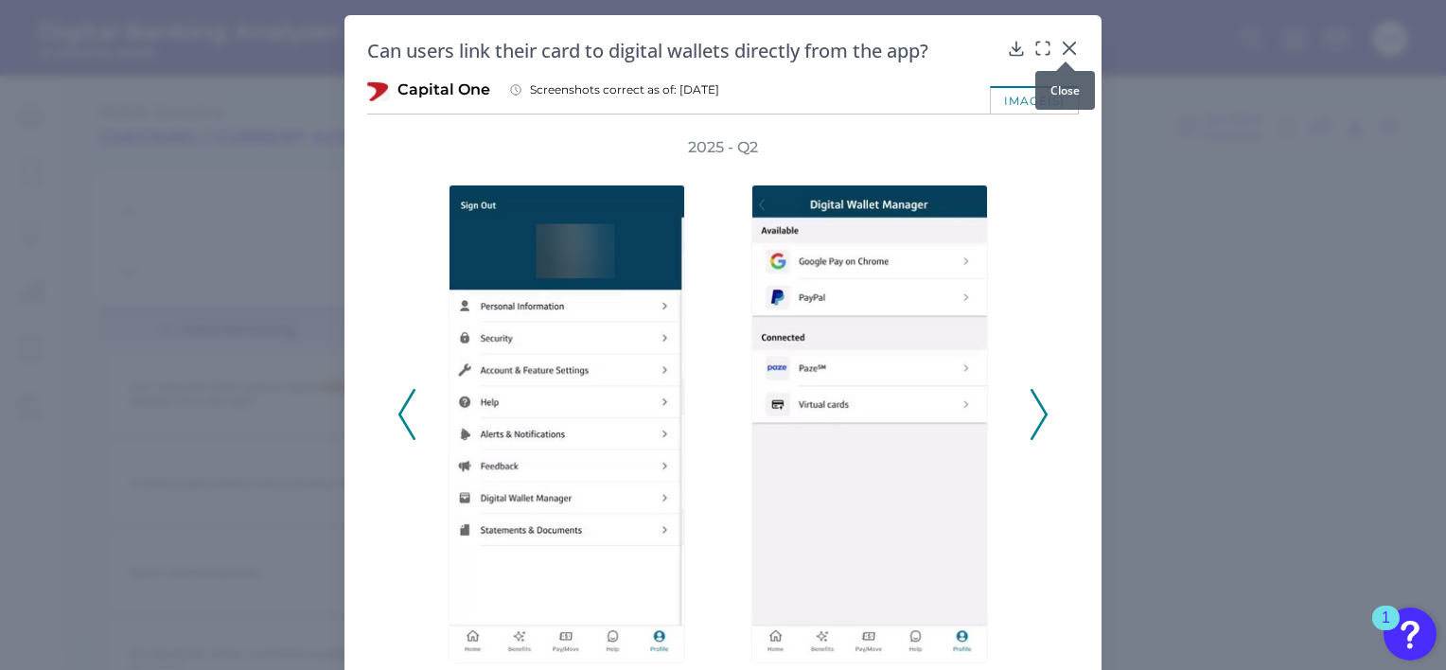
click at [1066, 41] on icon at bounding box center [1069, 48] width 19 height 19
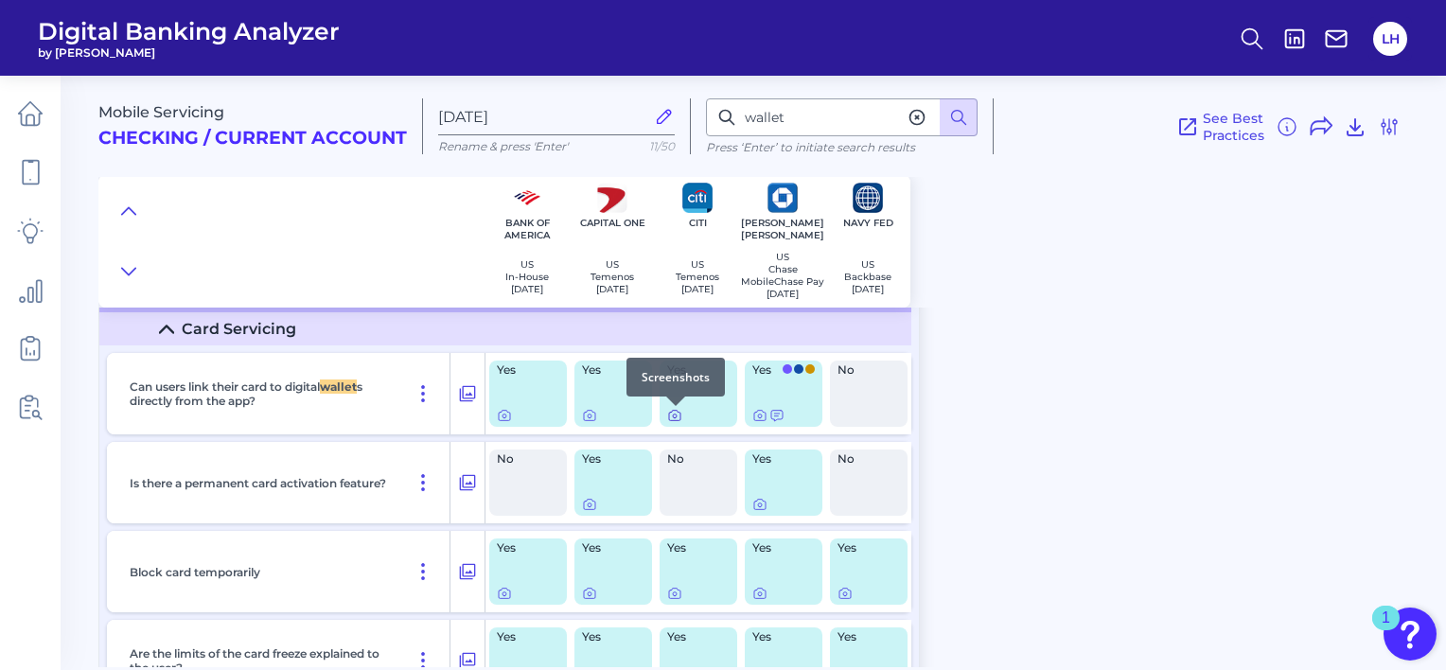
click at [677, 414] on icon at bounding box center [674, 415] width 15 height 15
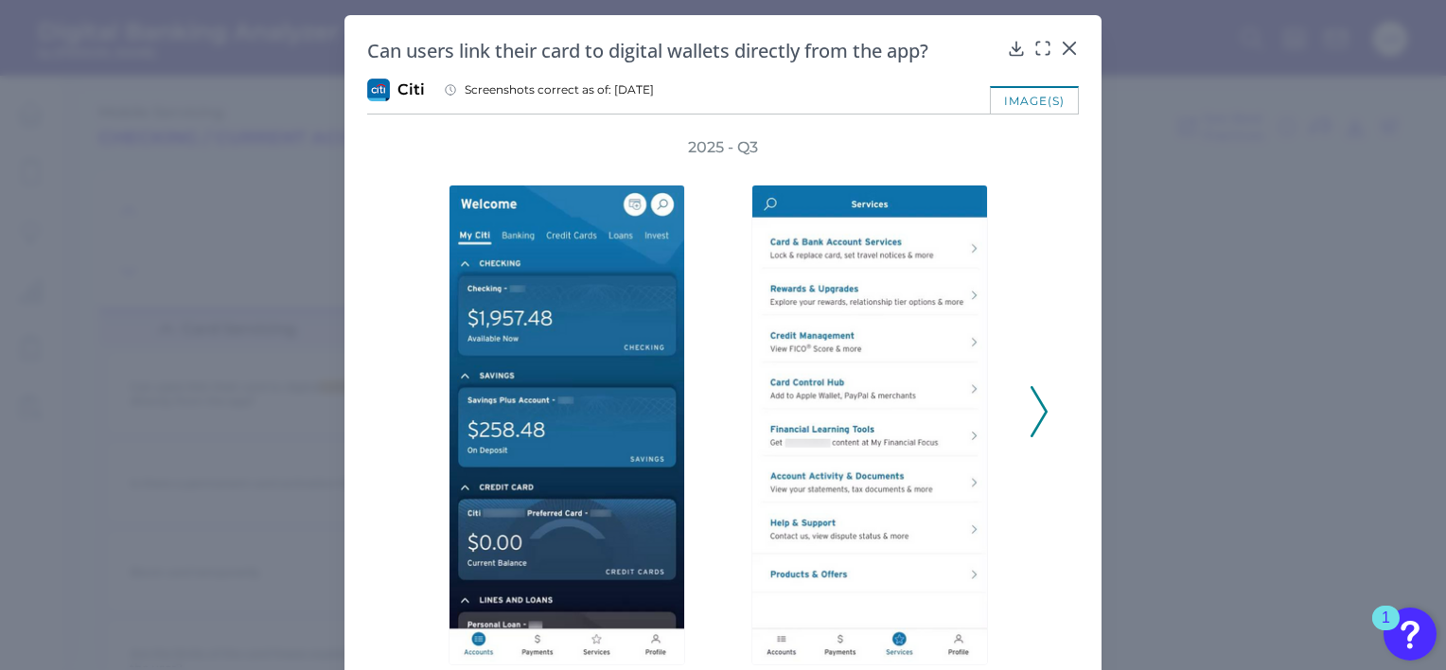
click at [1039, 415] on polyline at bounding box center [1038, 411] width 14 height 48
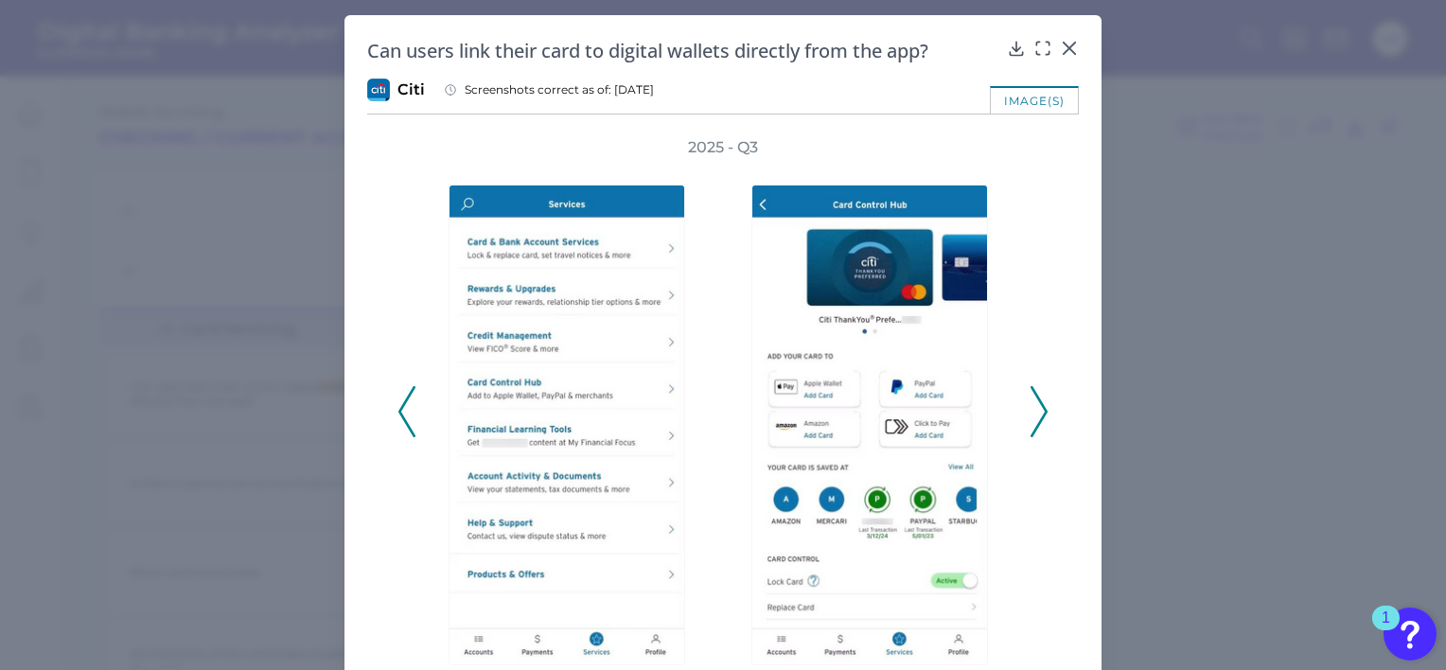
click at [1035, 408] on icon at bounding box center [1038, 411] width 17 height 51
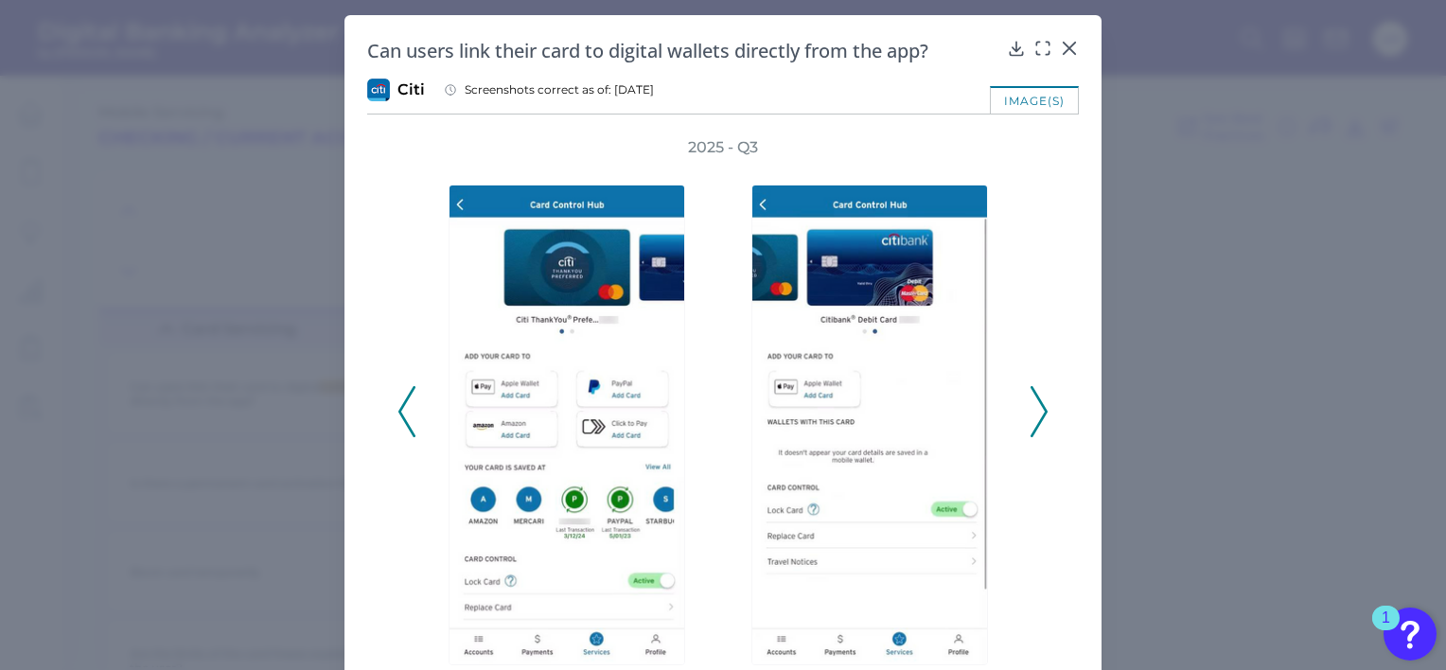
click at [1035, 408] on icon at bounding box center [1038, 411] width 17 height 51
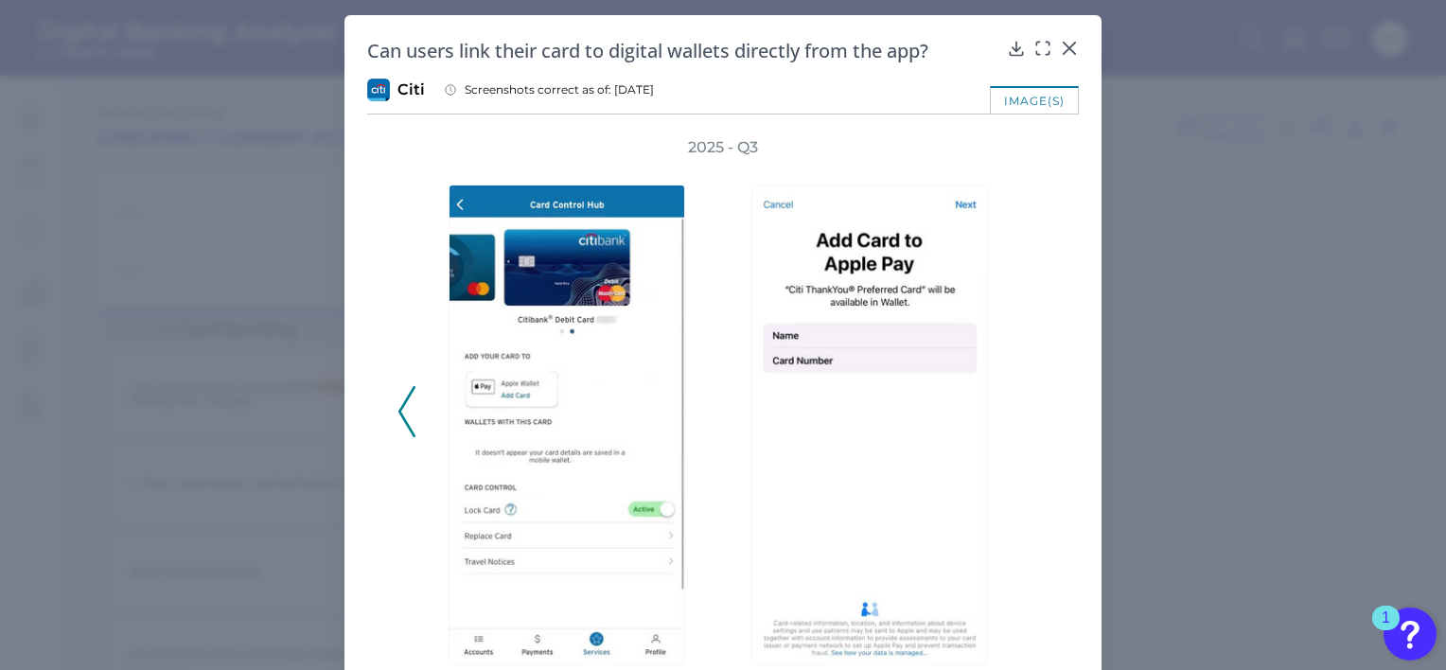
click at [1035, 408] on div "2025 - Q3" at bounding box center [722, 401] width 651 height 528
click at [397, 409] on button at bounding box center [406, 411] width 19 height 51
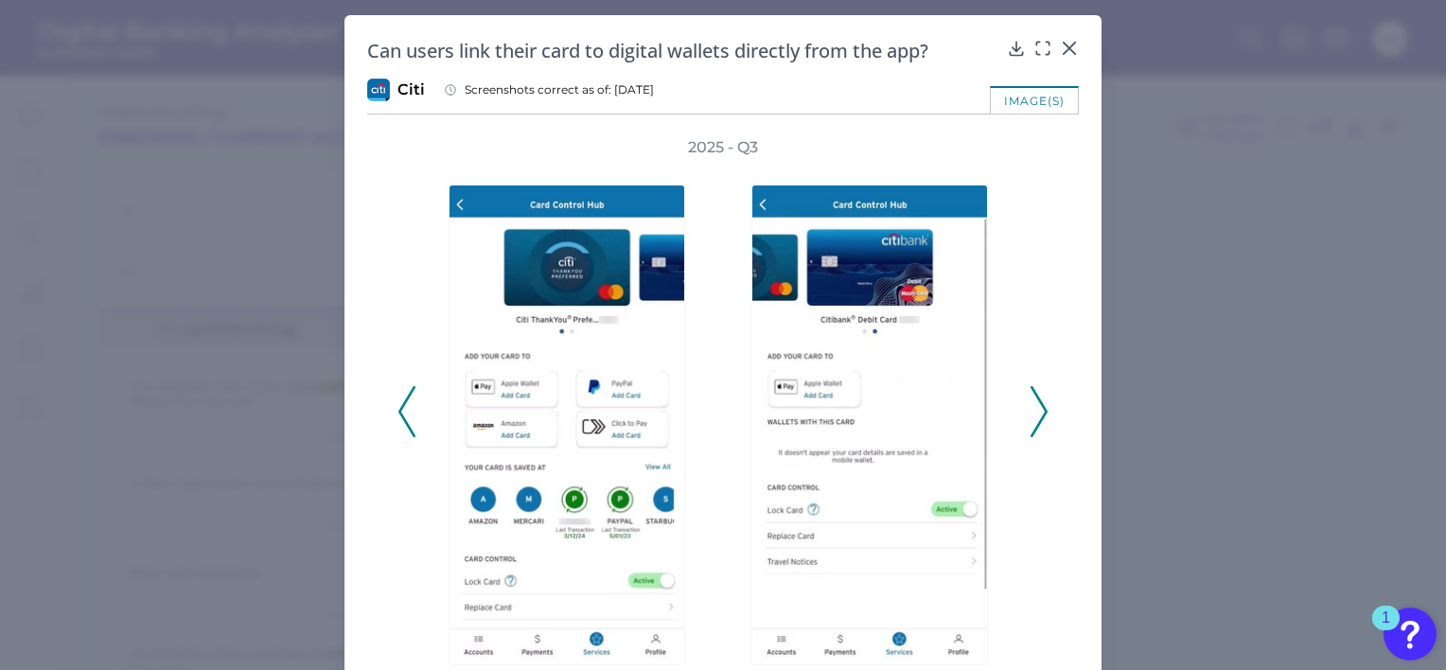
click at [397, 409] on button at bounding box center [406, 411] width 19 height 51
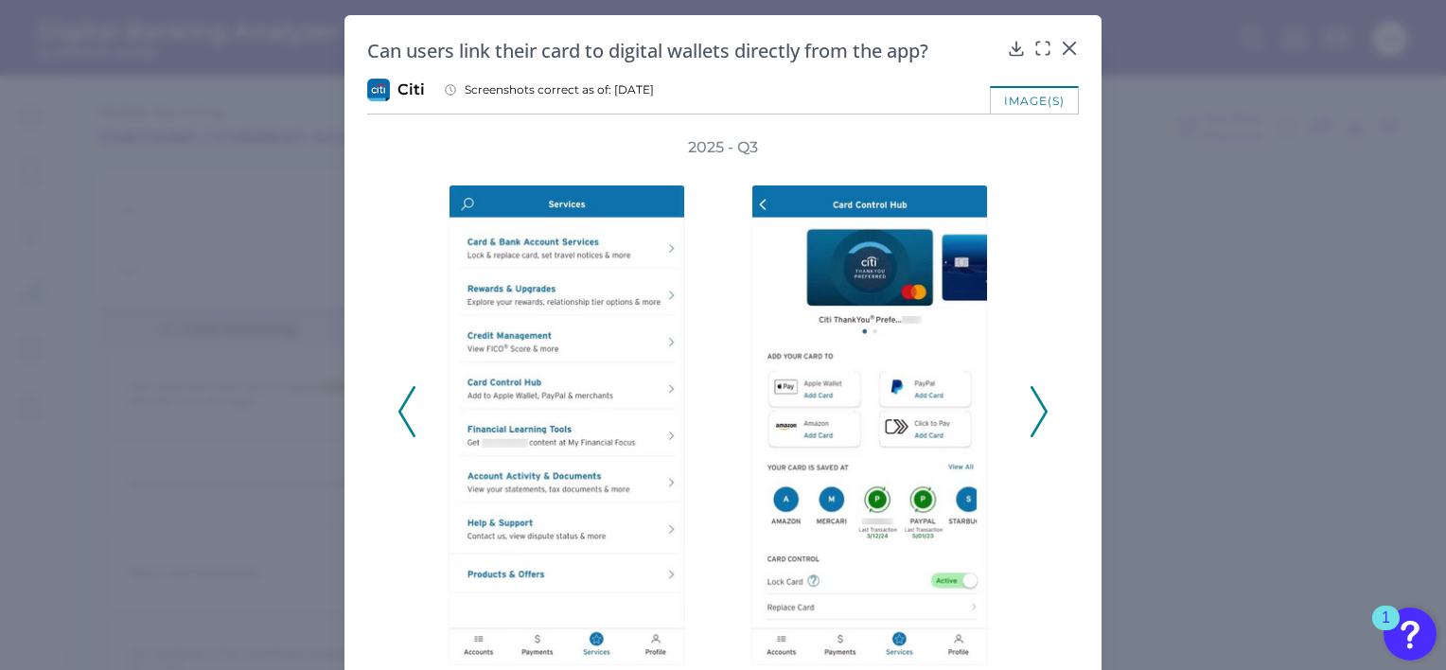
click at [397, 409] on button at bounding box center [406, 411] width 19 height 51
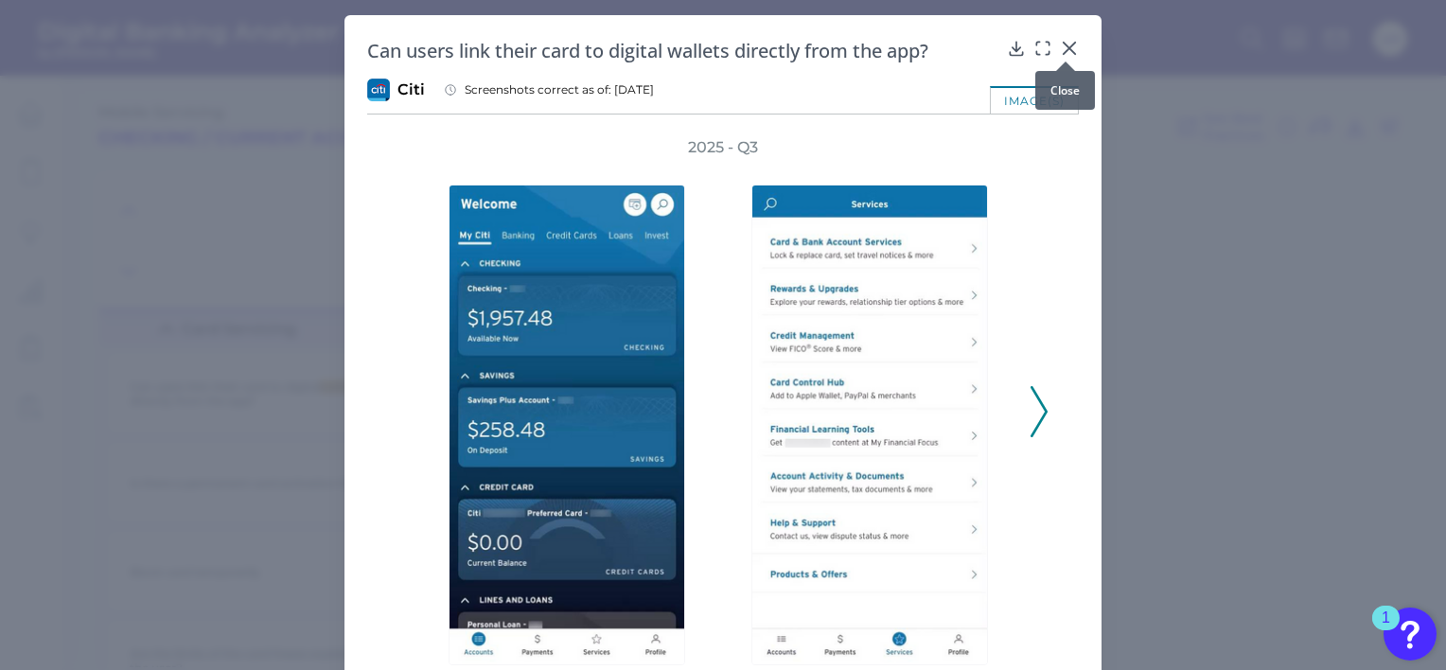
click at [1070, 45] on icon at bounding box center [1069, 48] width 19 height 19
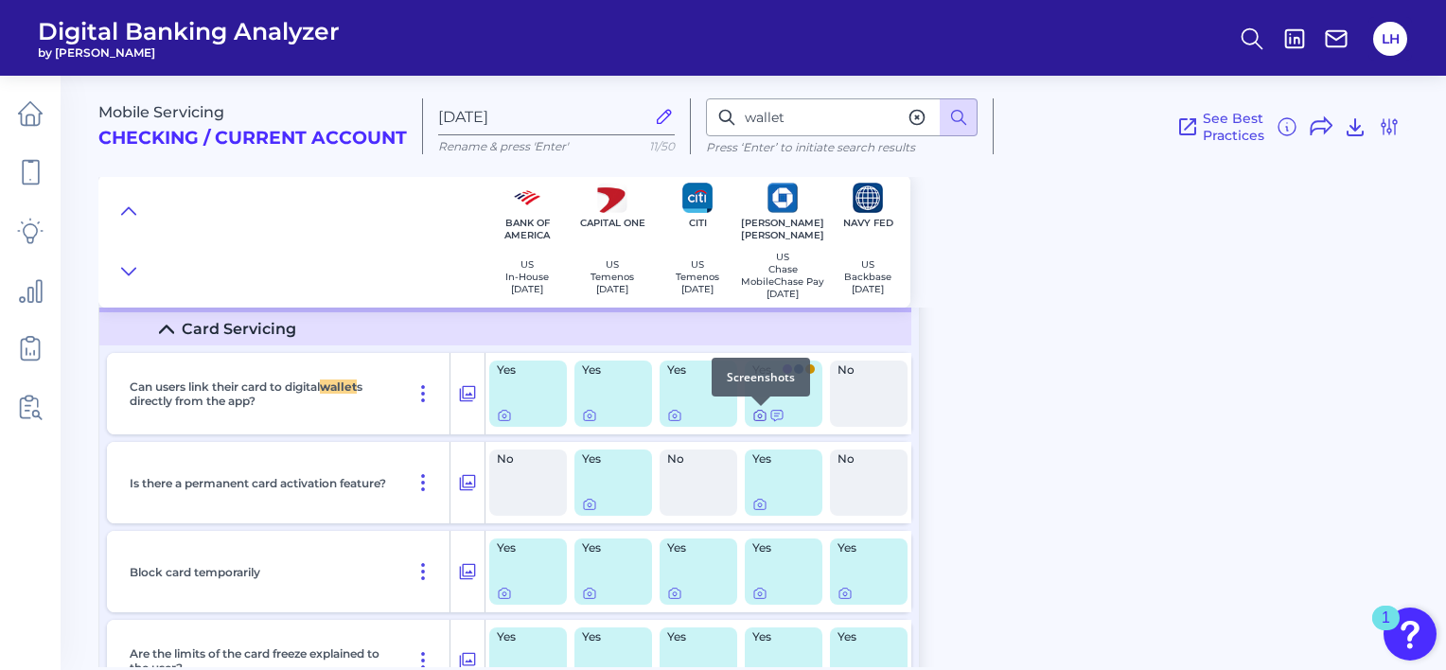
click at [757, 418] on icon at bounding box center [759, 415] width 15 height 15
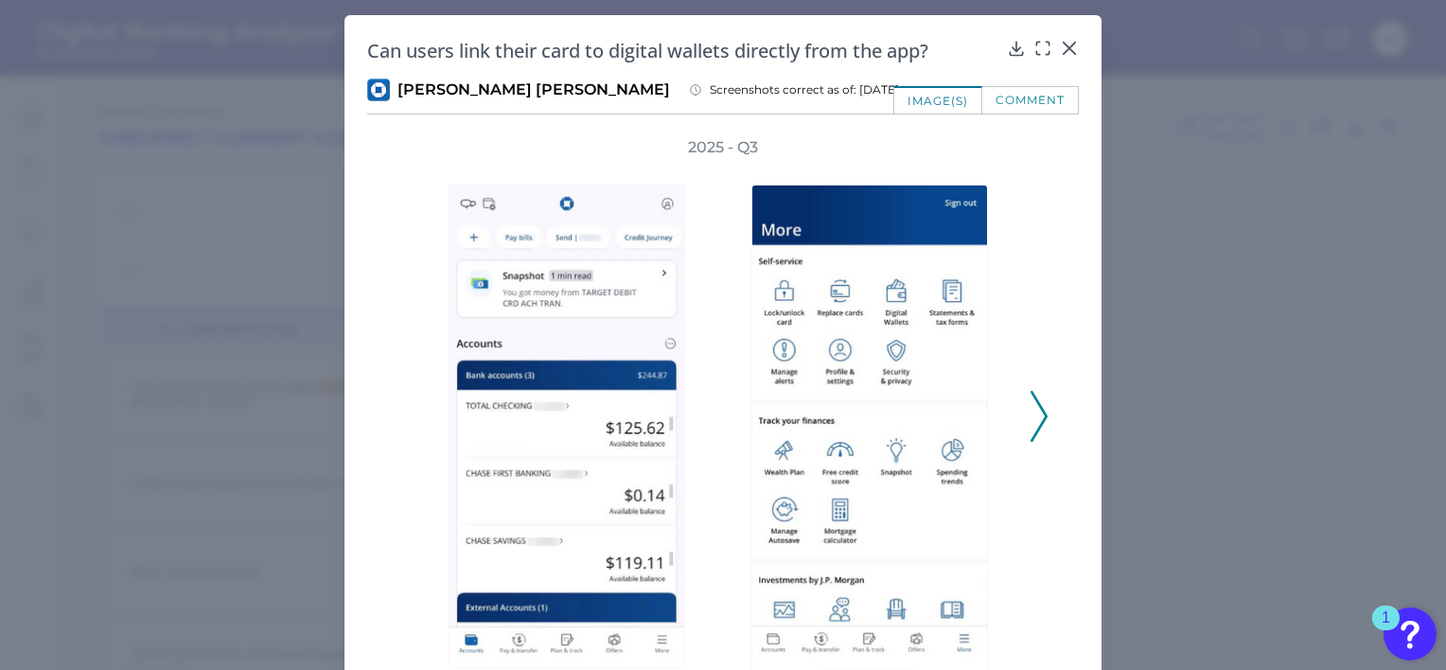
click at [1037, 418] on icon at bounding box center [1038, 416] width 17 height 51
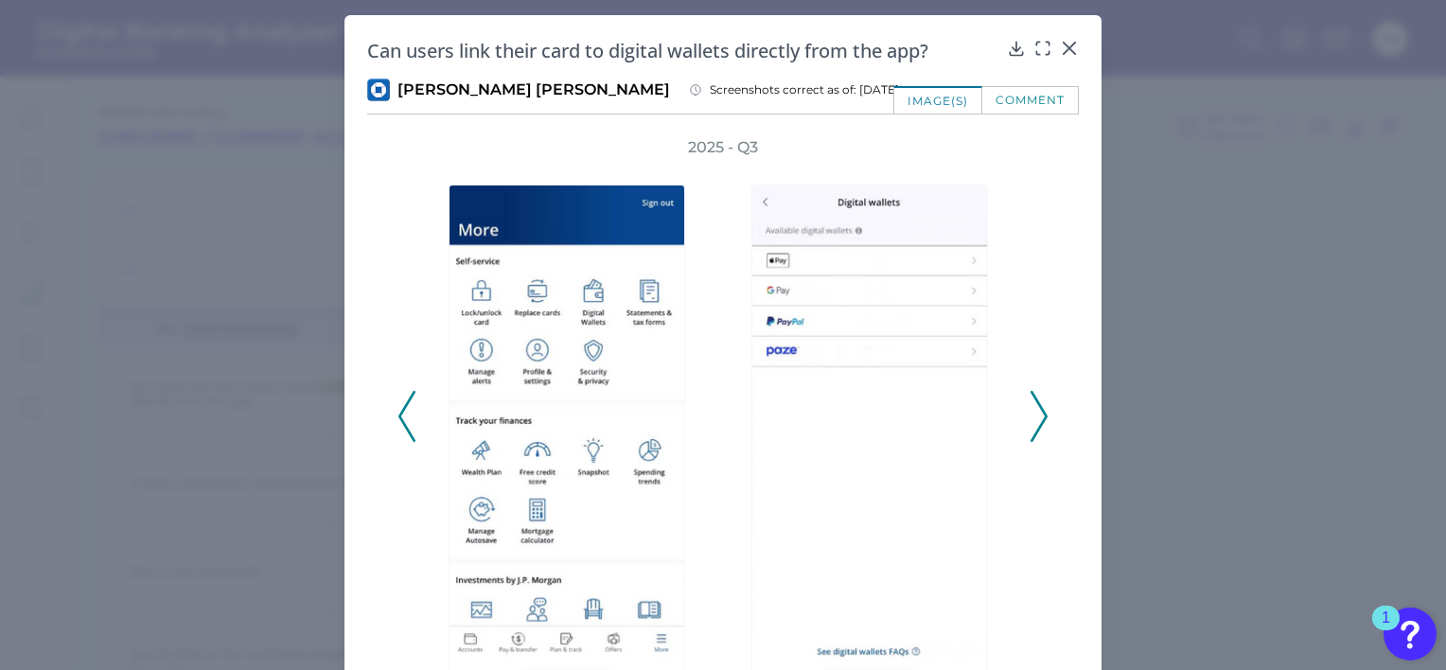
click at [1037, 418] on icon at bounding box center [1038, 416] width 17 height 51
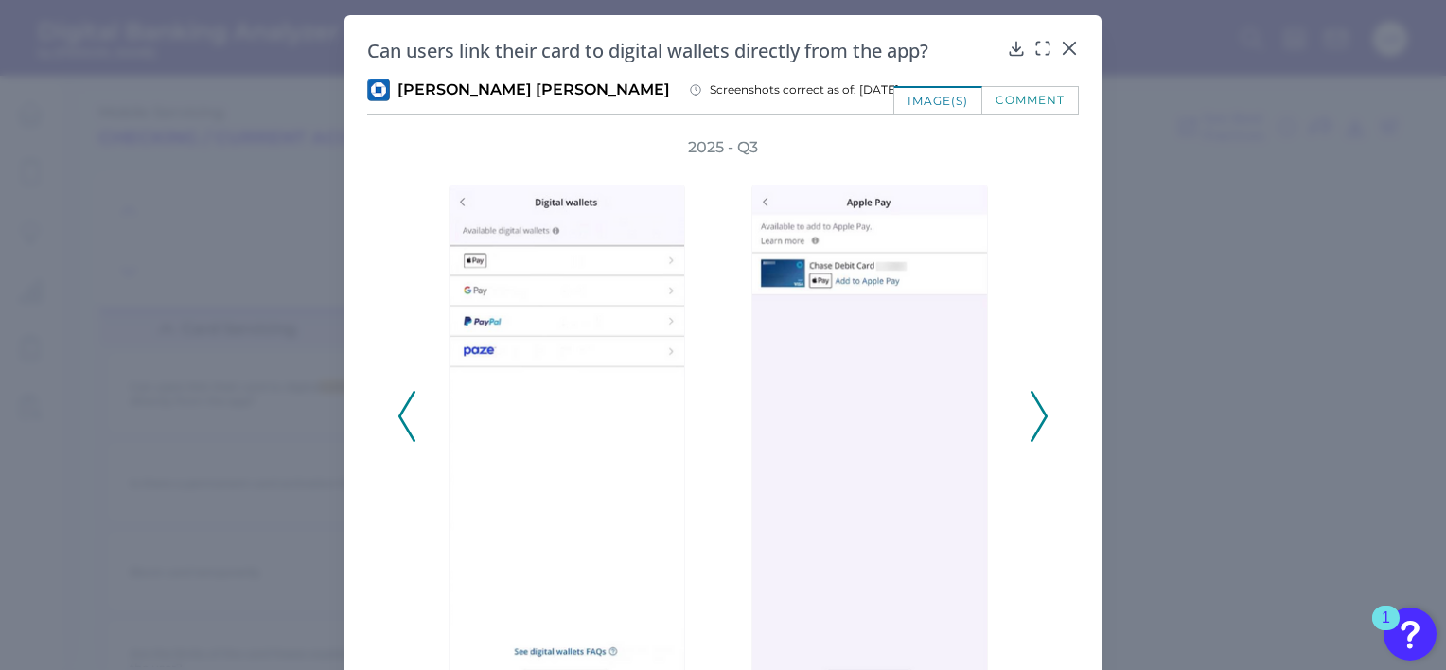
click at [1037, 418] on icon at bounding box center [1038, 416] width 17 height 51
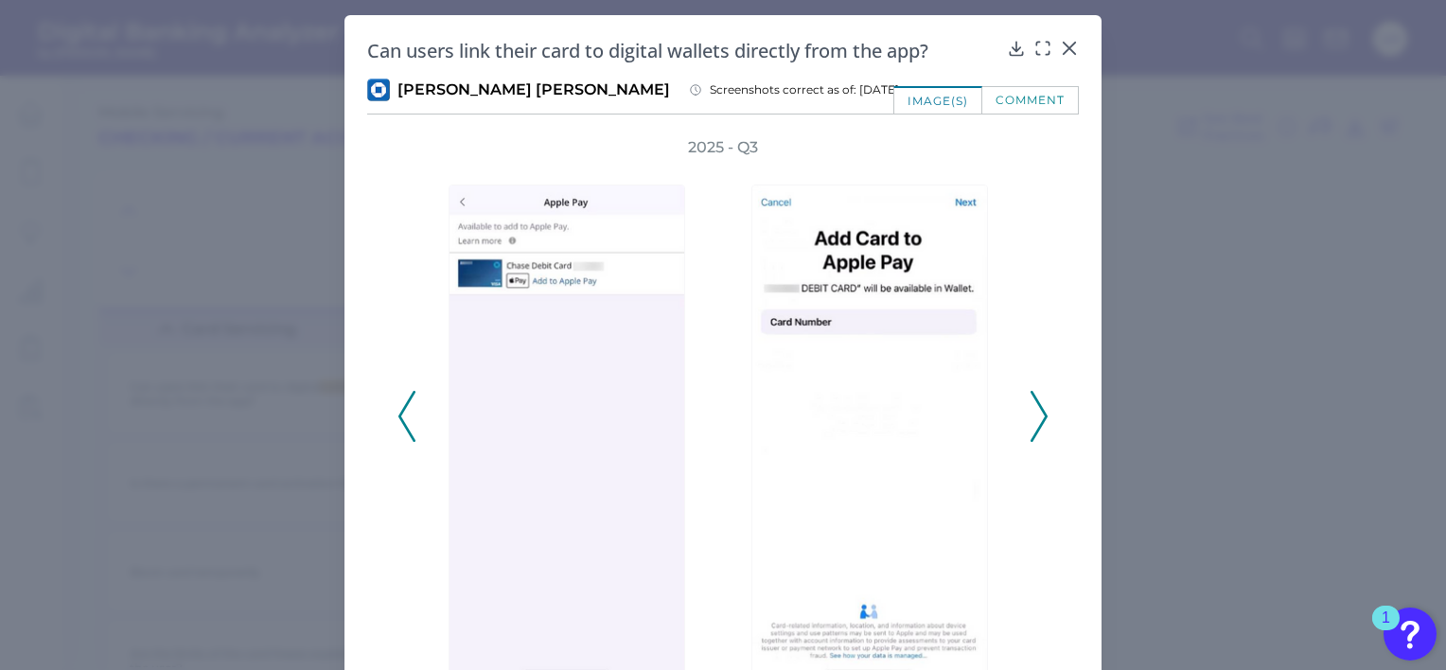
click at [1037, 418] on icon at bounding box center [1038, 416] width 17 height 51
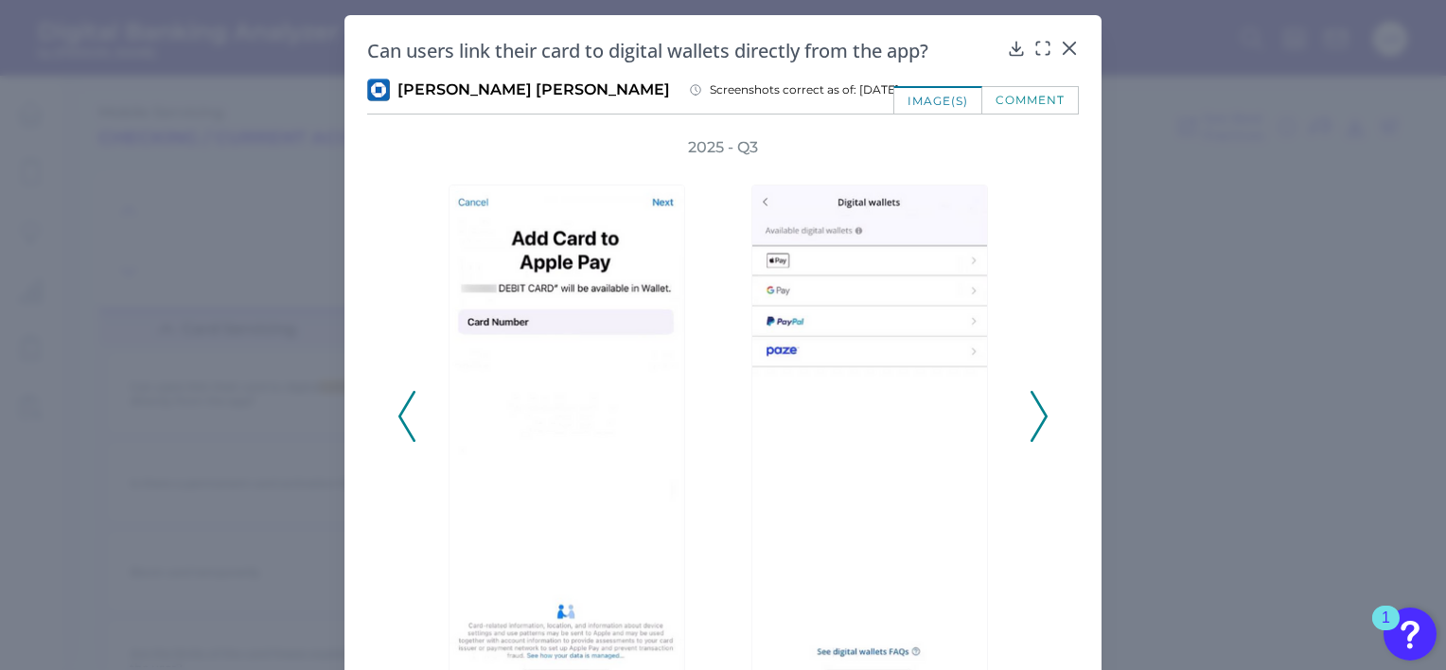
click at [1037, 418] on icon at bounding box center [1038, 416] width 17 height 51
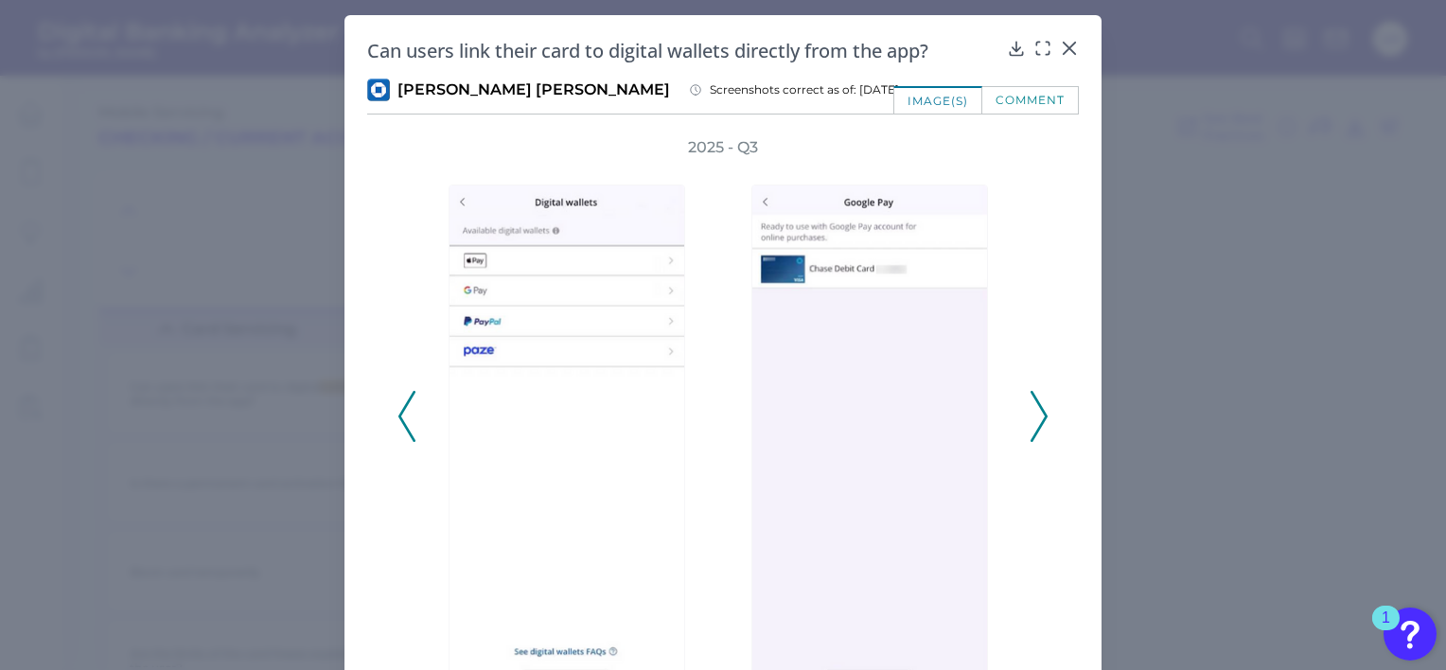
click at [1037, 418] on icon at bounding box center [1038, 416] width 17 height 51
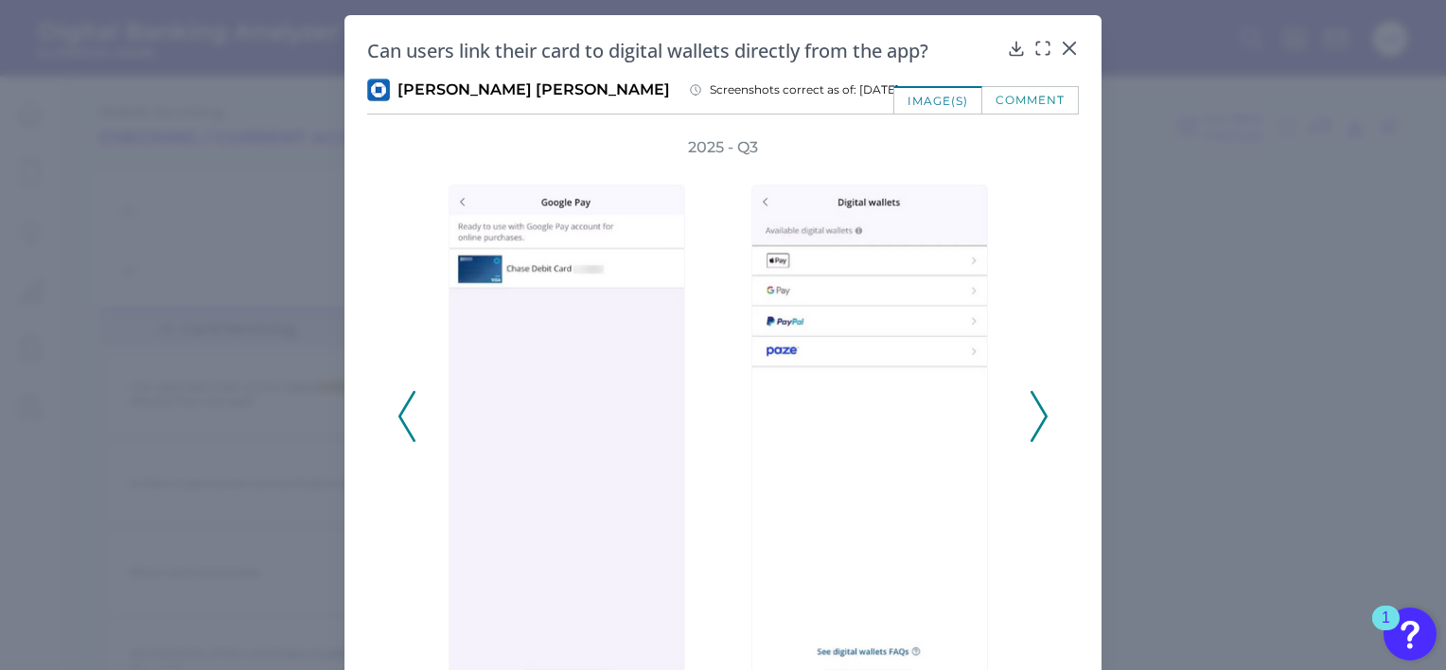
click at [1037, 418] on icon at bounding box center [1038, 416] width 17 height 51
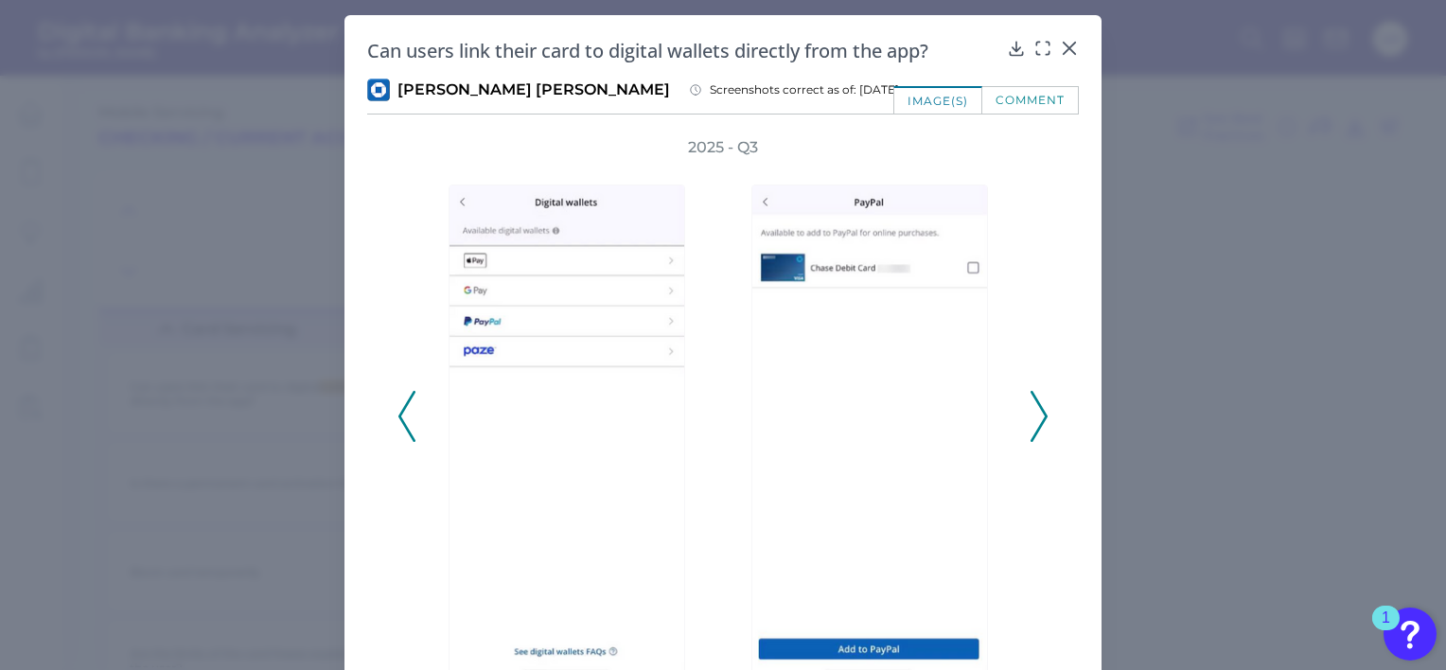
click at [402, 430] on icon at bounding box center [406, 416] width 17 height 51
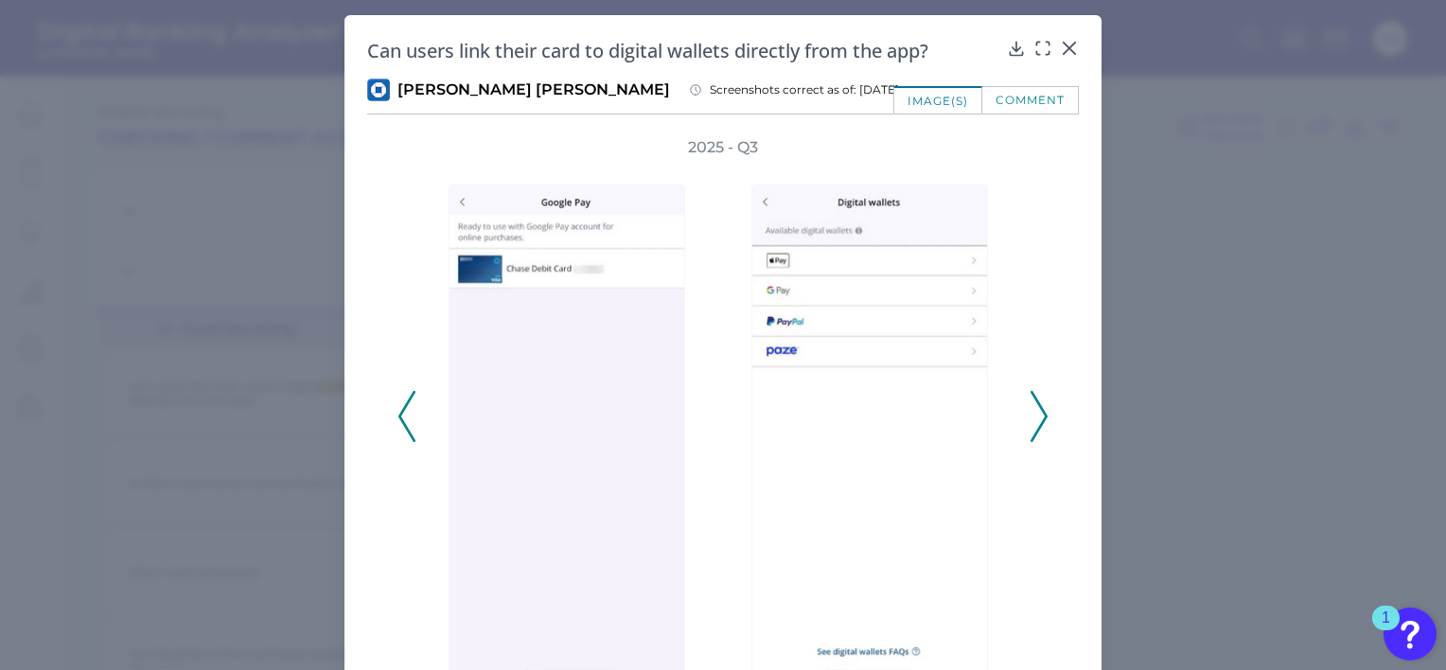
click at [402, 430] on icon at bounding box center [406, 416] width 17 height 51
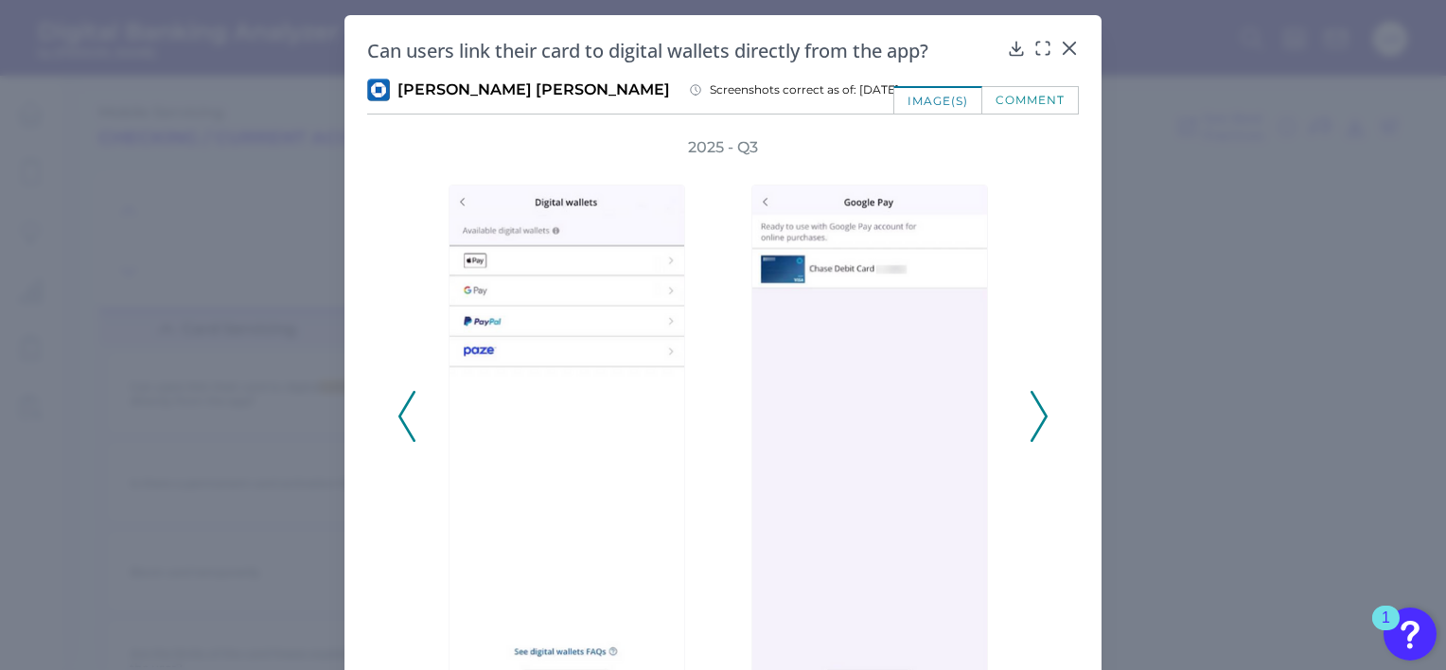
click at [402, 430] on icon at bounding box center [406, 416] width 17 height 51
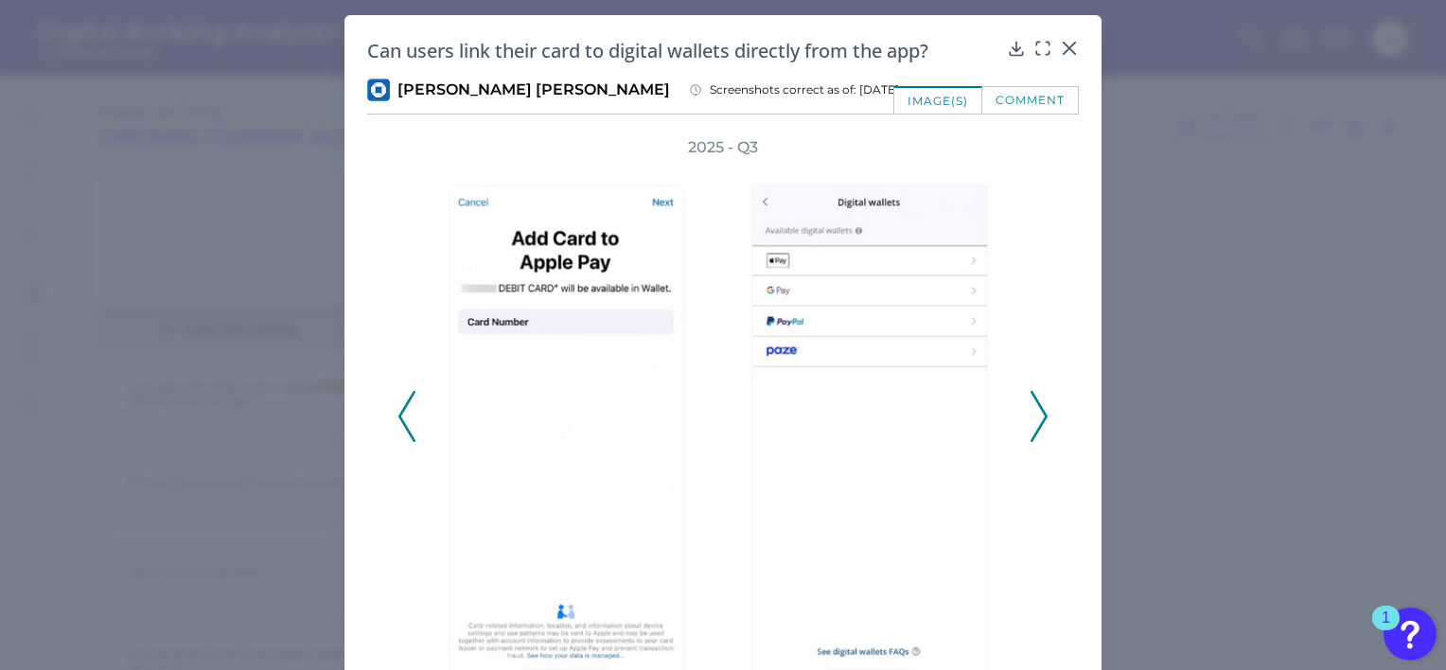
click at [1022, 423] on div "2025 - Q3" at bounding box center [722, 406] width 651 height 538
click at [1038, 425] on icon at bounding box center [1038, 416] width 17 height 51
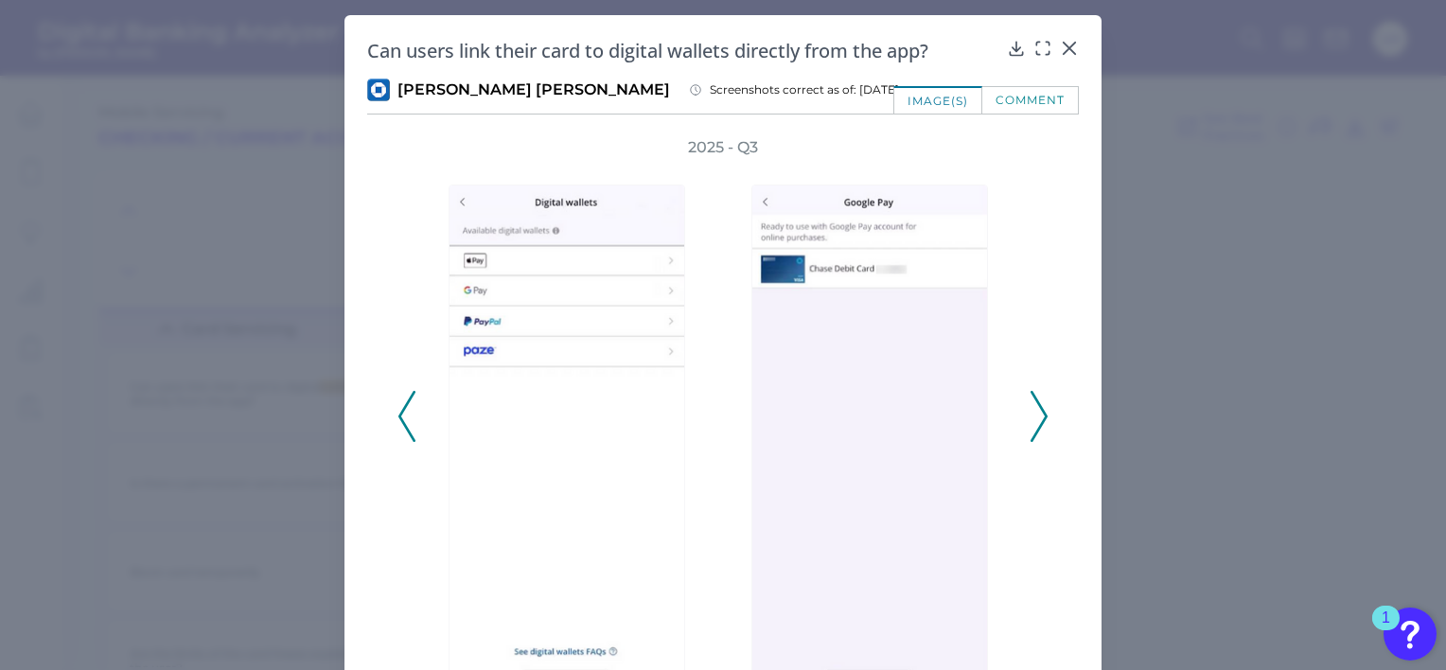
click at [1038, 425] on icon at bounding box center [1038, 416] width 17 height 51
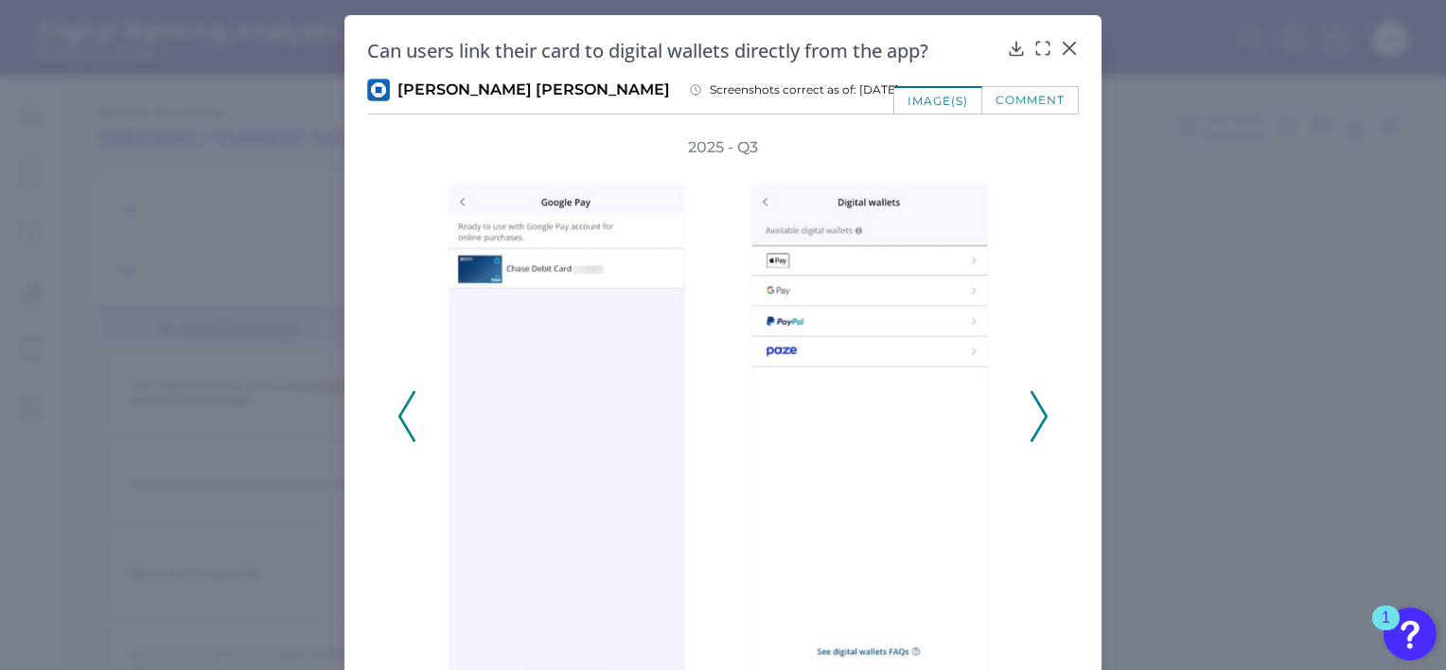
click at [1038, 425] on icon at bounding box center [1038, 416] width 17 height 51
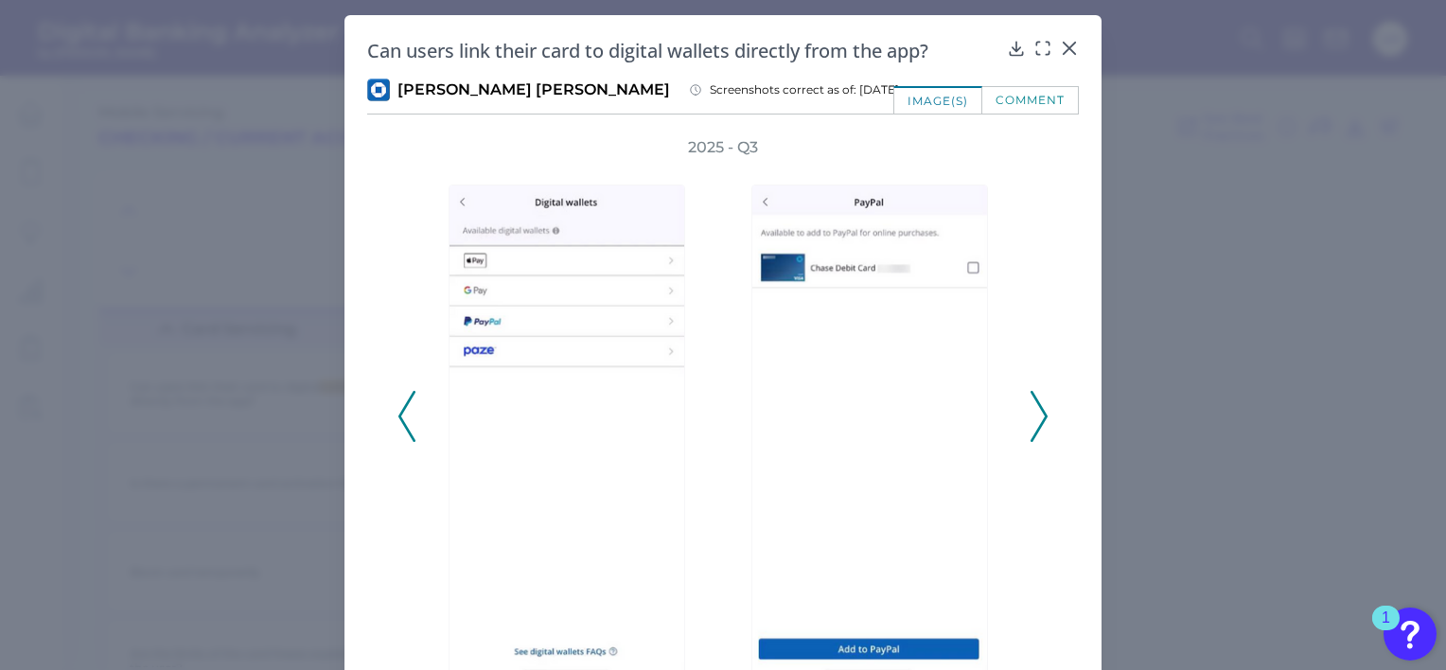
click at [1038, 425] on icon at bounding box center [1038, 416] width 17 height 51
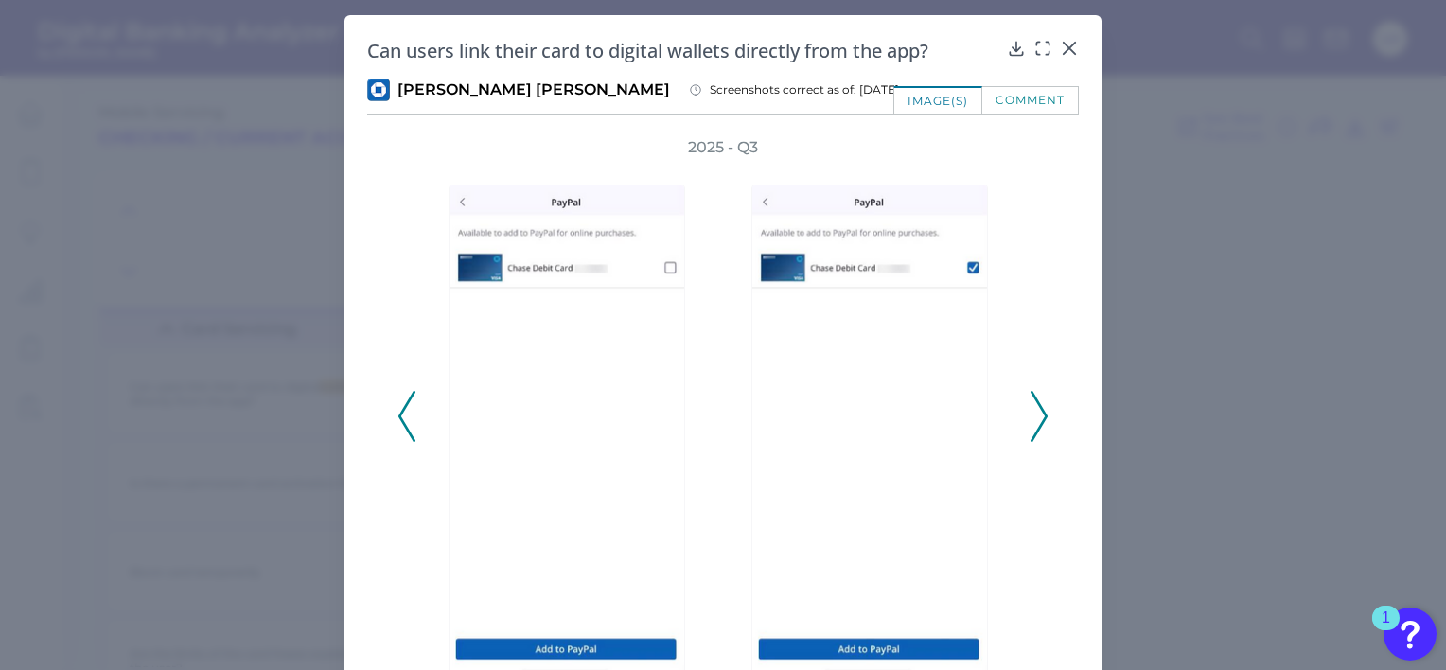
click at [1038, 425] on icon at bounding box center [1038, 416] width 17 height 51
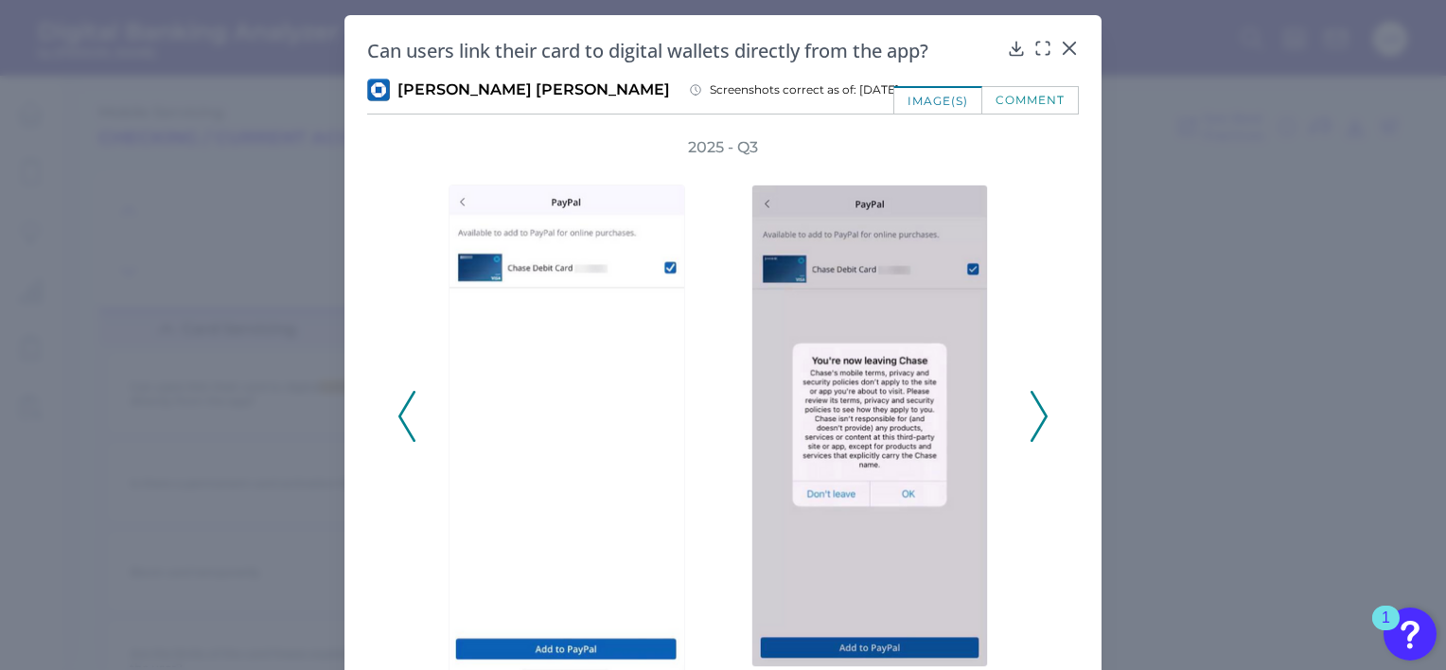
click at [1038, 425] on icon at bounding box center [1038, 416] width 17 height 51
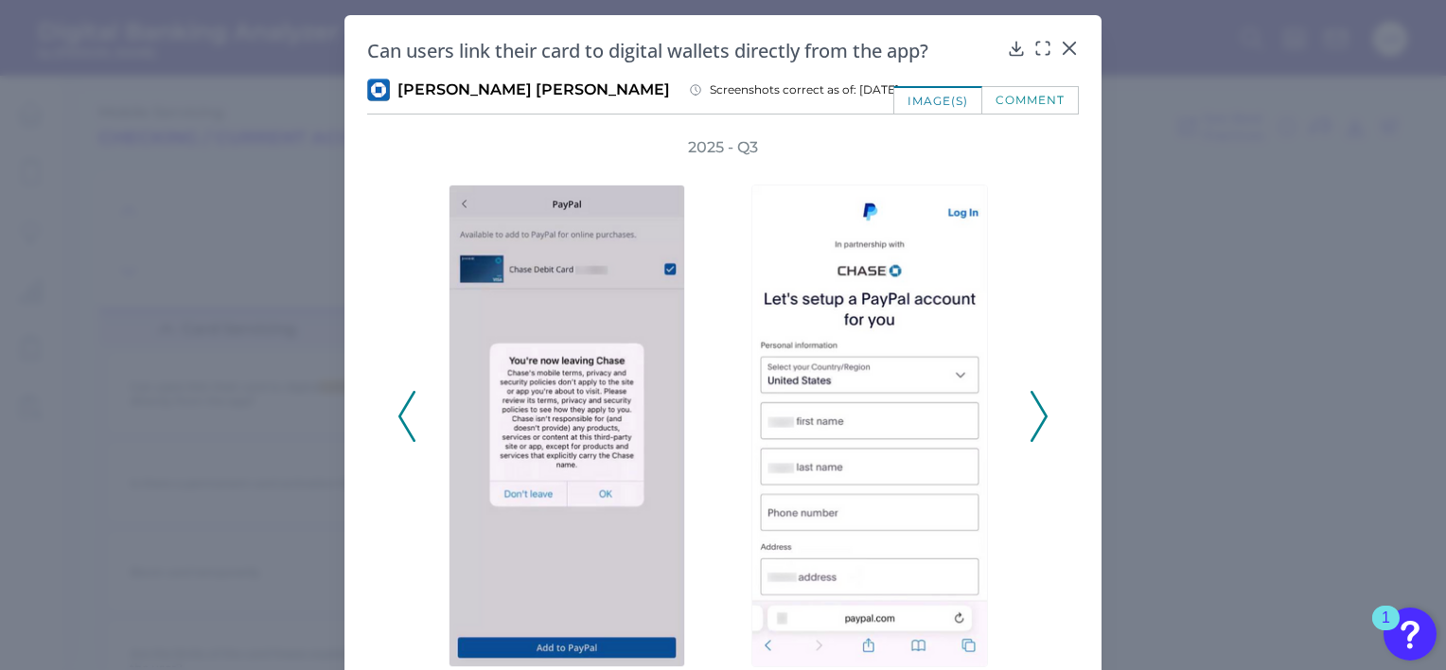
click at [1038, 425] on icon at bounding box center [1038, 416] width 17 height 51
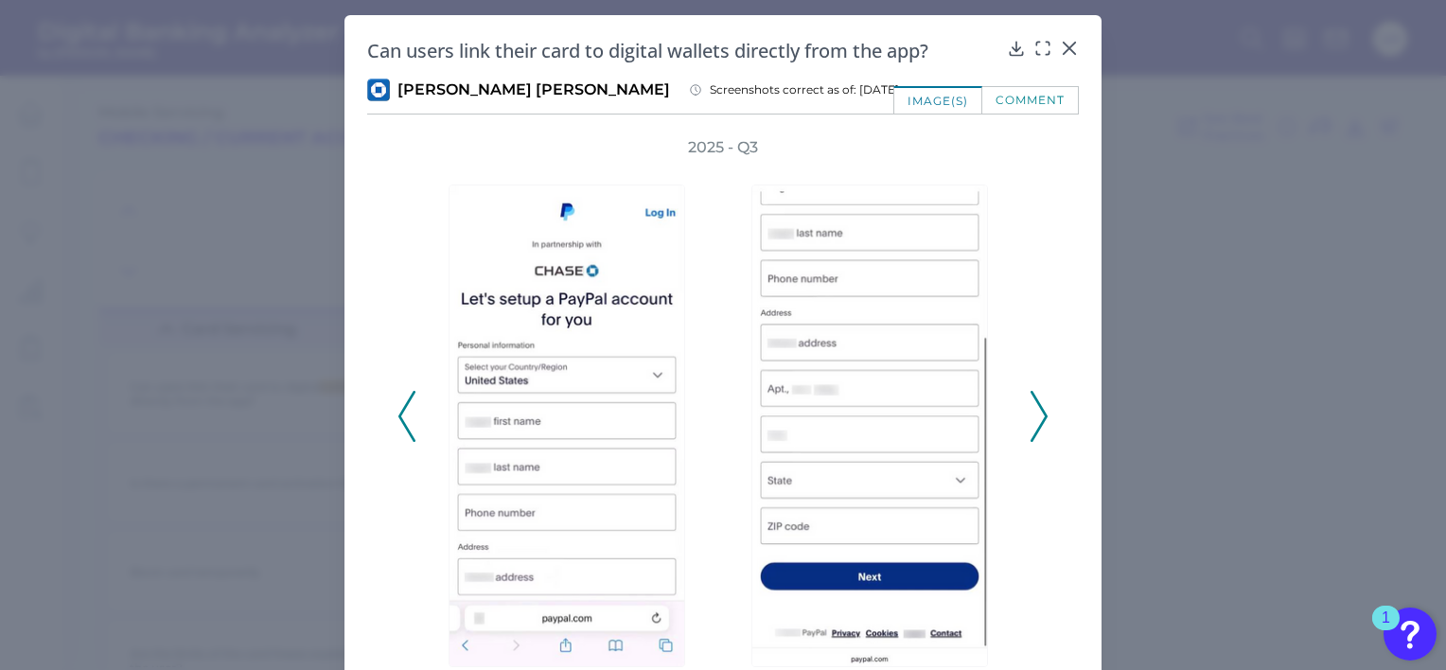
click at [1038, 425] on icon at bounding box center [1038, 416] width 17 height 51
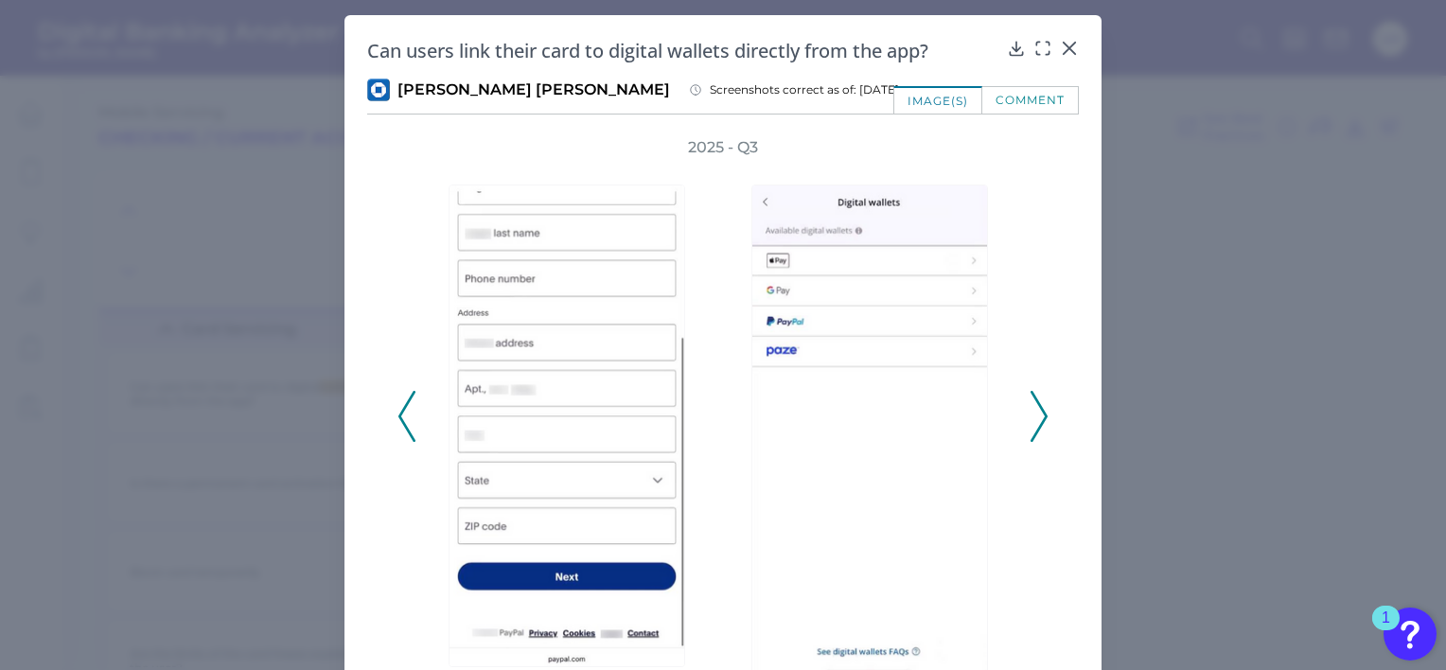
click at [1038, 425] on icon at bounding box center [1038, 416] width 17 height 51
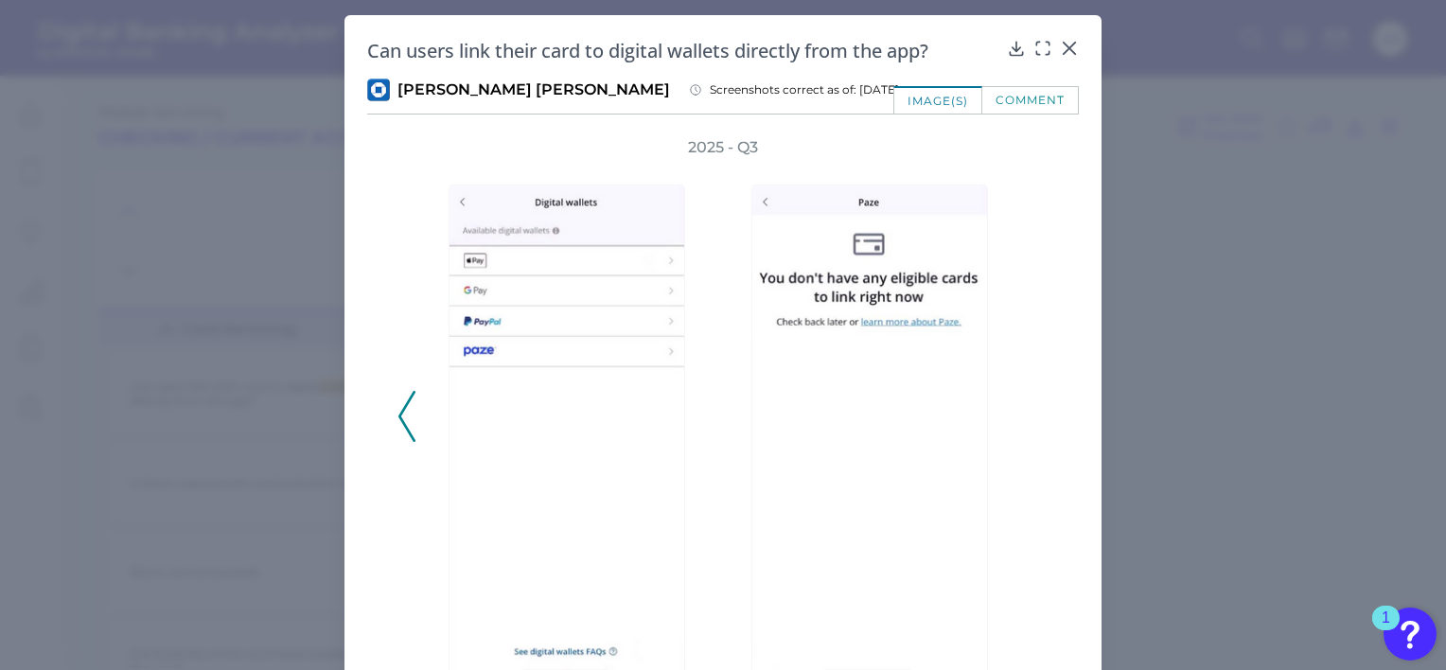
click at [1038, 425] on div "2025 - Q3" at bounding box center [722, 406] width 651 height 538
click at [995, 98] on div "comment" at bounding box center [1030, 99] width 96 height 27
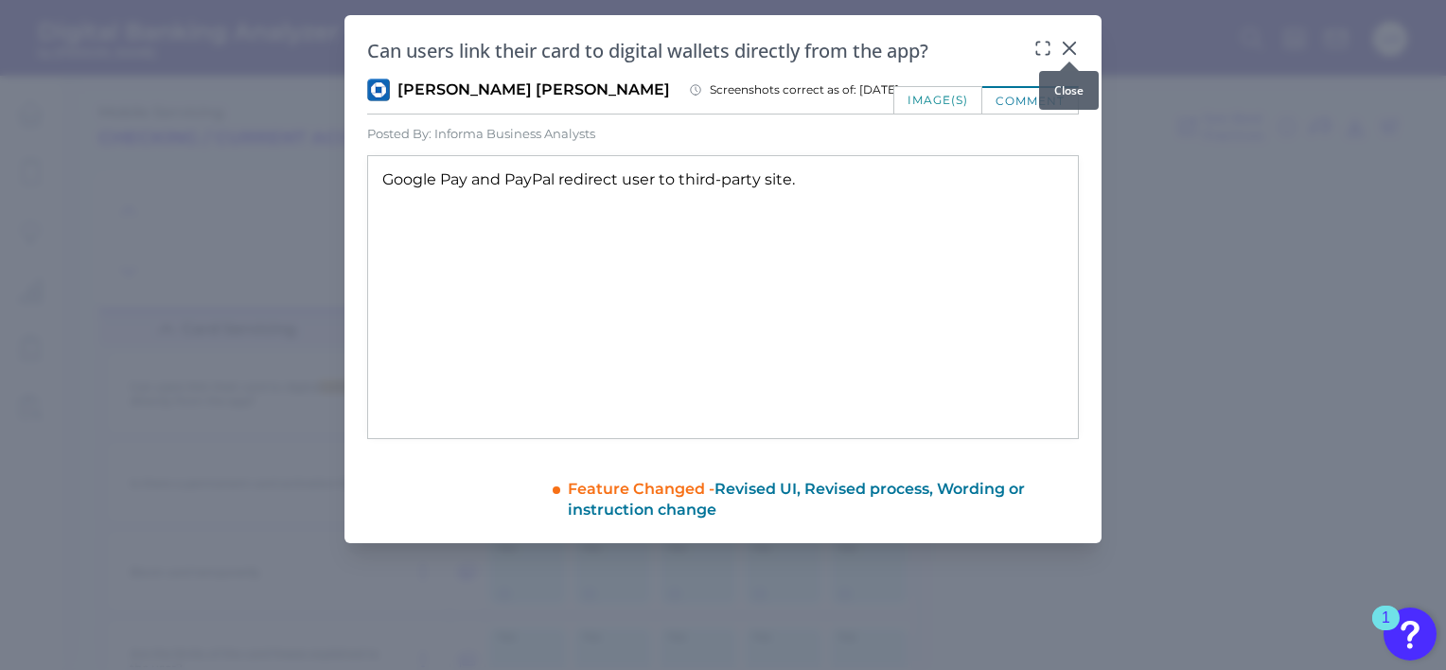
click at [1072, 47] on icon at bounding box center [1069, 48] width 19 height 19
